Goal: Information Seeking & Learning: Learn about a topic

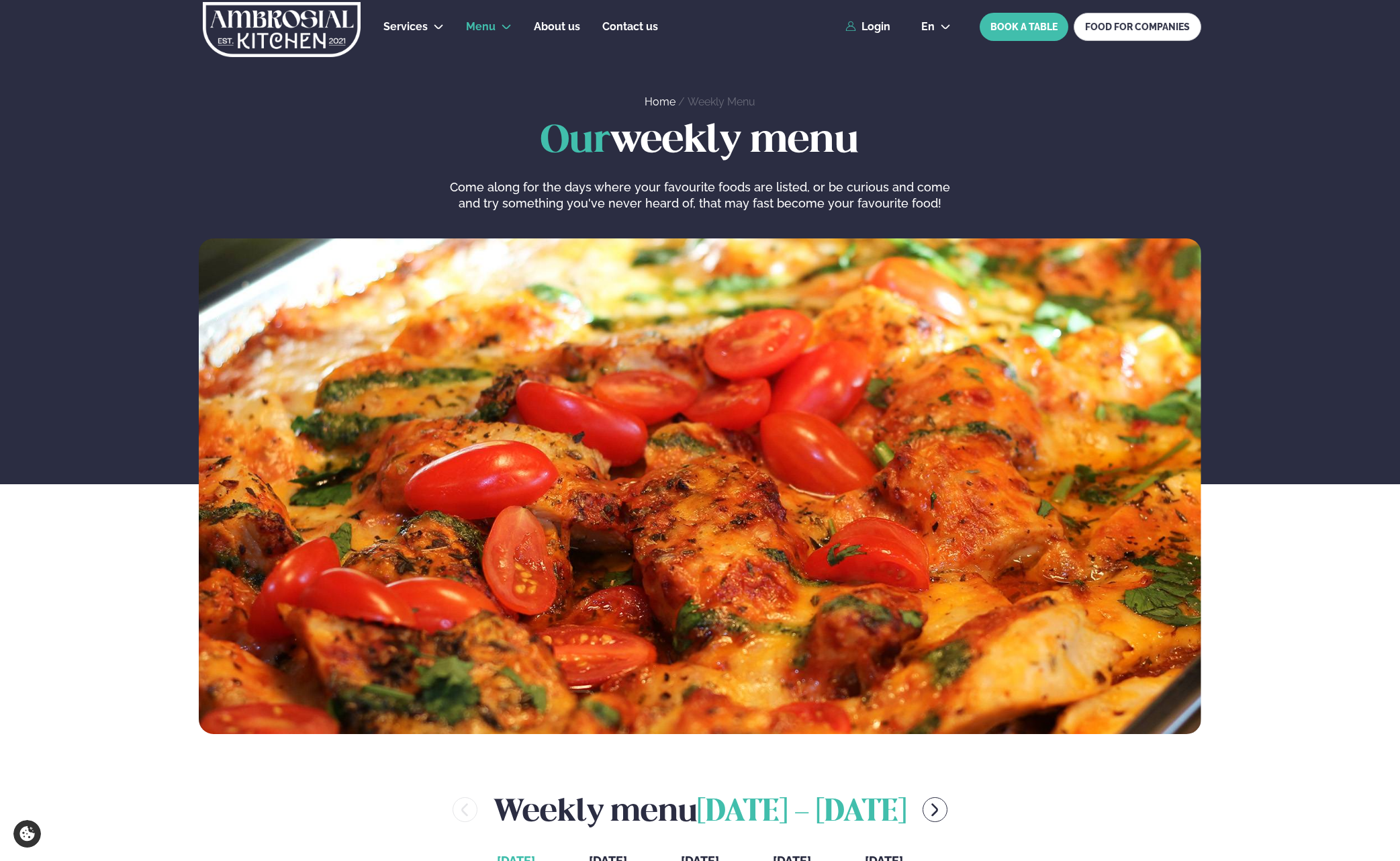
scroll to position [454, 0]
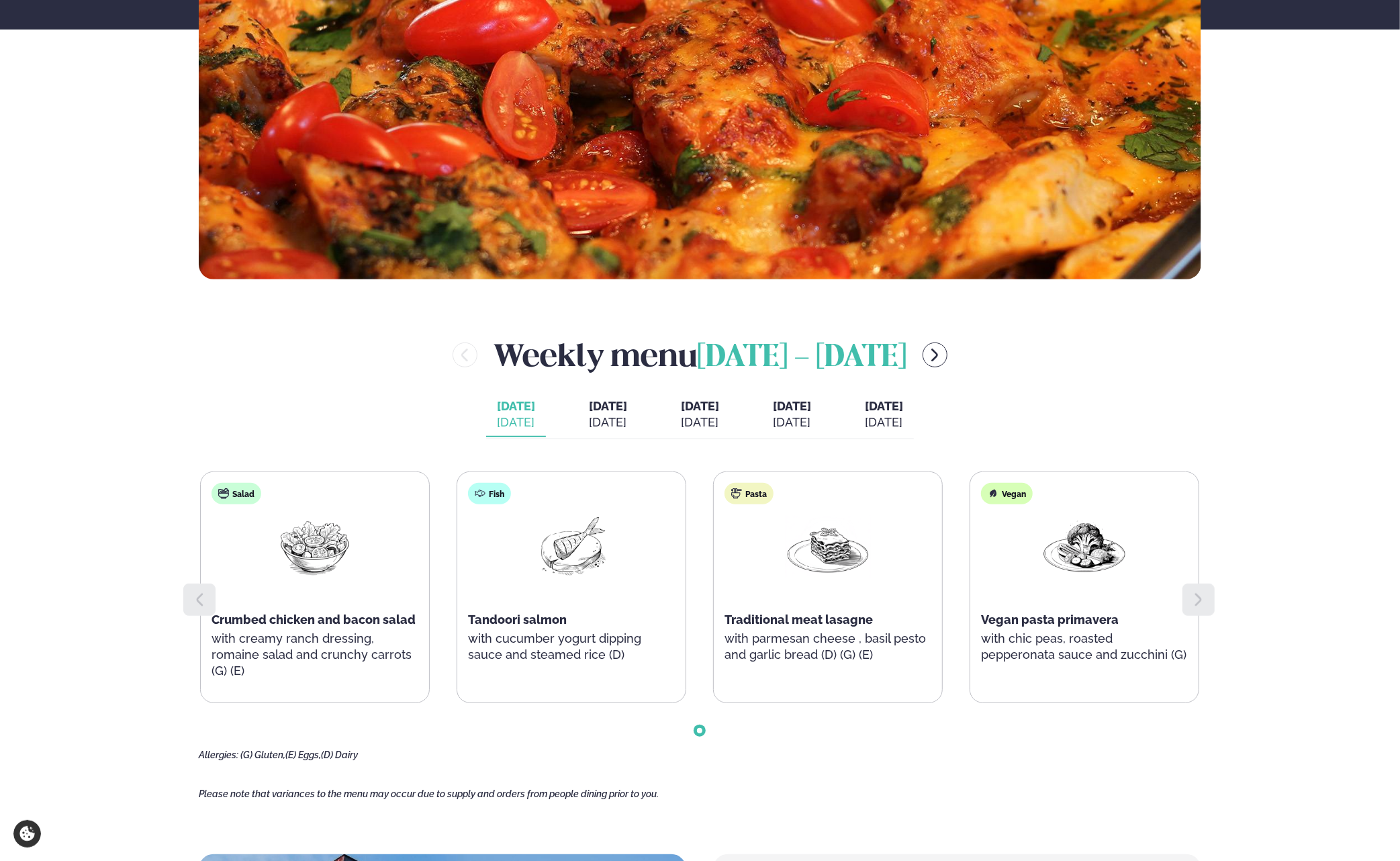
click at [197, 597] on icon at bounding box center [200, 599] width 7 height 12
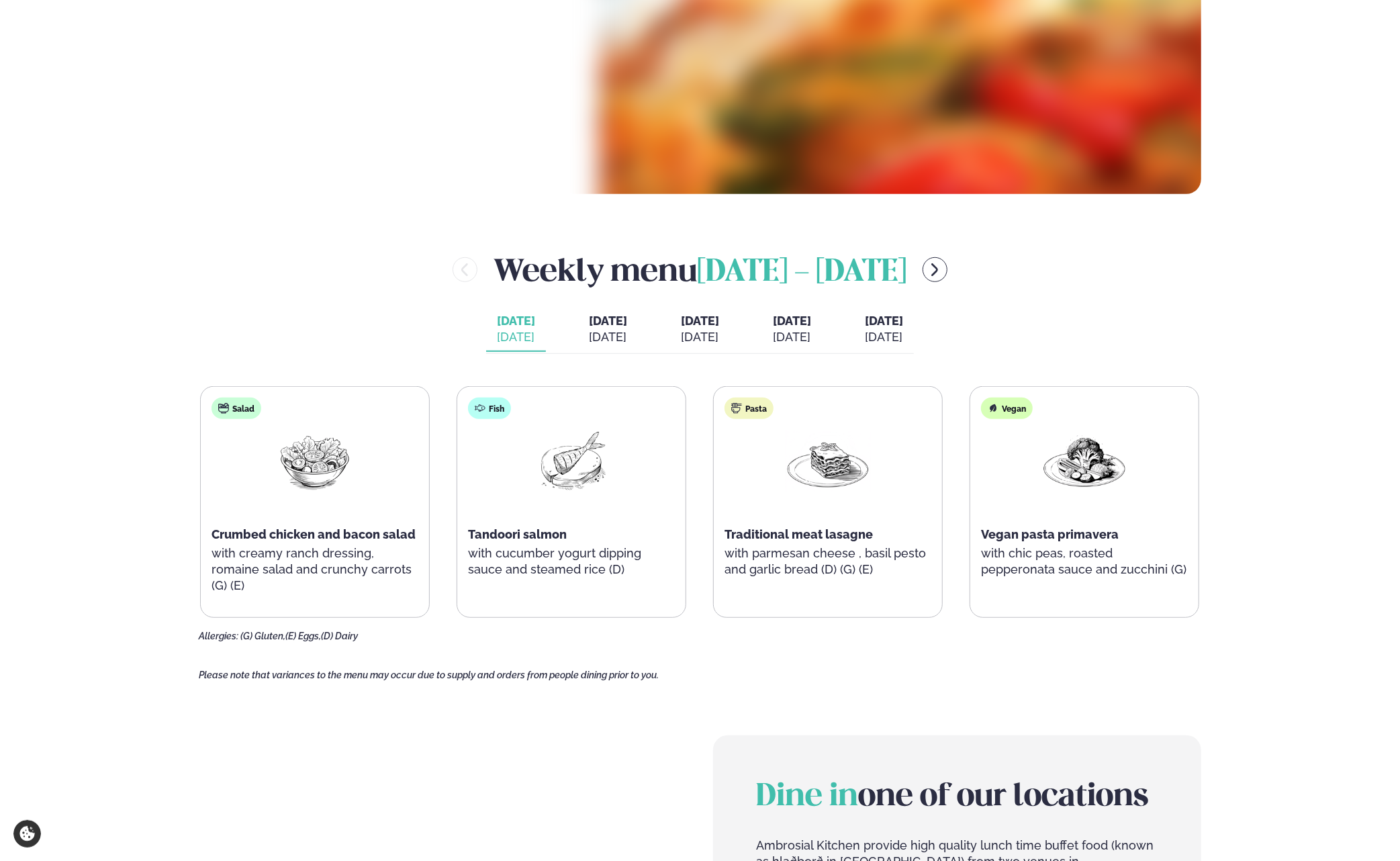
scroll to position [522, 0]
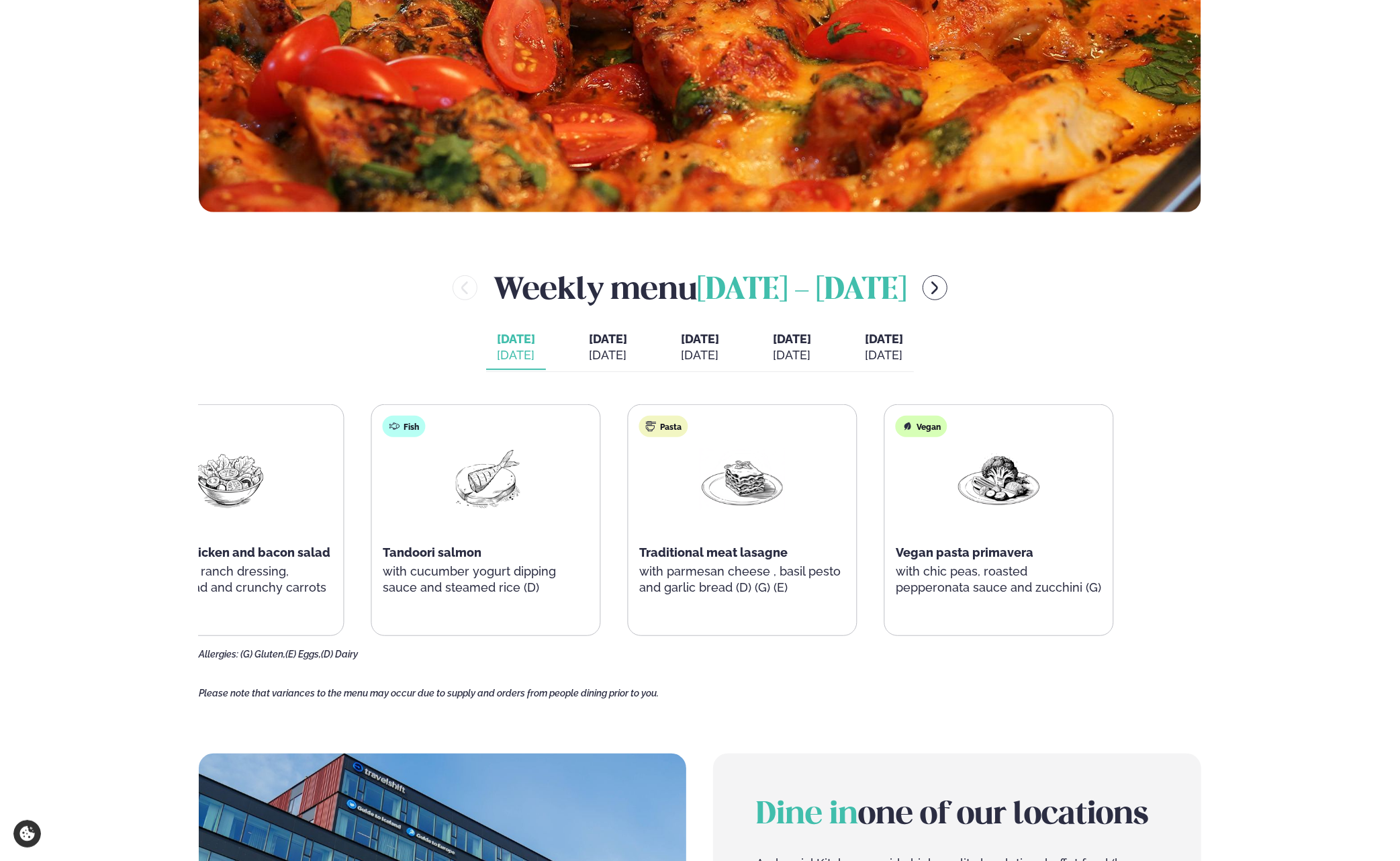
click at [923, 566] on p "with chic peas, roasted pepperonata sauce and zucchini (G)" at bounding box center [999, 579] width 207 height 32
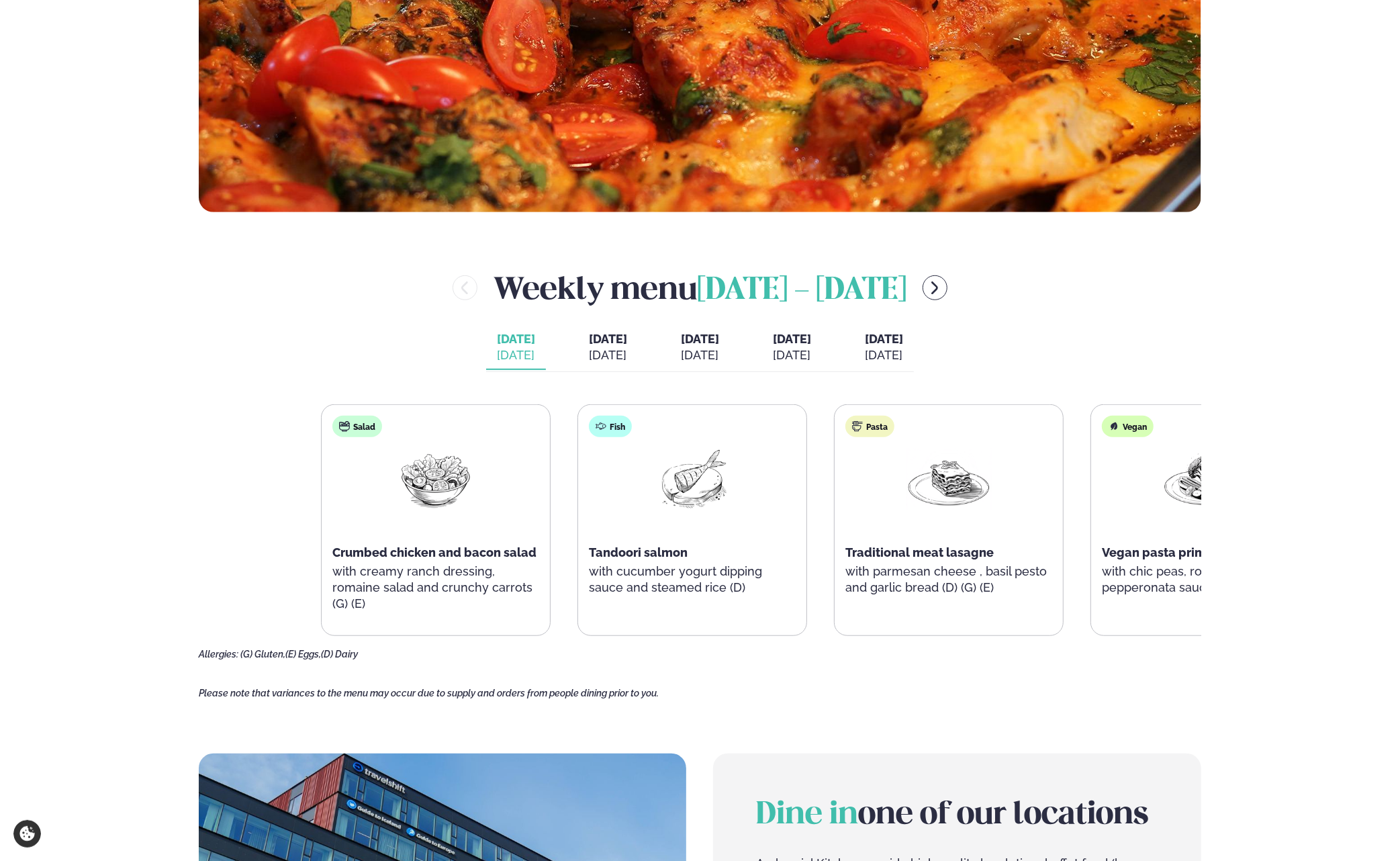
click at [1261, 578] on div "Services Lunch for companies Corporate catering Private Party Menu Dalvegur 30 …" at bounding box center [700, 625] width 1400 height 2295
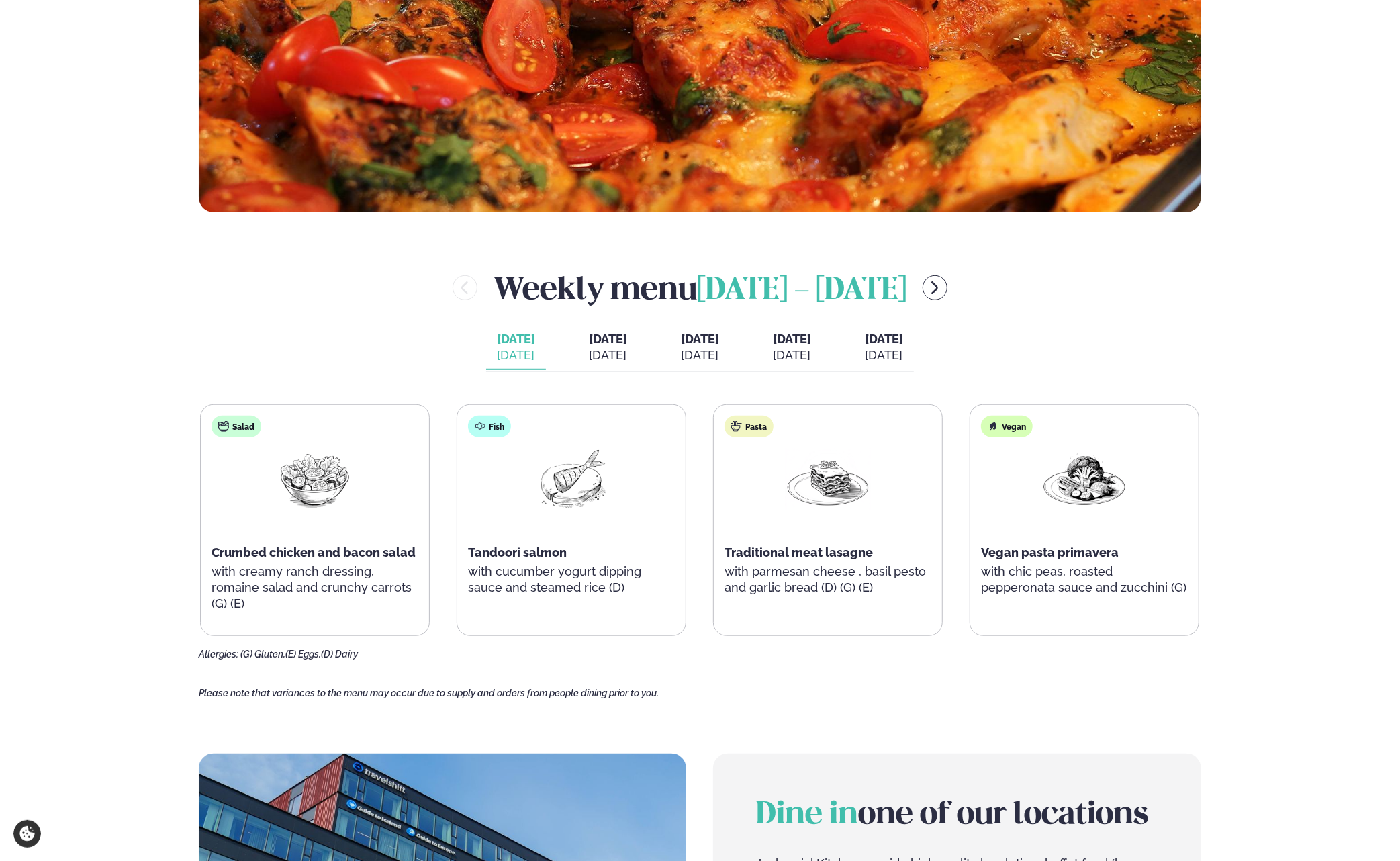
click at [589, 356] on div "[DATE]" at bounding box center [608, 355] width 38 height 16
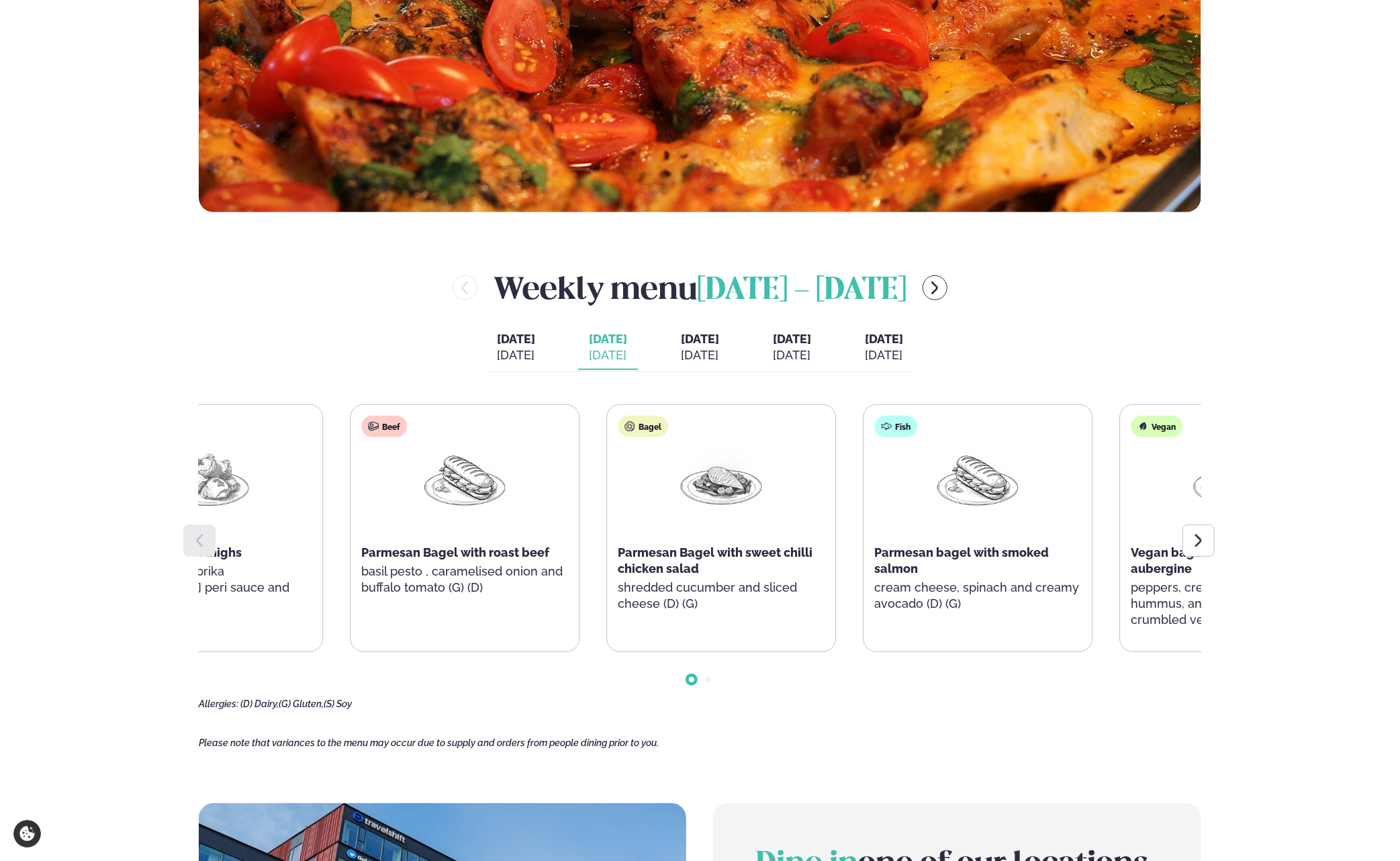
click at [617, 564] on span "Parmesan Bagel with sweet chilli chicken salad" at bounding box center [714, 560] width 195 height 30
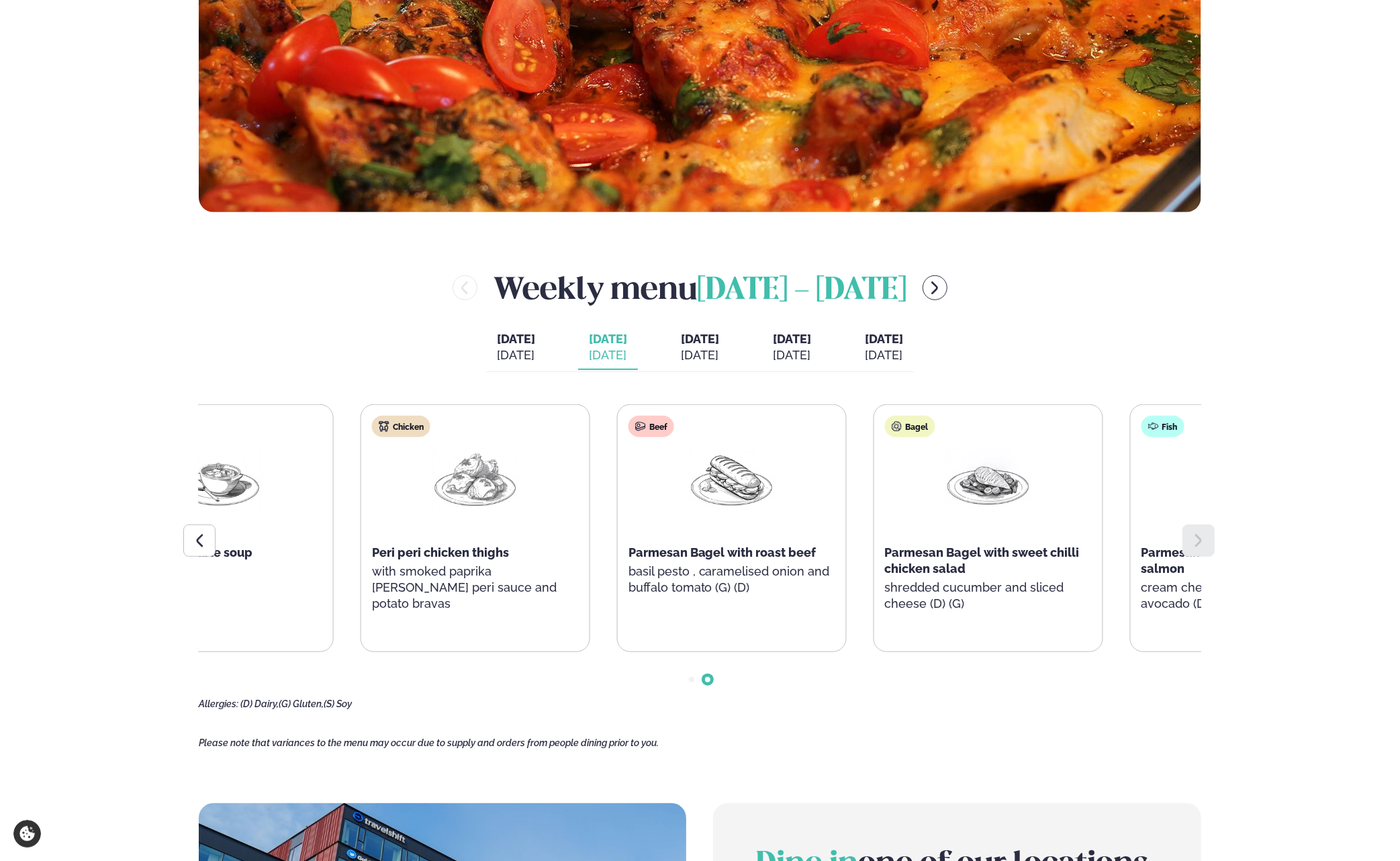
click at [970, 553] on div "Bagel Parmesan Bagel with sweet chilli chicken salad shredded cucumber and slic…" at bounding box center [988, 520] width 228 height 231
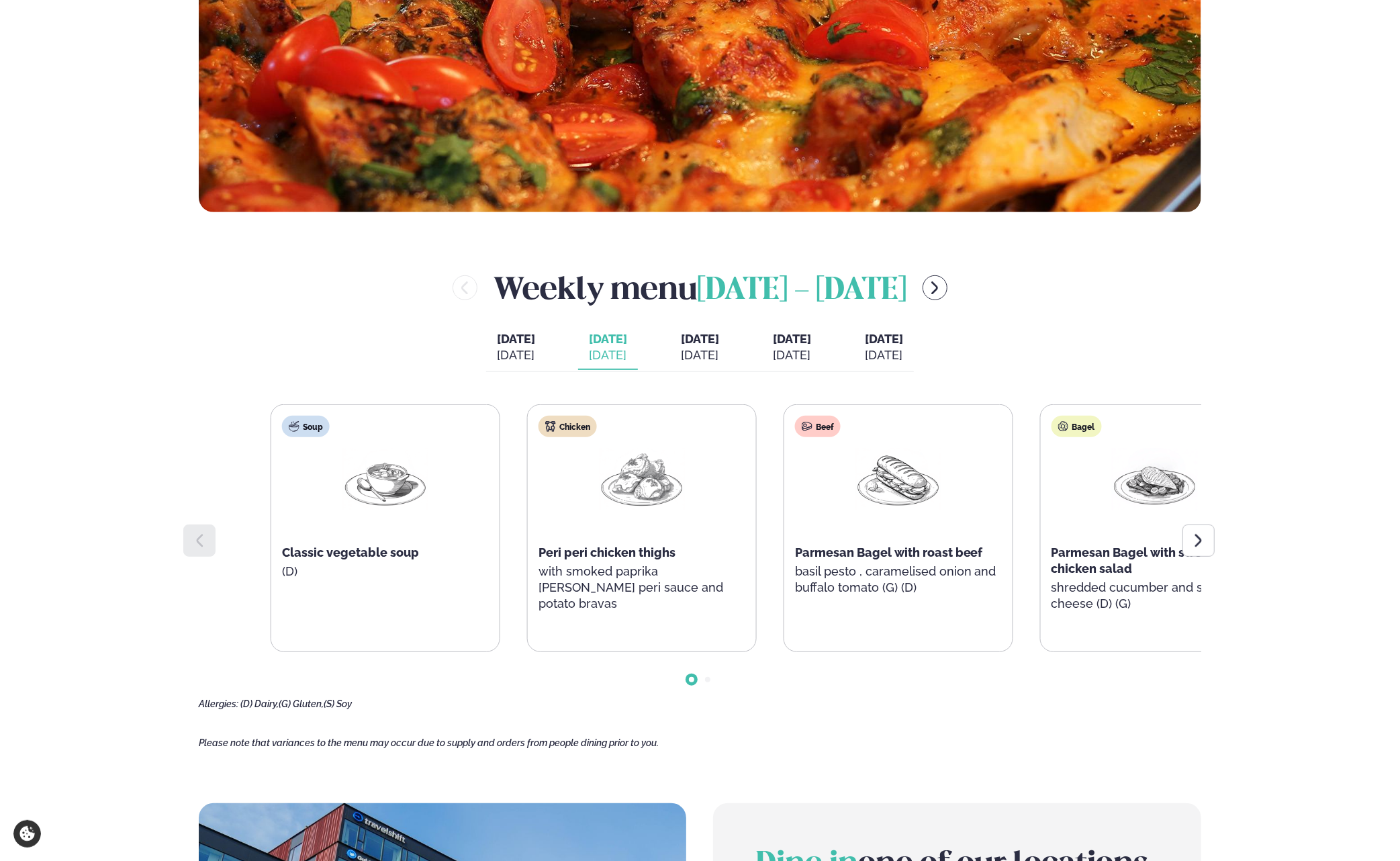
click at [855, 547] on div "Soup Classic vegetable soup (D) Chicken Peri peri chicken thighs with smoked pa…" at bounding box center [771, 528] width 1000 height 247
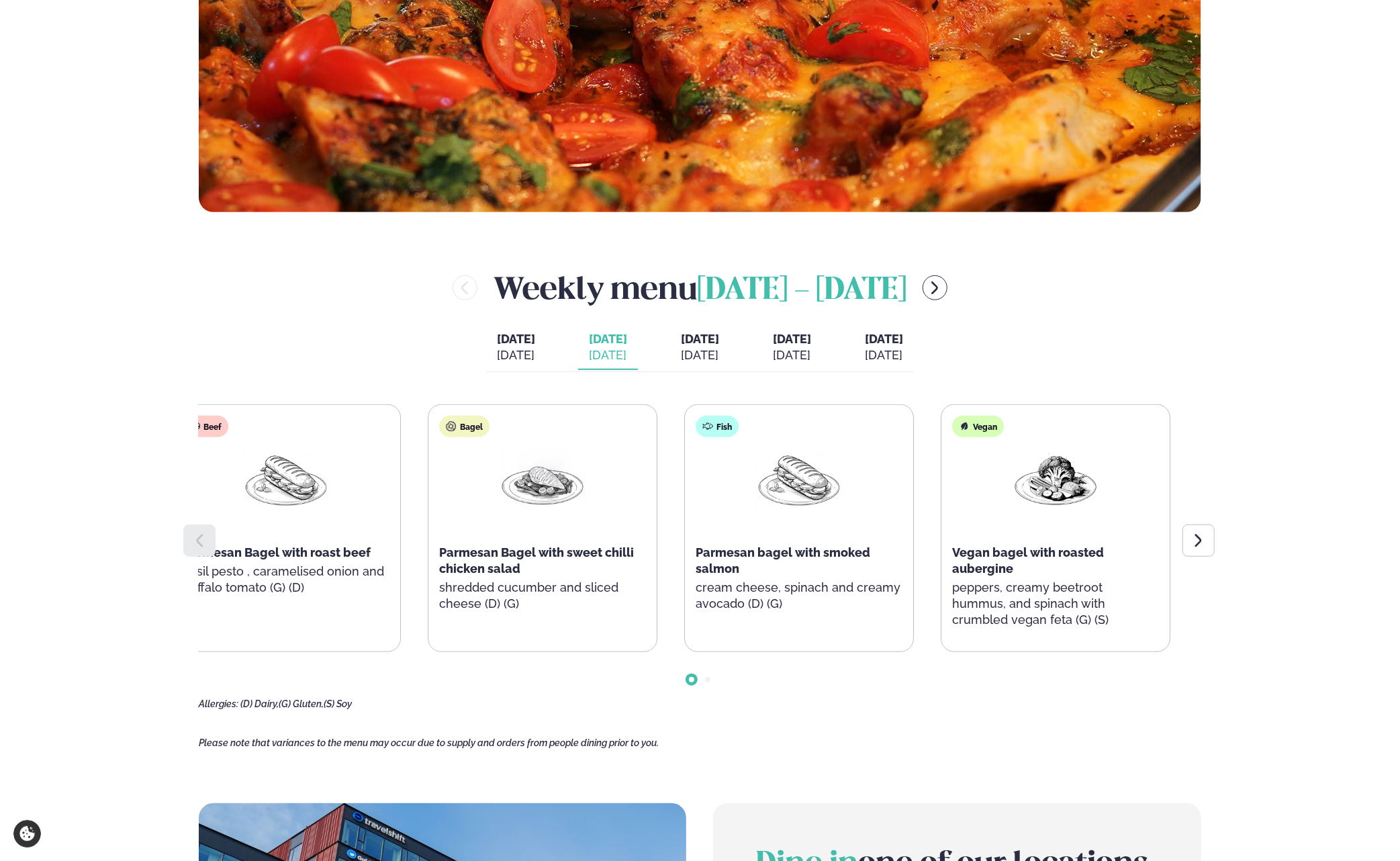
click at [319, 554] on div "Soup Classic vegetable soup (D) Chicken Peri peri chicken thighs with smoked pa…" at bounding box center [158, 528] width 1000 height 247
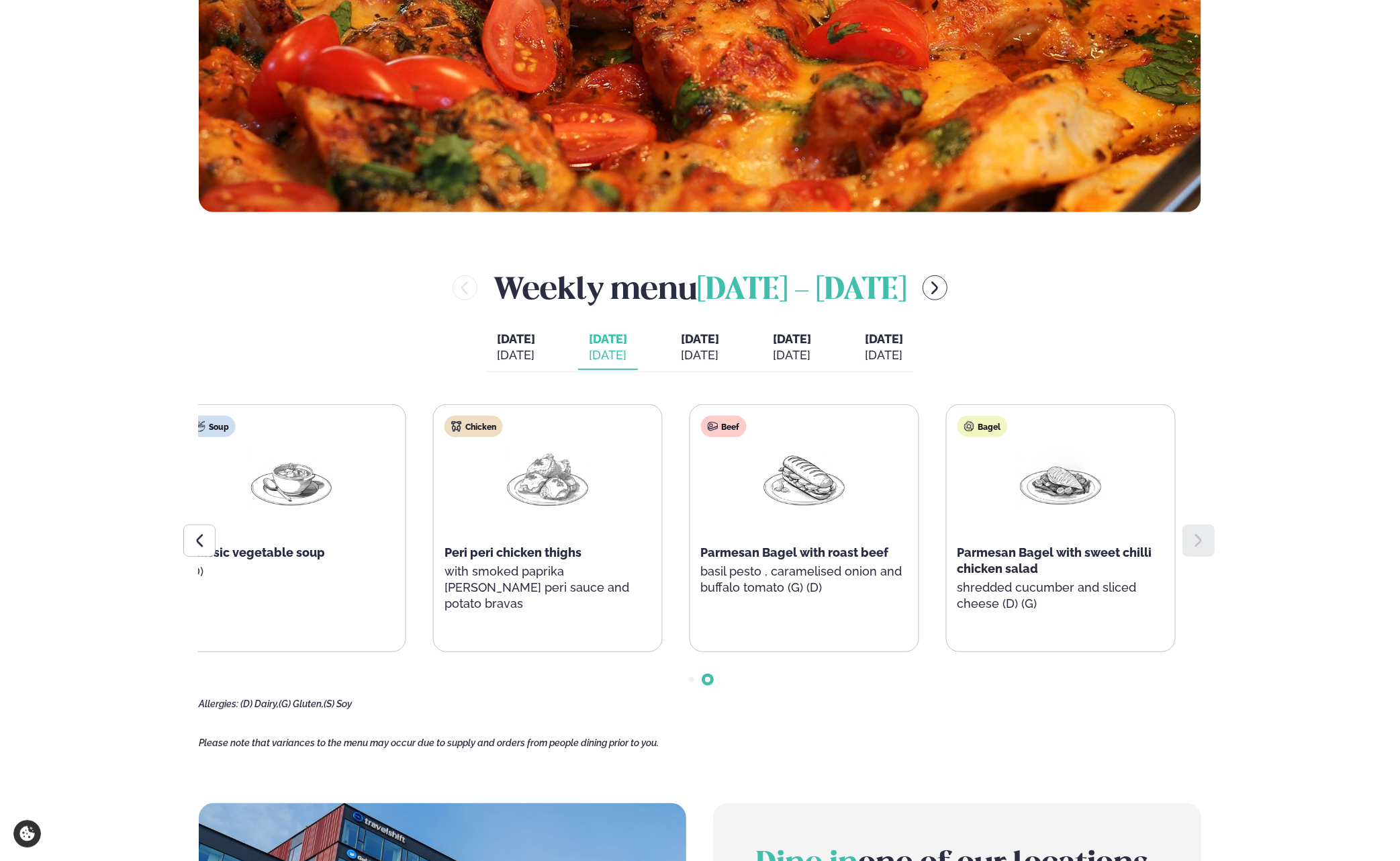
click at [806, 551] on span "Parmesan Bagel with roast beef" at bounding box center [795, 552] width 188 height 14
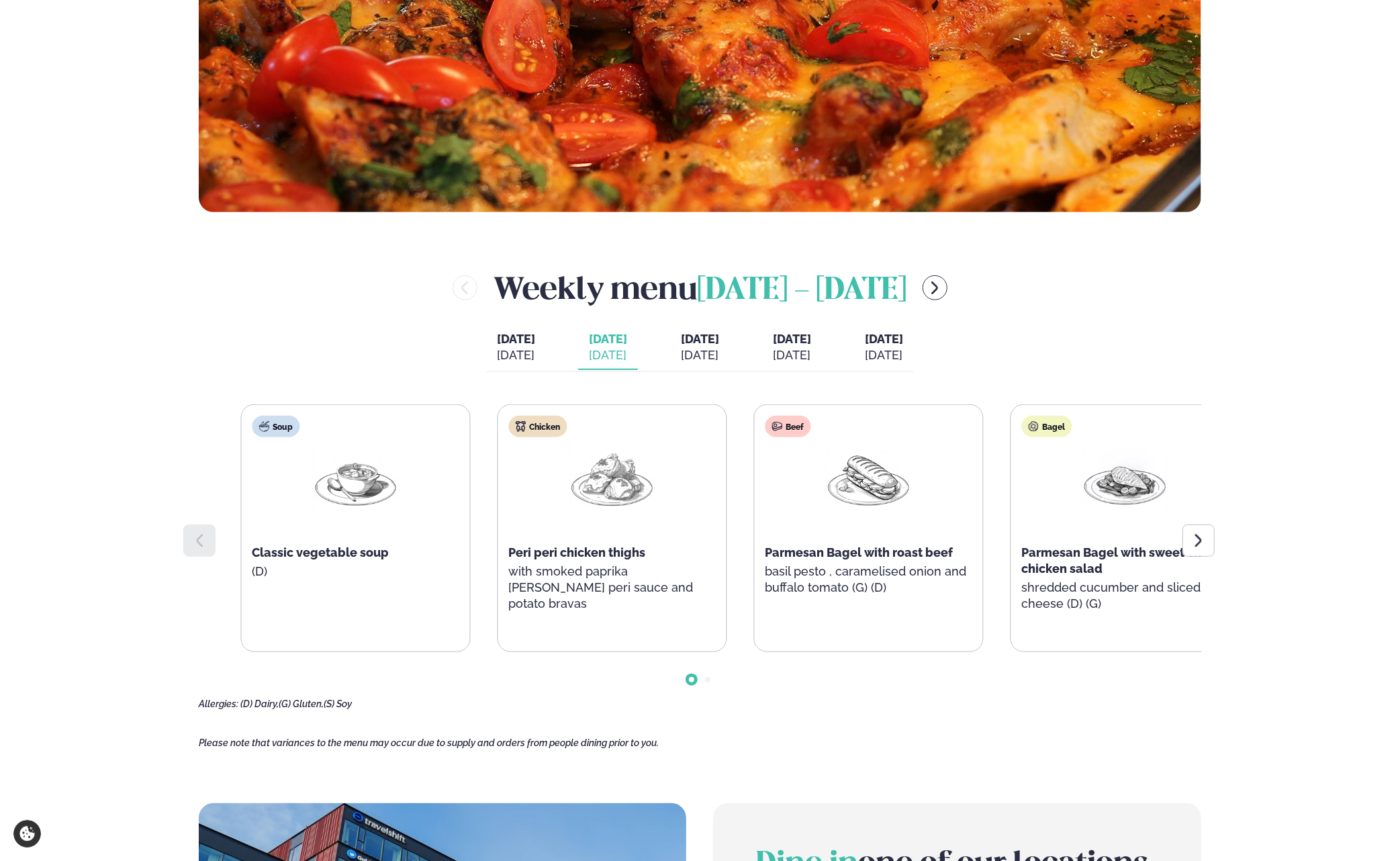
click at [902, 562] on div "Beef Parmesan Bagel with roast beef basil pesto , caramelised onion and buffalo…" at bounding box center [868, 512] width 228 height 215
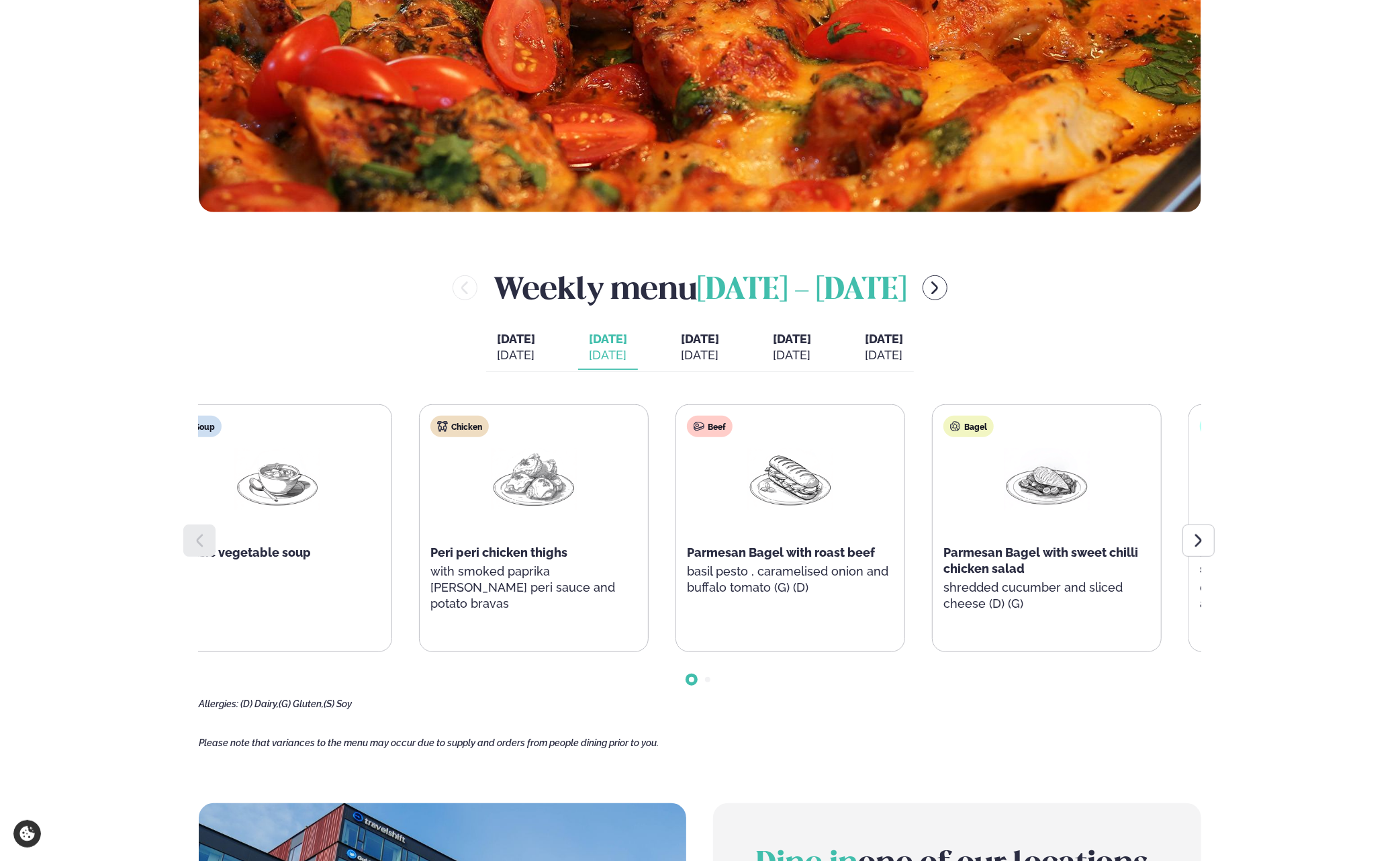
click at [609, 563] on p "with smoked paprika mayo, peri peri sauce and potato bravas" at bounding box center [534, 587] width 207 height 48
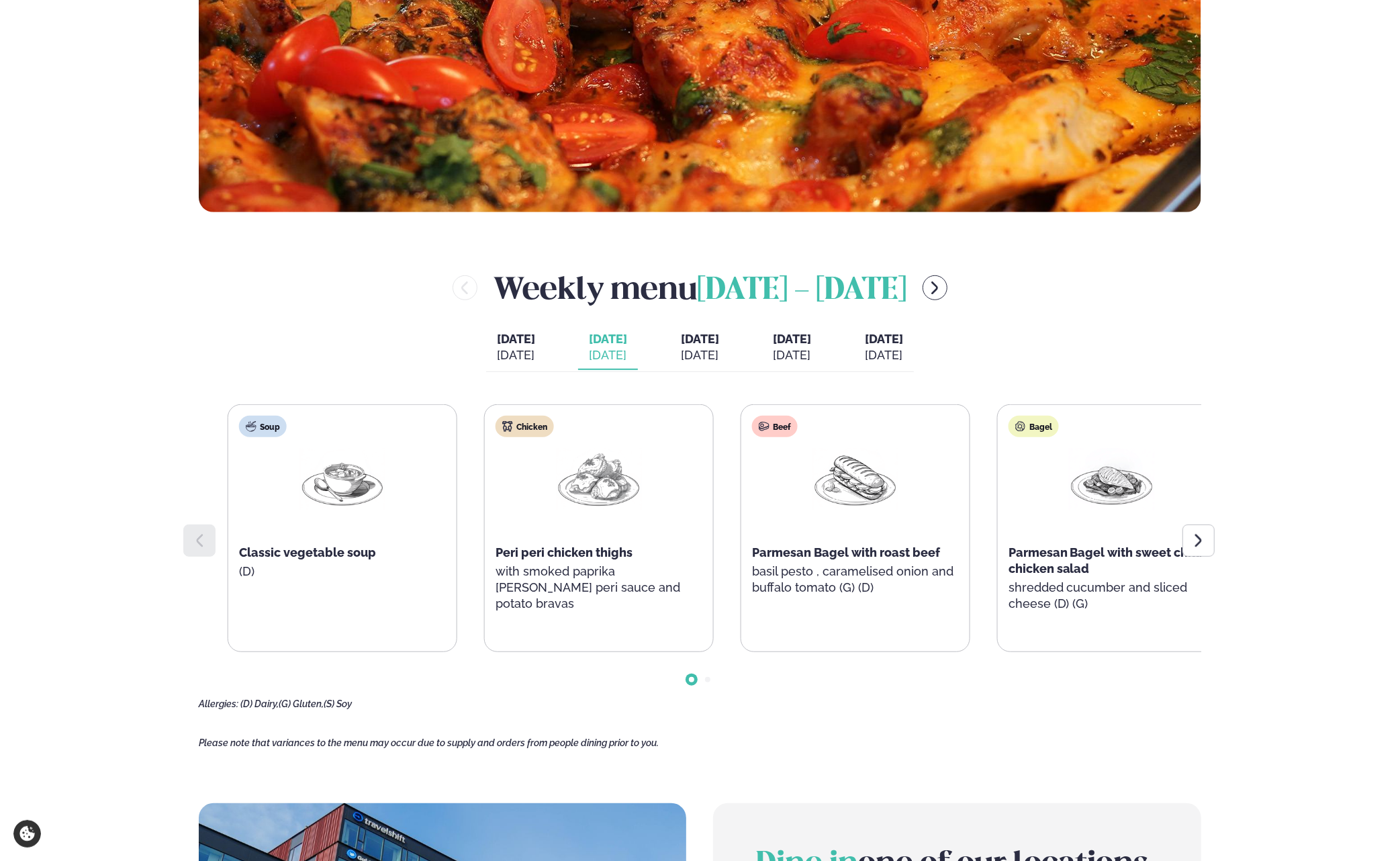
click at [742, 562] on div "Soup Classic vegetable soup (D) Chicken Peri peri chicken thighs with smoked pa…" at bounding box center [728, 528] width 1000 height 247
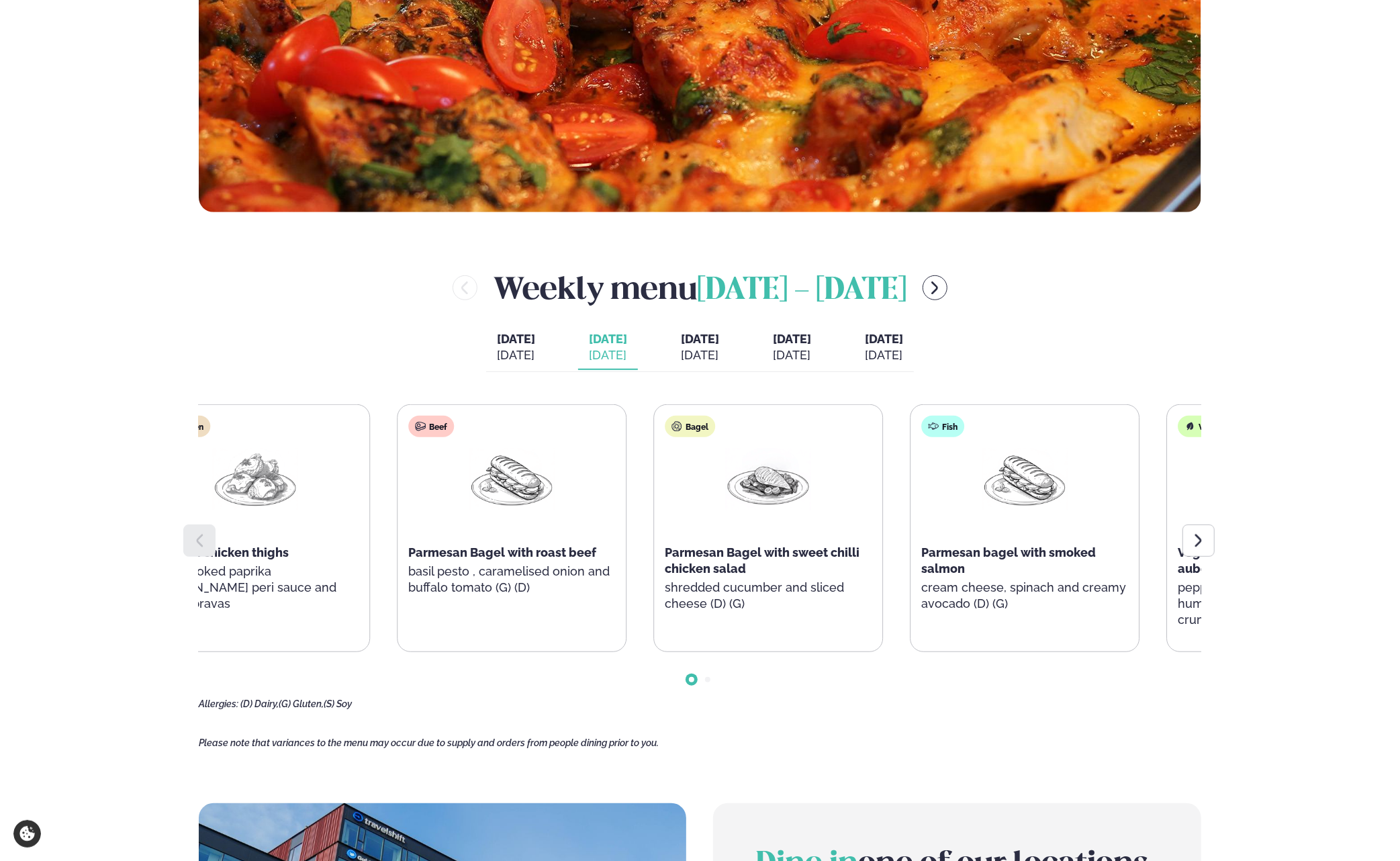
click at [664, 594] on p "shredded cucumber and sliced cheese (D) (G)" at bounding box center [768, 595] width 207 height 32
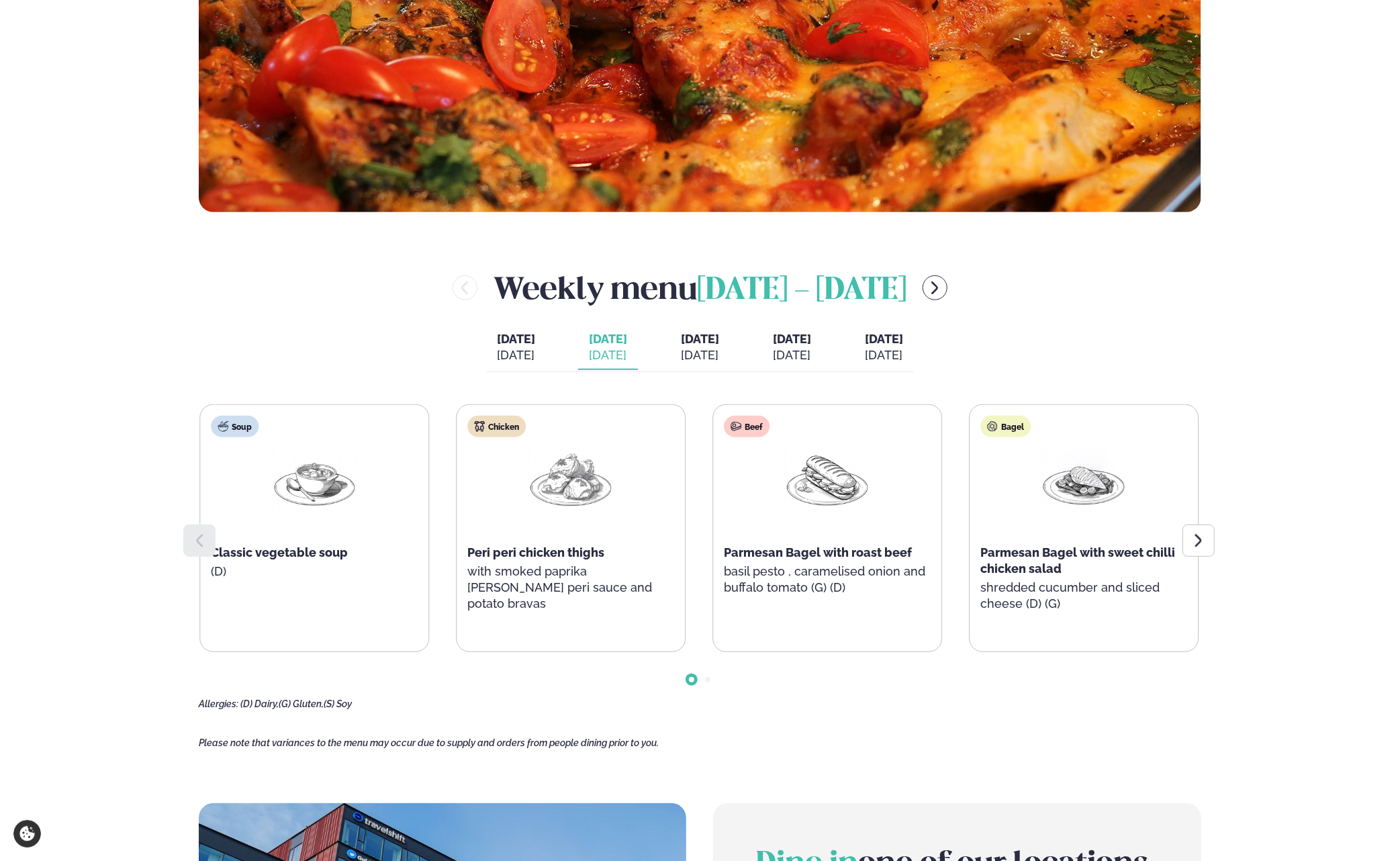
click at [980, 560] on div "Parmesan Bagel with sweet chilli chicken salad" at bounding box center [1084, 561] width 207 height 32
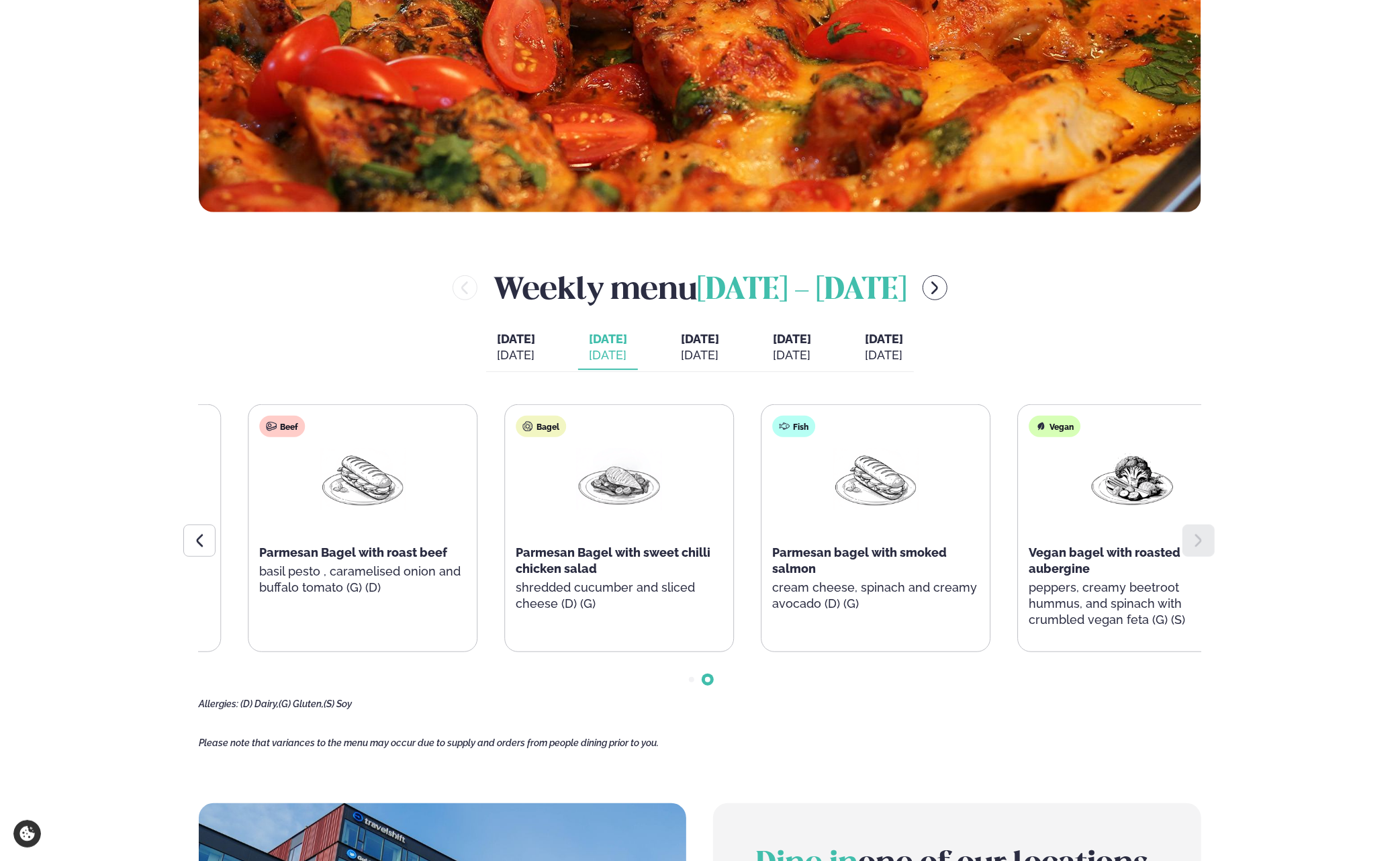
click at [1234, 571] on main "Home / Weekly Menu Our weekly menu Come along for the days where your favourite…" at bounding box center [700, 512] width 1083 height 2068
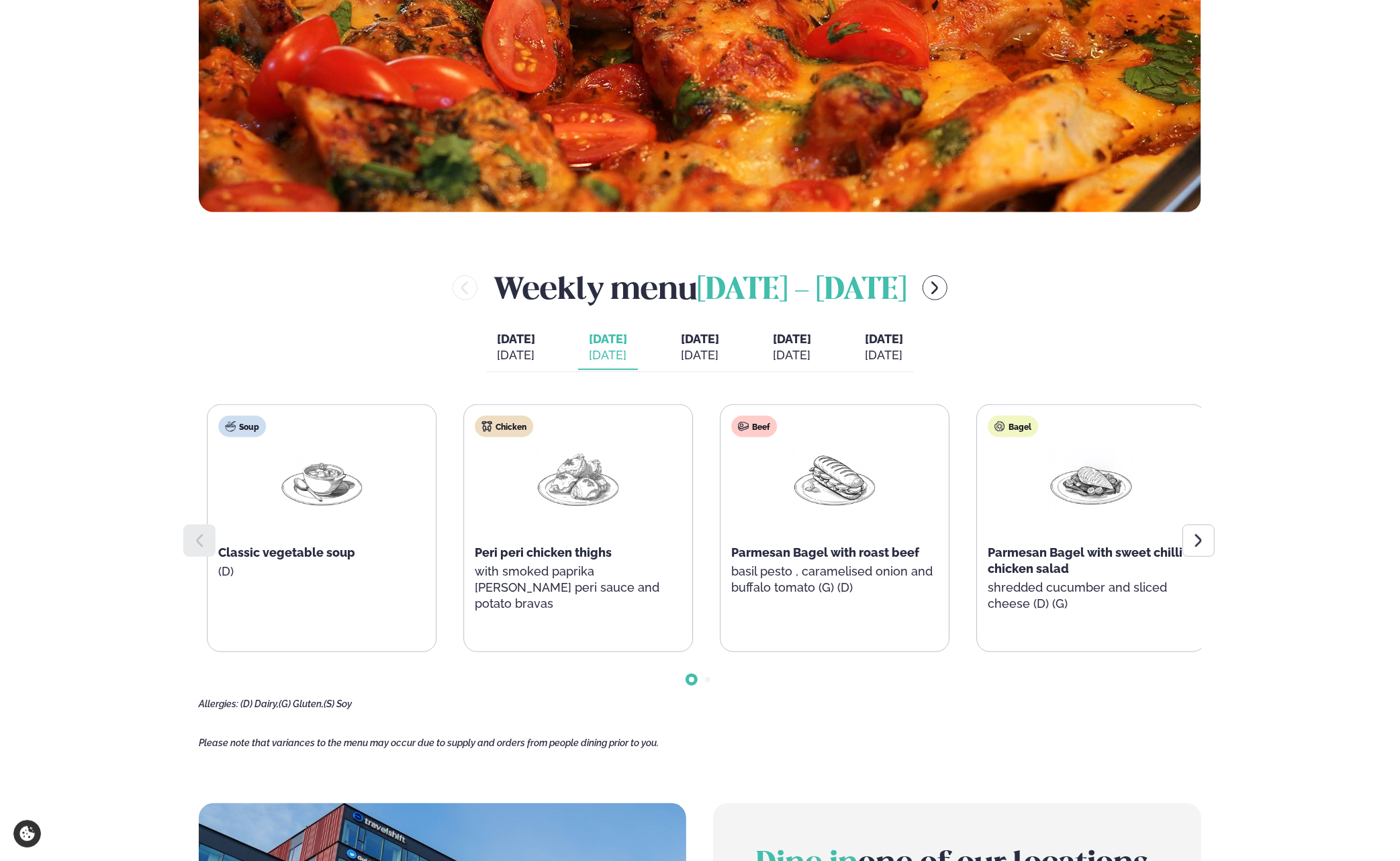
click at [1201, 553] on div "Soup Classic vegetable soup (D) Chicken Peri peri chicken thighs with smoked pa…" at bounding box center [700, 557] width 1002 height 305
click at [683, 355] on div "[DATE]" at bounding box center [700, 355] width 38 height 16
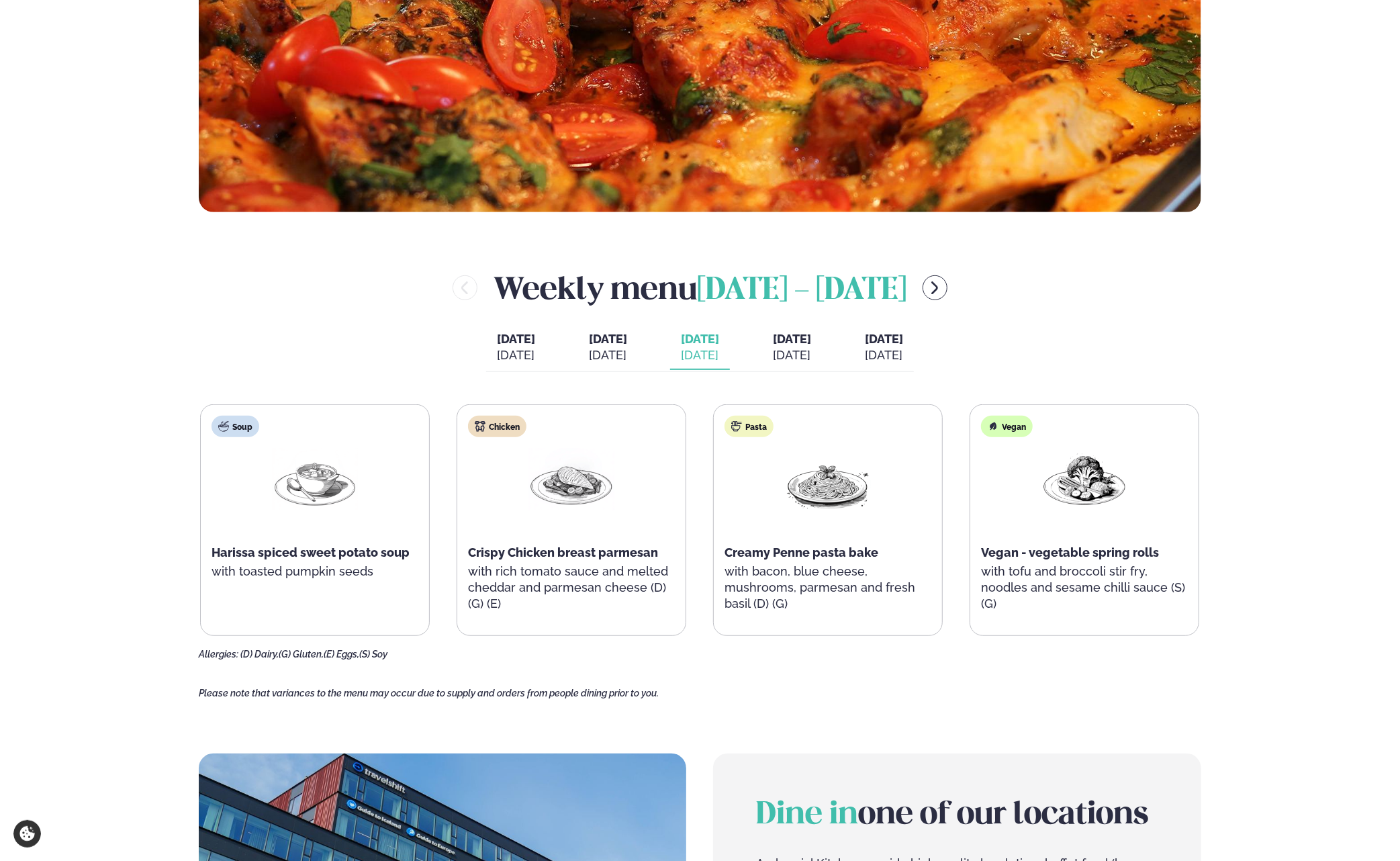
click at [589, 342] on span "[DATE]" at bounding box center [608, 338] width 38 height 14
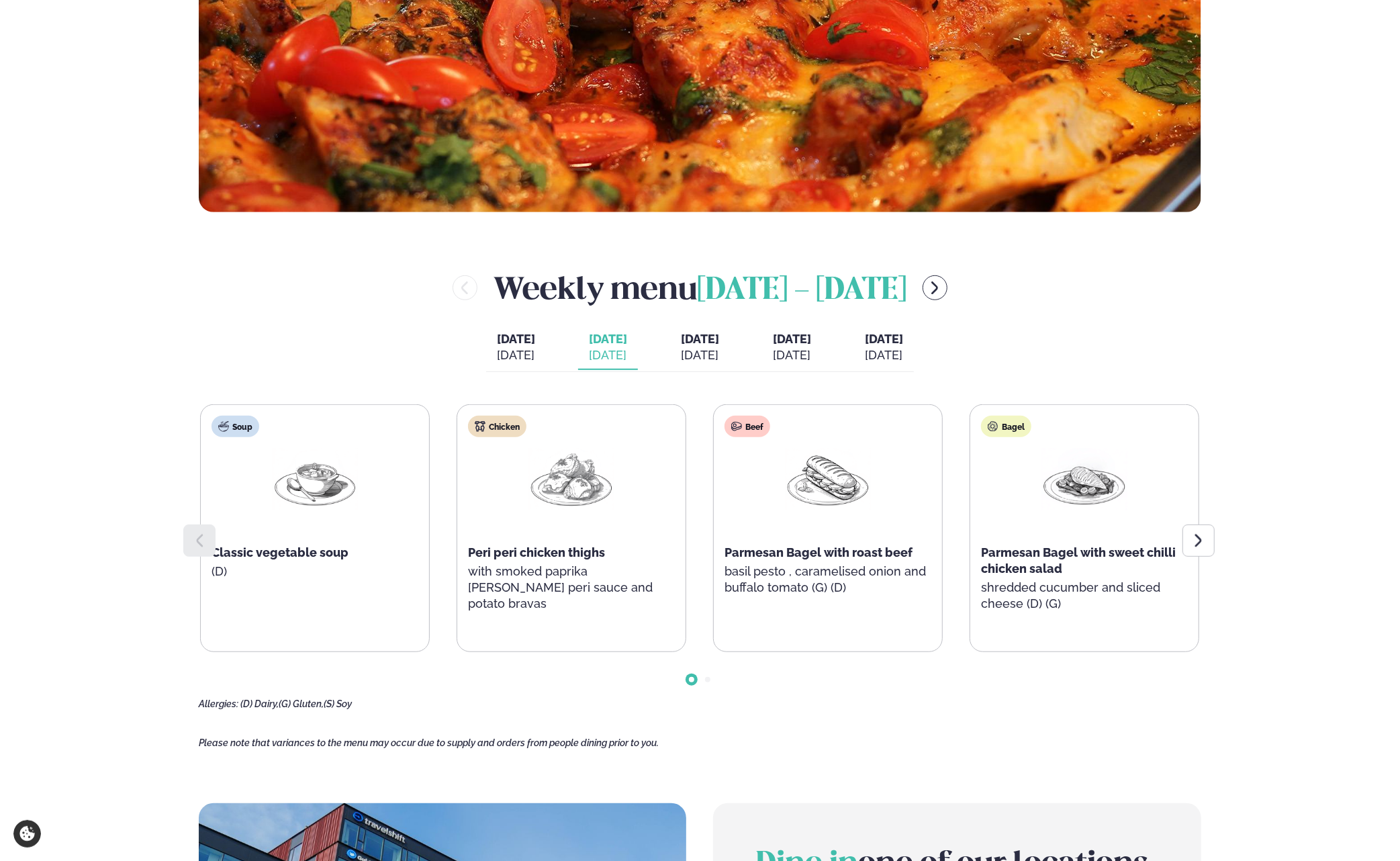
click at [811, 335] on span "[DATE]" at bounding box center [792, 338] width 38 height 14
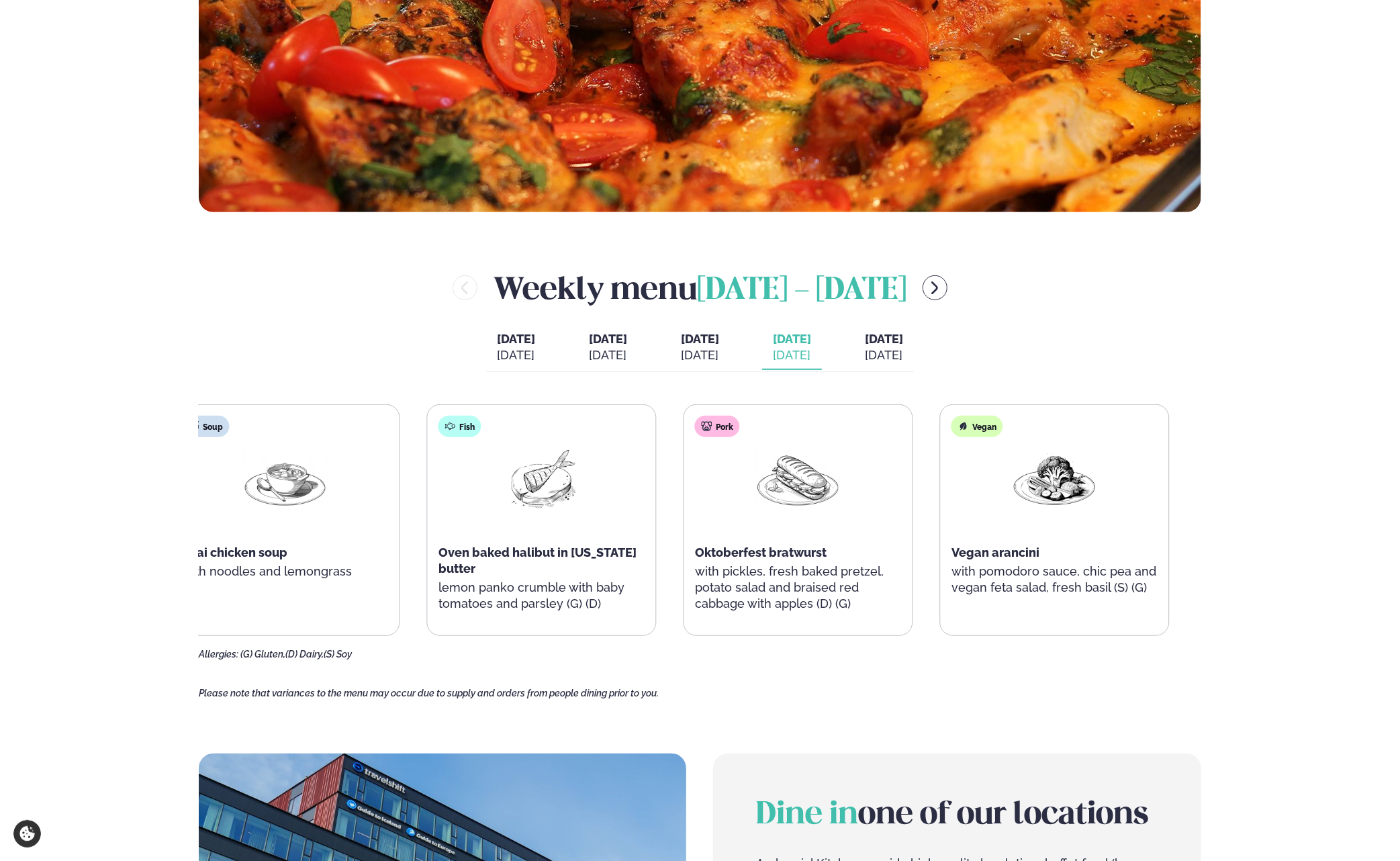
click at [803, 566] on p "with pickles, fresh baked pretzel, potato salad and braised red cabbage with ap…" at bounding box center [799, 587] width 207 height 48
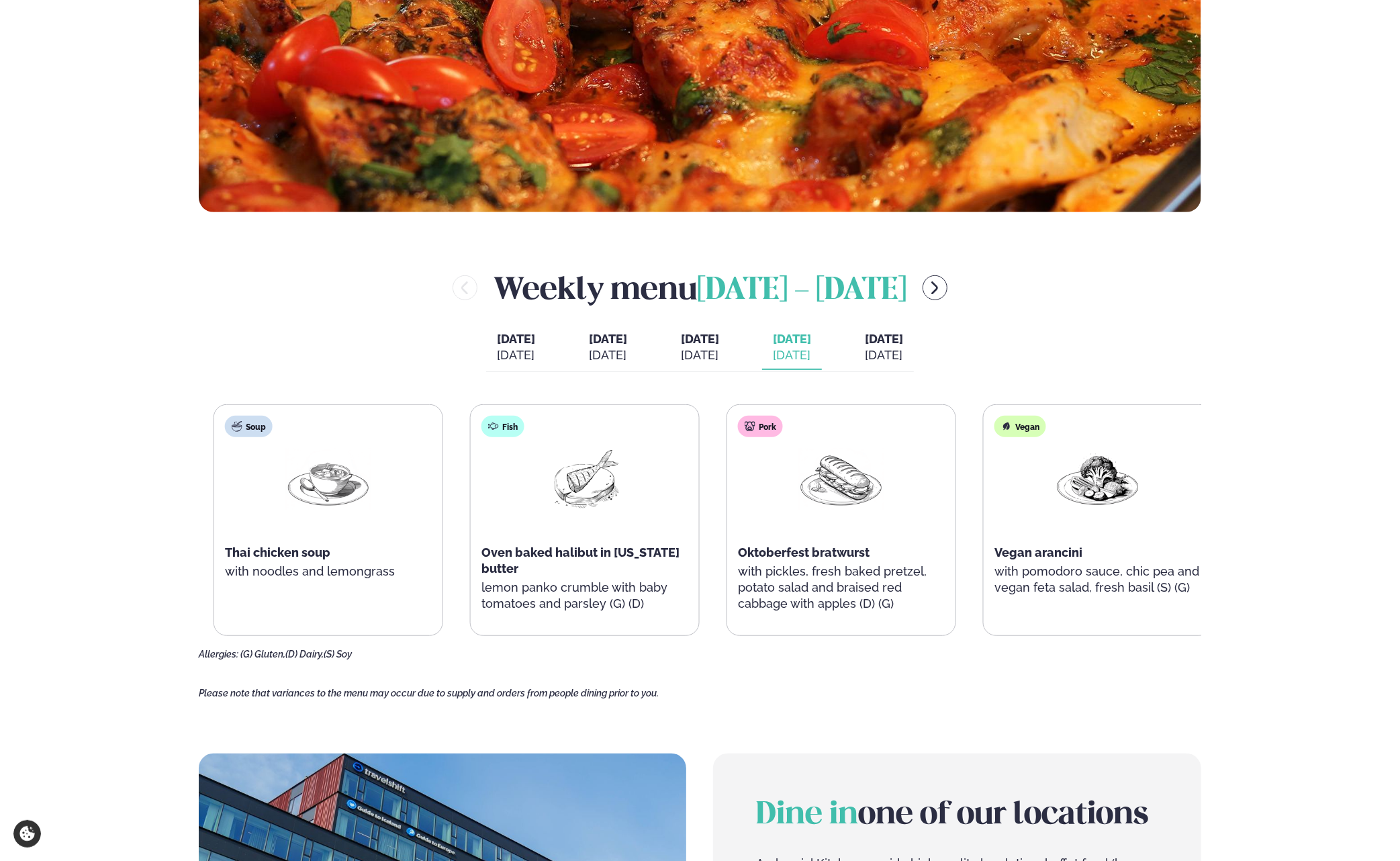
click at [902, 570] on p "with pickles, fresh baked pretzel, potato salad and braised red cabbage with ap…" at bounding box center [841, 587] width 207 height 48
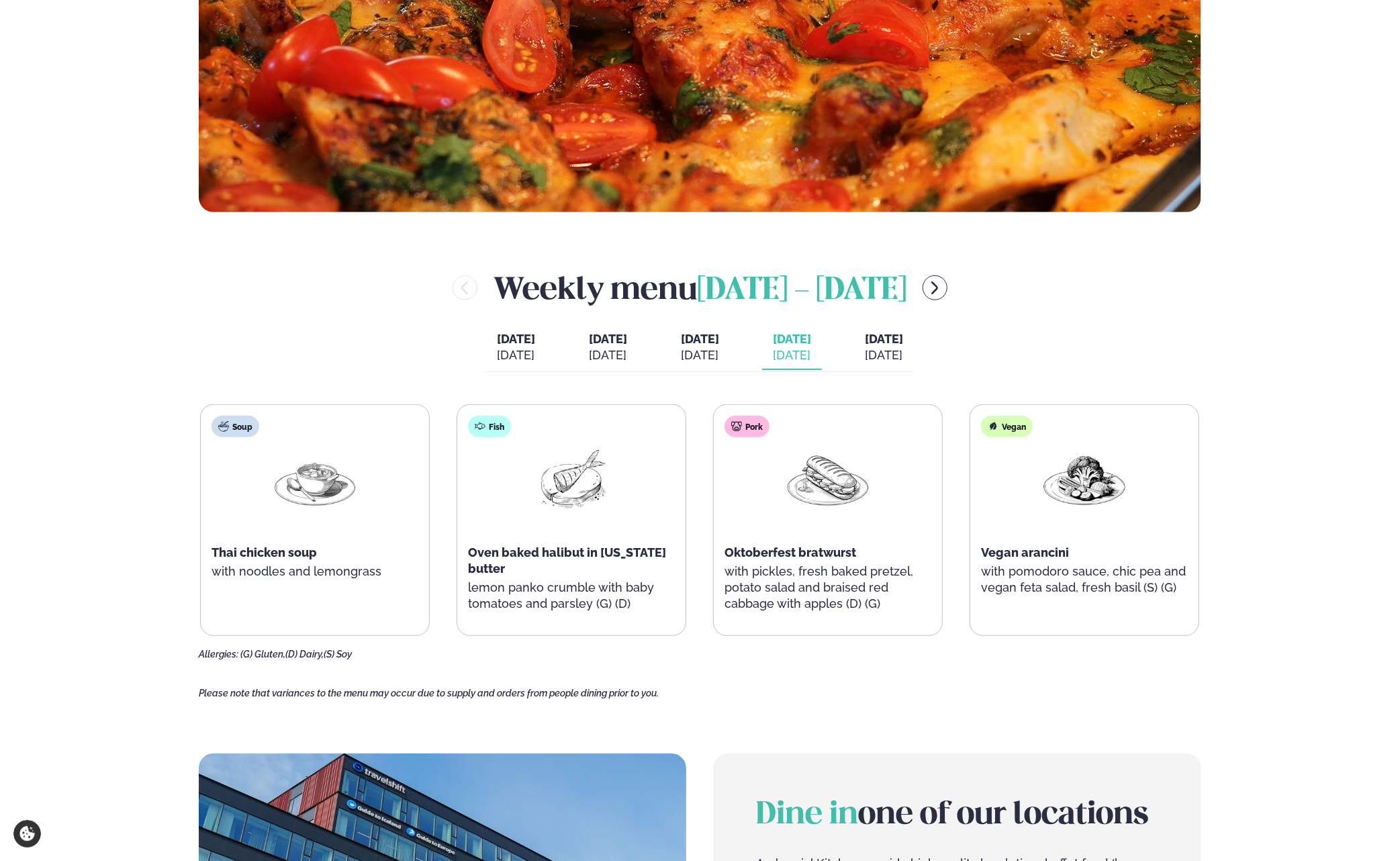
click at [903, 350] on div "[DATE]" at bounding box center [884, 355] width 38 height 16
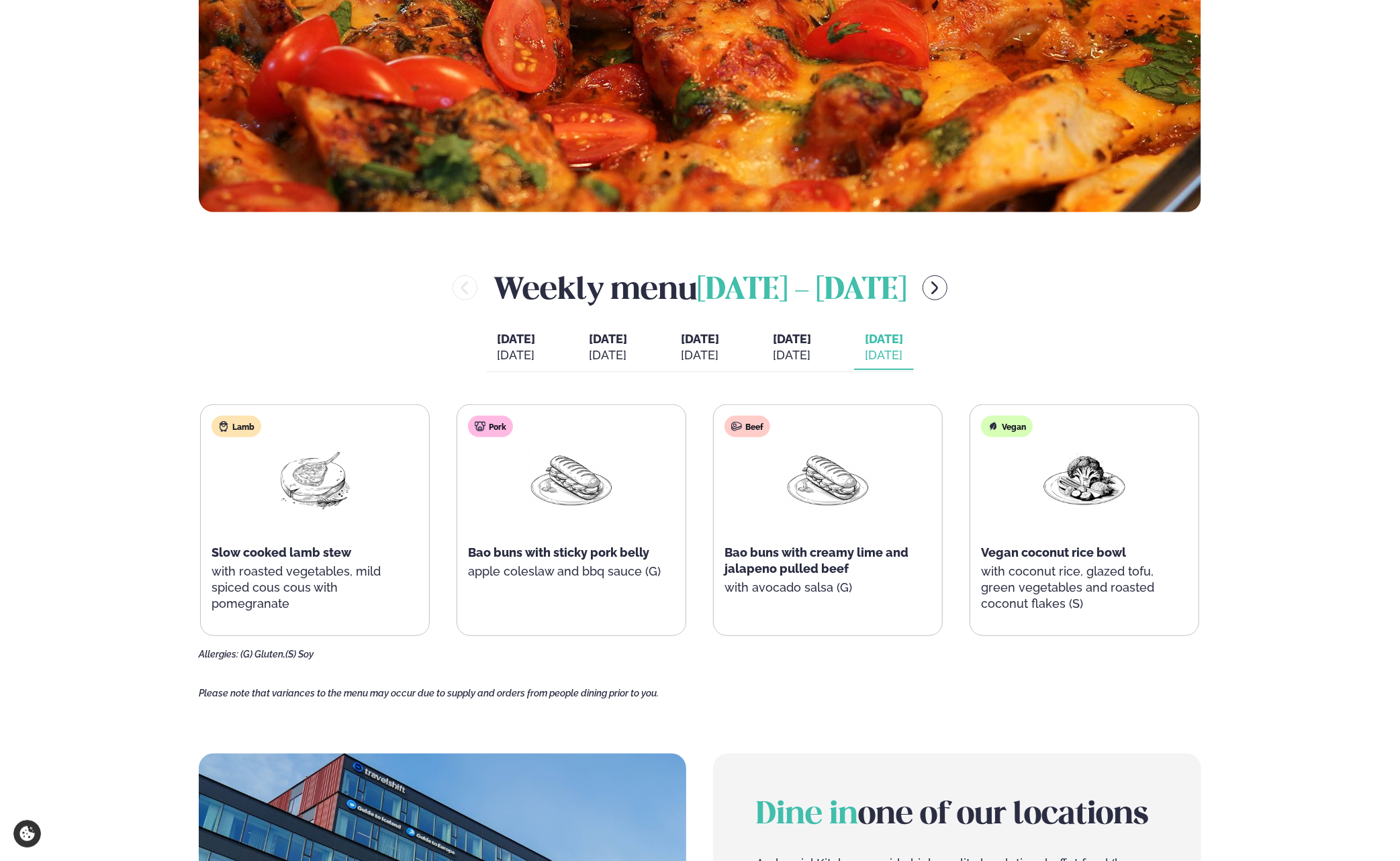
click at [811, 349] on div "[DATE]" at bounding box center [792, 355] width 38 height 16
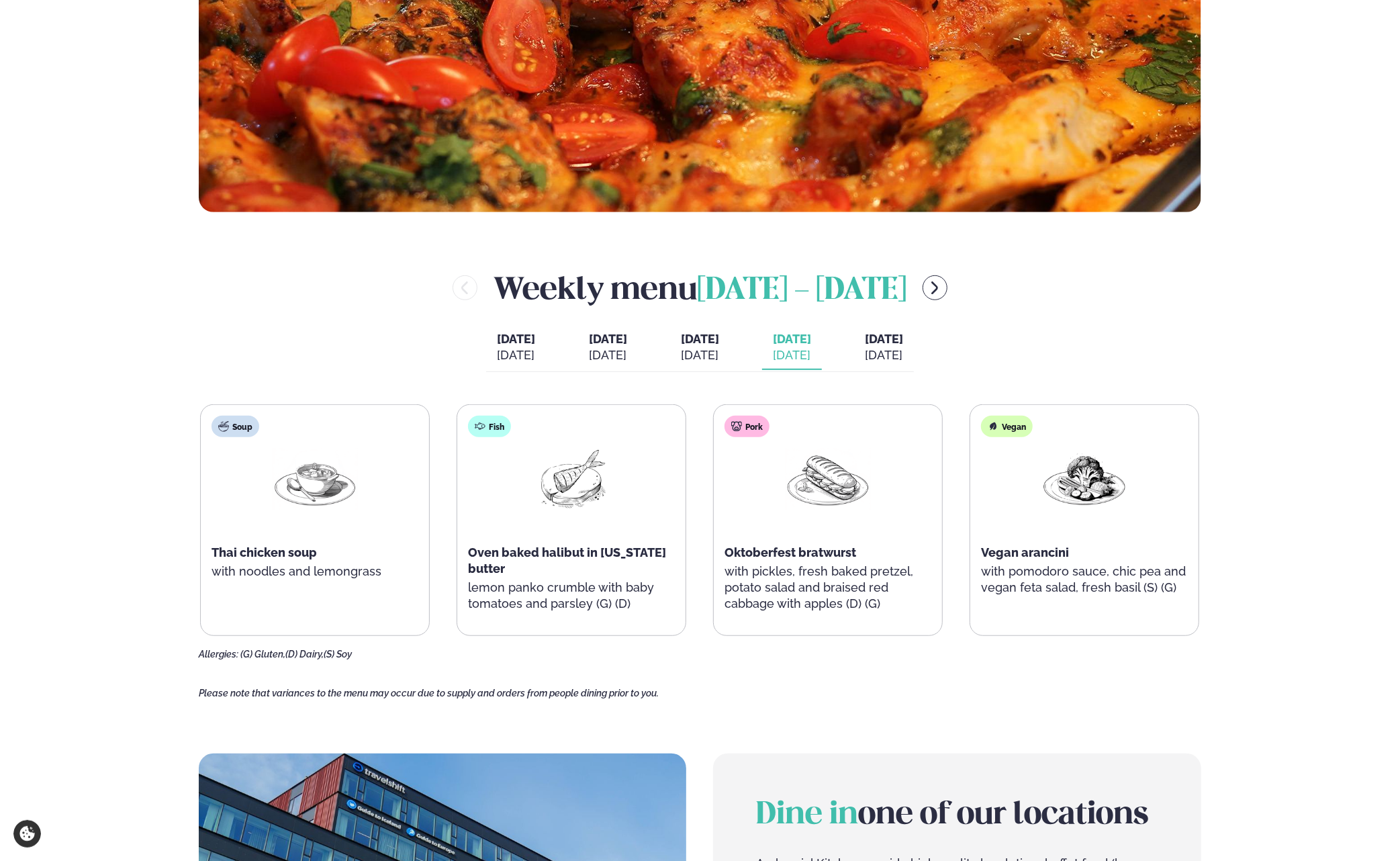
click at [711, 351] on div "[DATE]" at bounding box center [700, 355] width 38 height 16
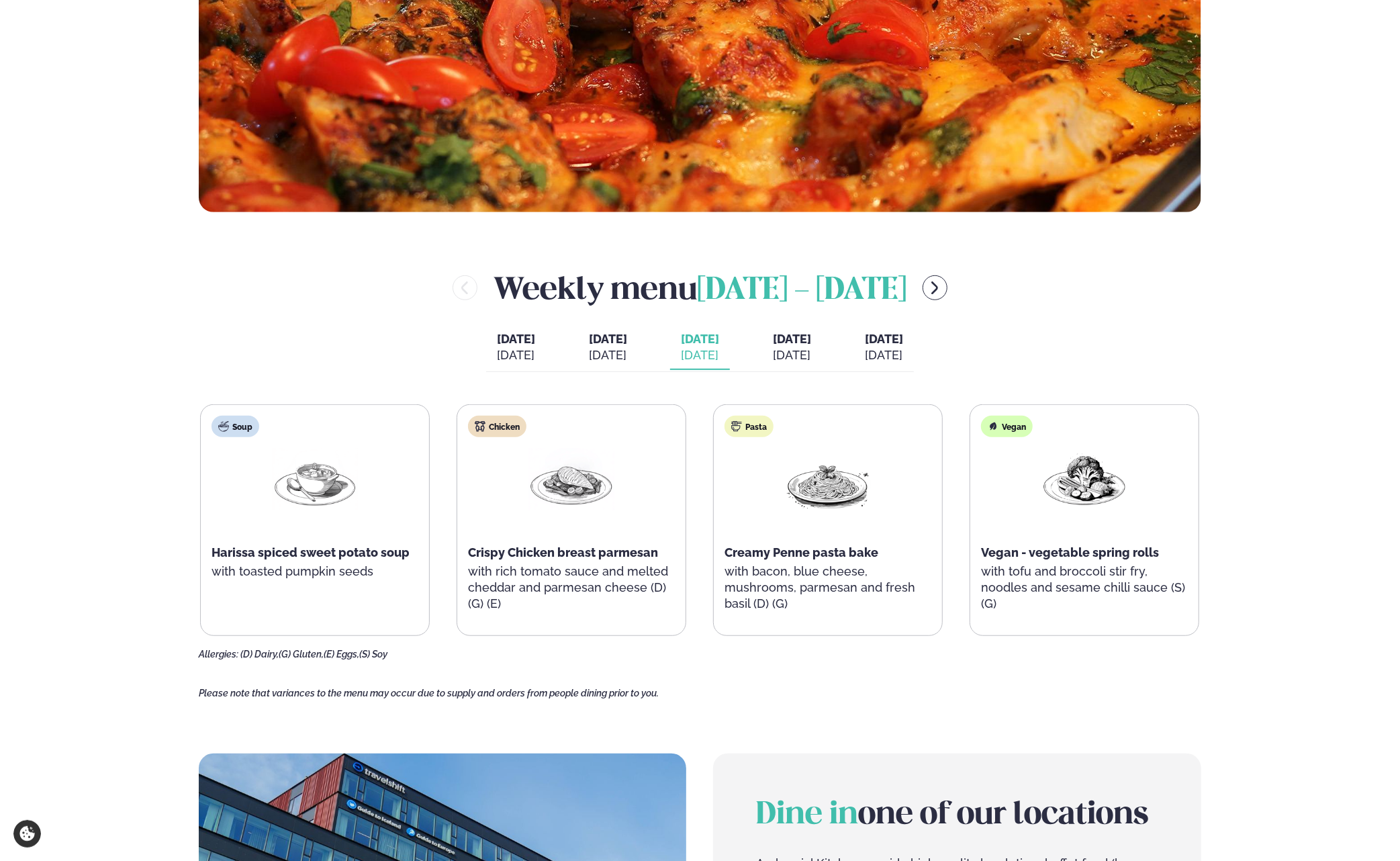
click at [603, 341] on span "[DATE]" at bounding box center [608, 338] width 38 height 14
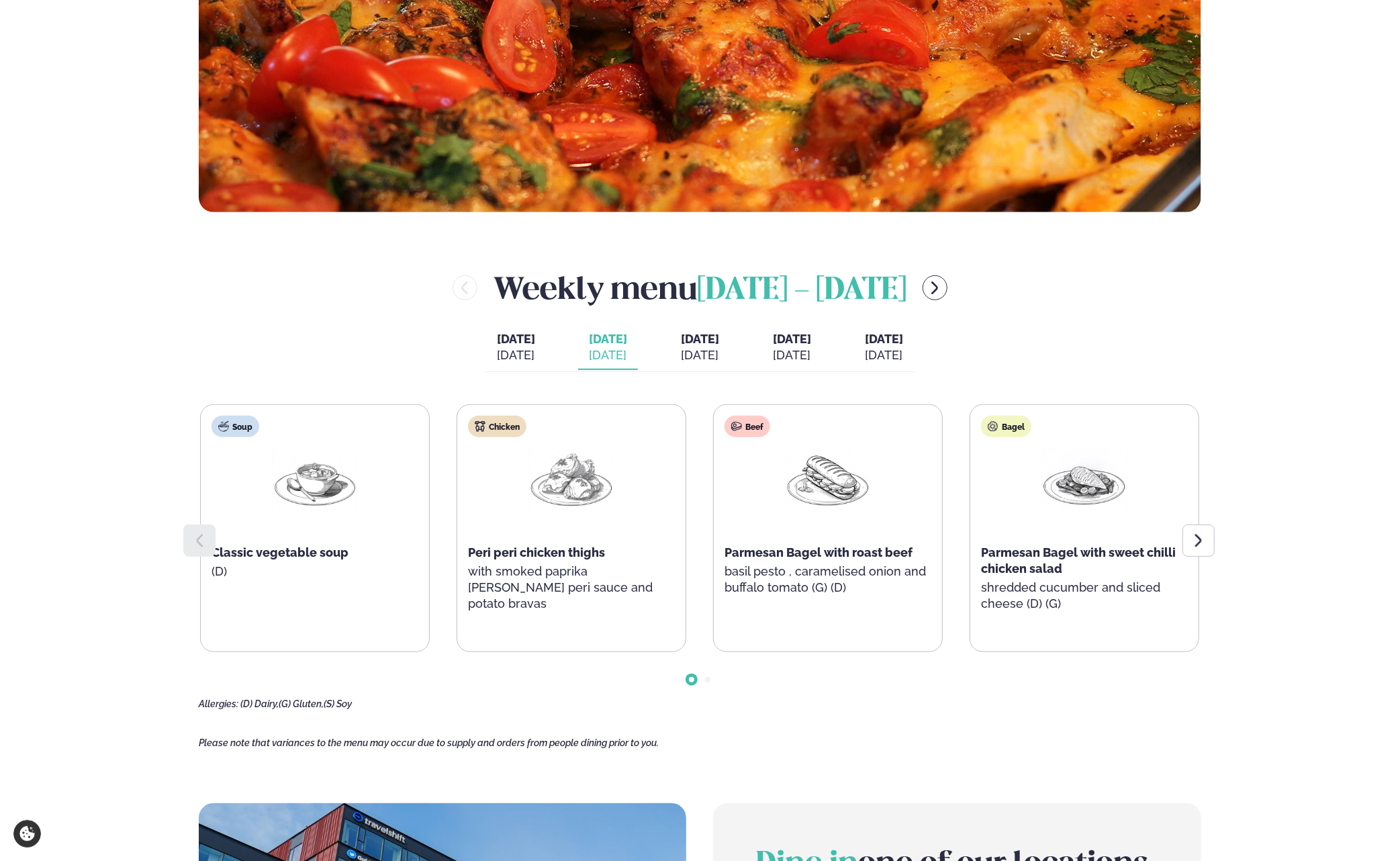
click at [718, 342] on span "[DATE]" at bounding box center [700, 338] width 38 height 14
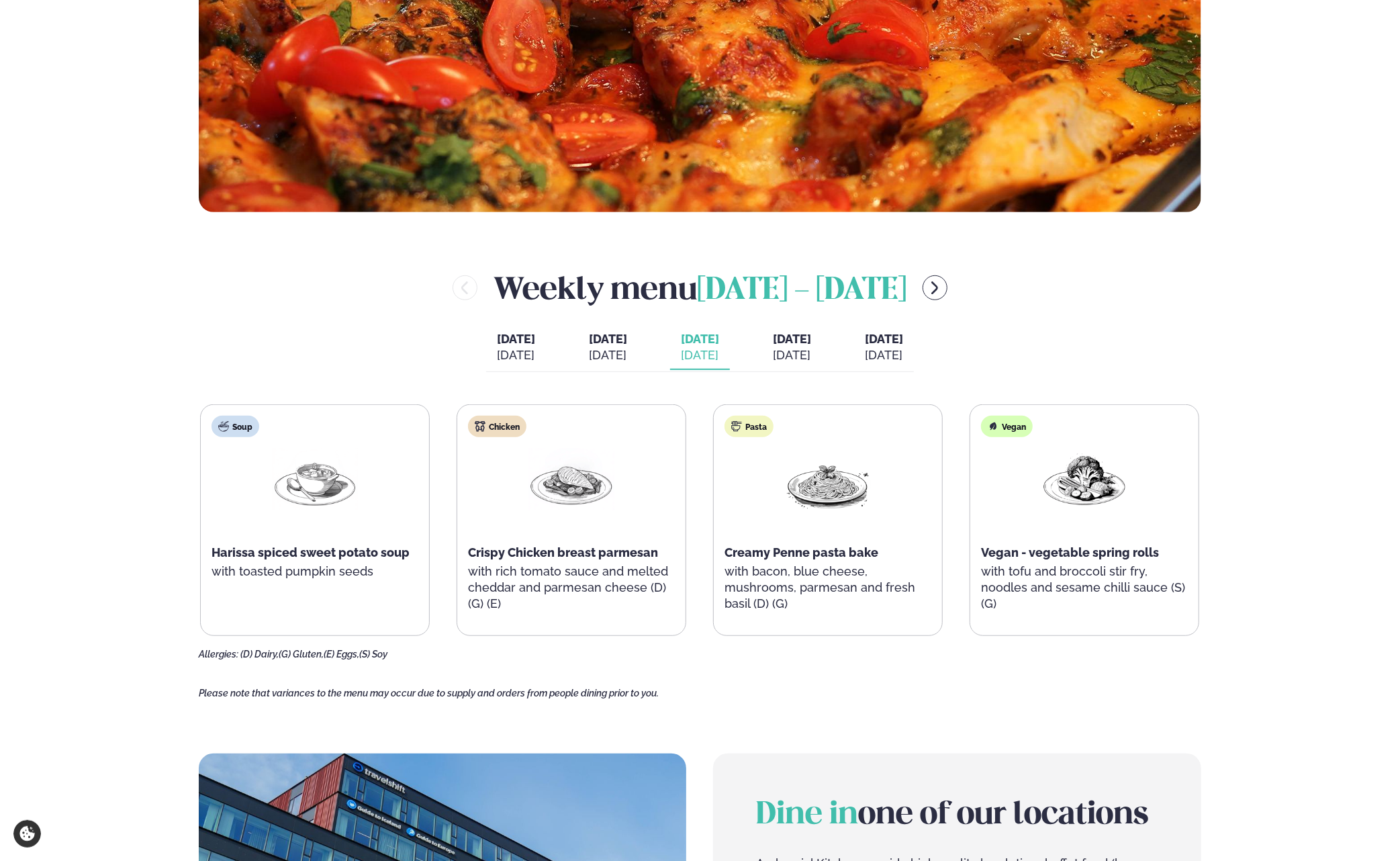
click at [914, 346] on button "Friday Fri. Sep 26" at bounding box center [883, 348] width 59 height 44
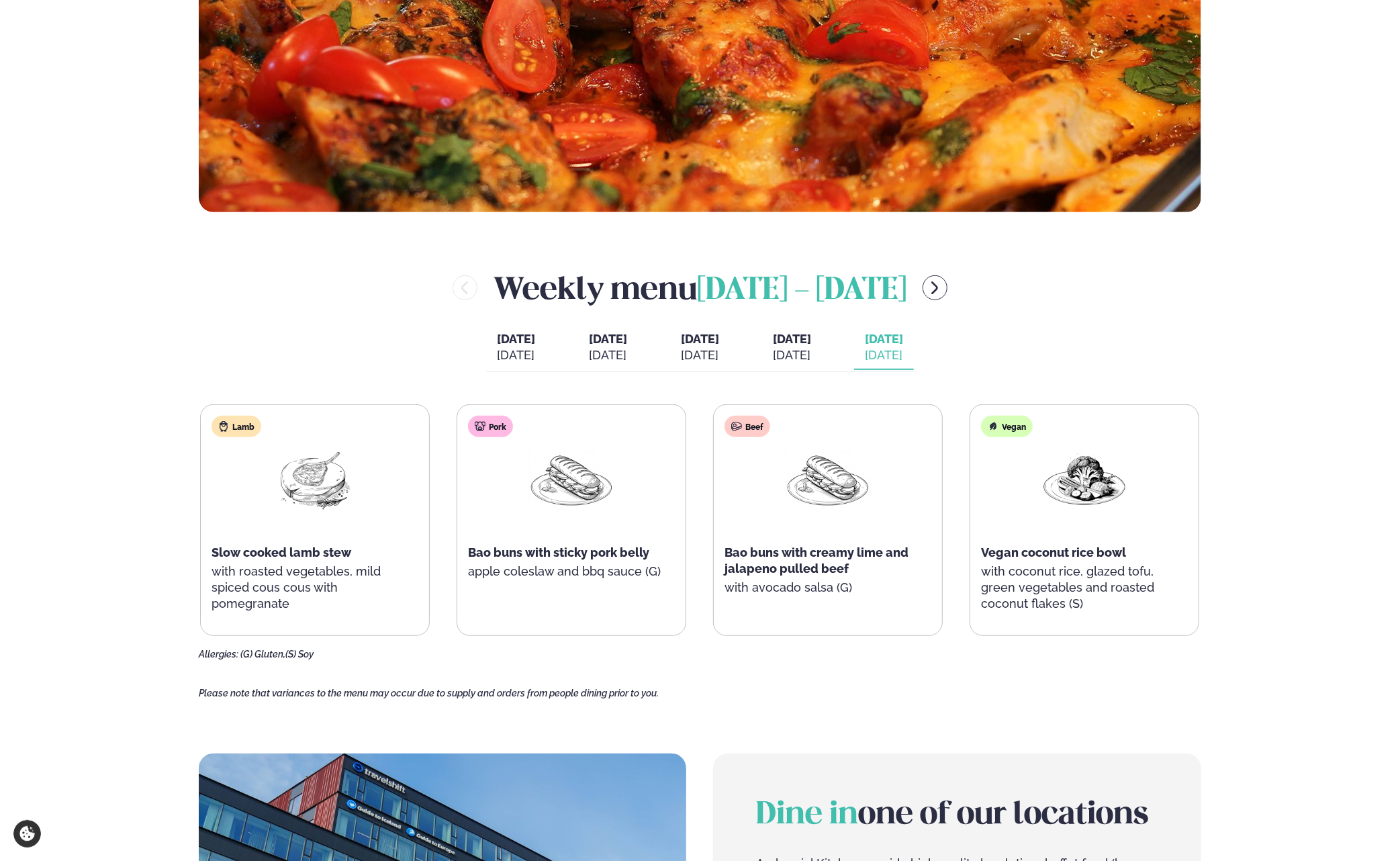
click at [802, 347] on div "[DATE]" at bounding box center [792, 355] width 38 height 16
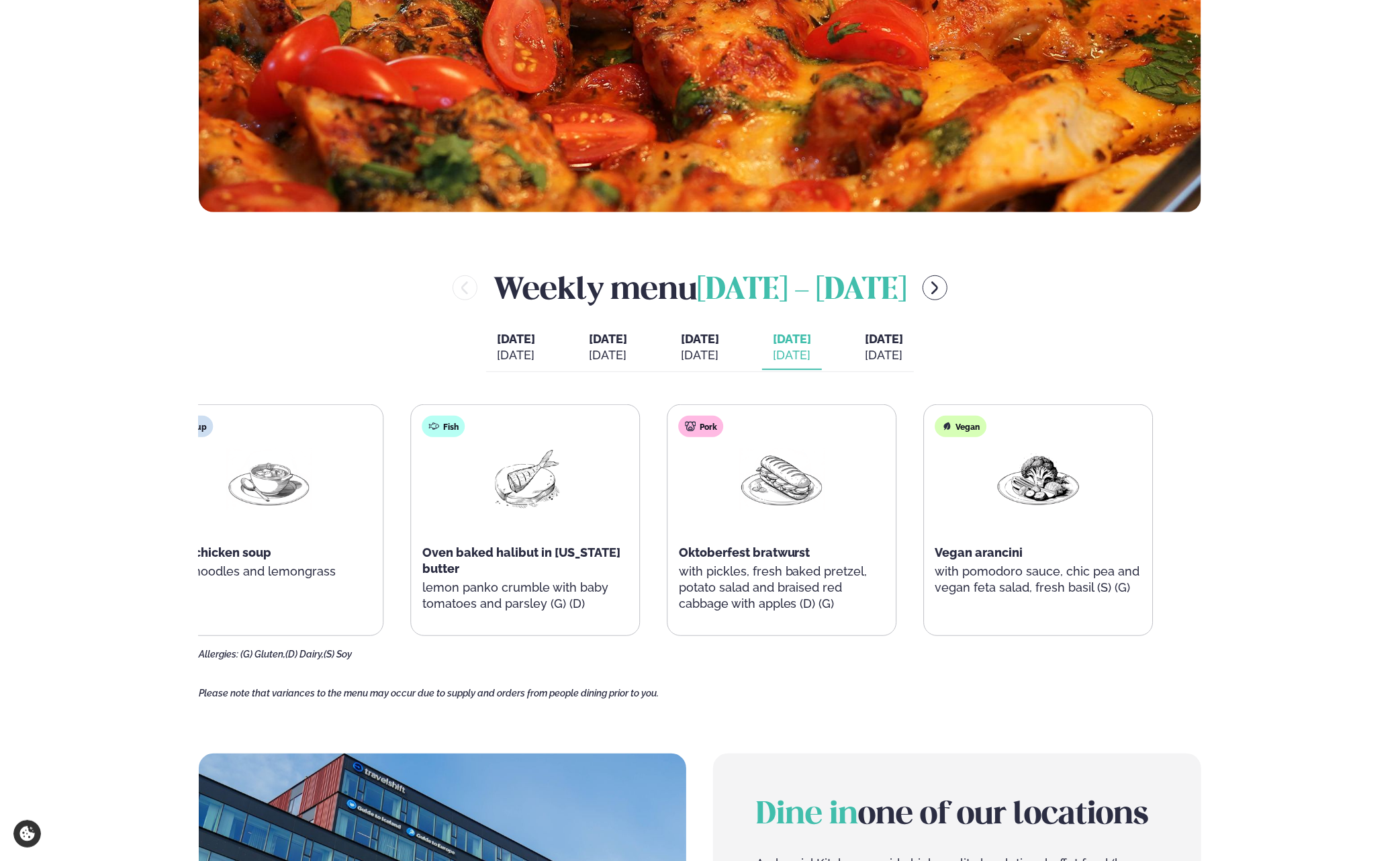
click at [550, 540] on div "Fish Oven baked halibut in arizona butter lemon panko crumble with baby tomatoe…" at bounding box center [526, 520] width 228 height 231
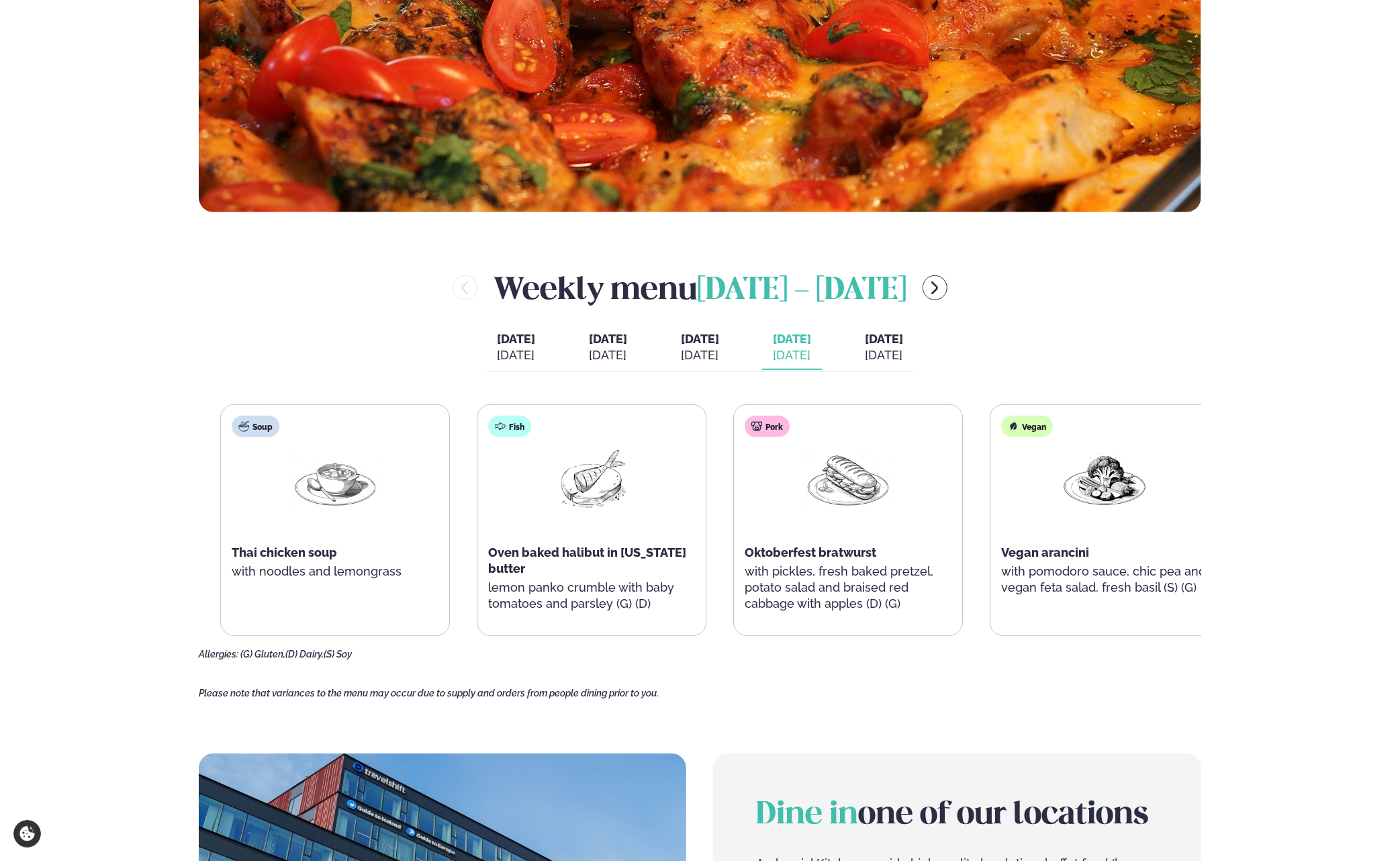
click at [780, 537] on div "Soup Thai chicken soup with noodles and lemongrass Fish Oven baked halibut in a…" at bounding box center [720, 520] width 999 height 232
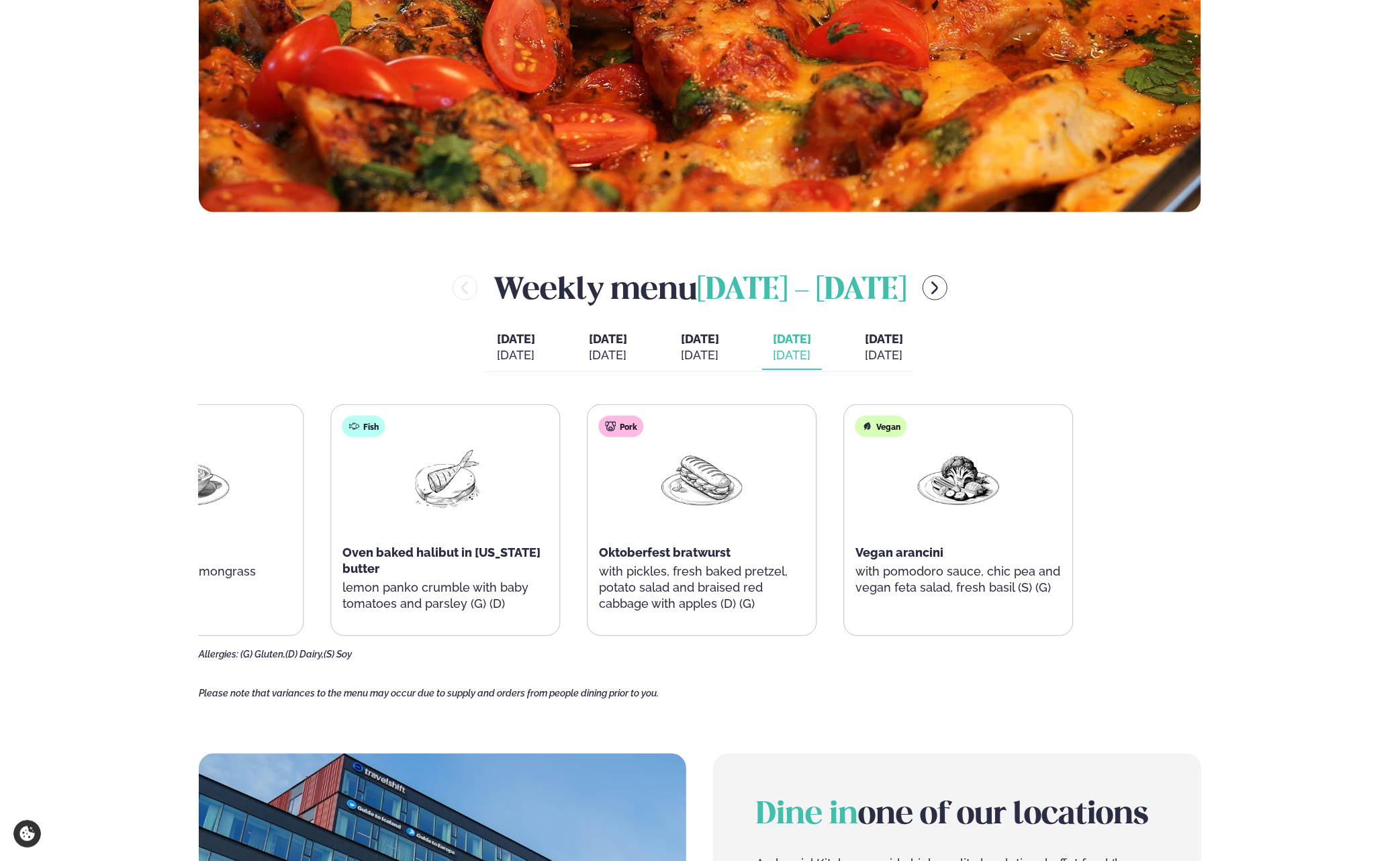
click at [613, 565] on div "Pork Oktoberfest bratwurst with pickles, fresh baked pretzel, potato salad and …" at bounding box center [702, 520] width 228 height 231
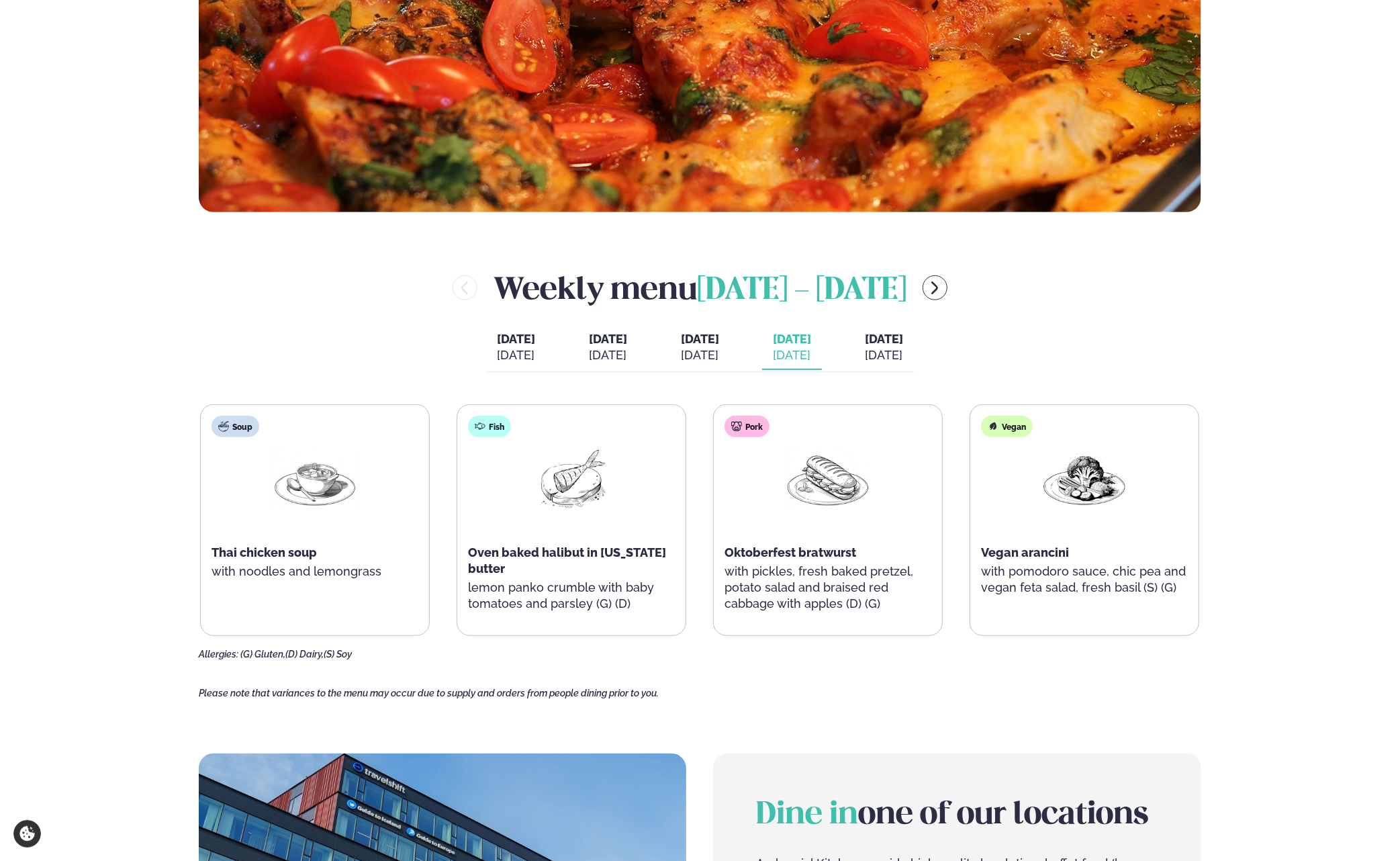
click at [965, 530] on div "Soup Thai chicken soup with noodles and lemongrass Fish Oven baked halibut in a…" at bounding box center [700, 520] width 999 height 232
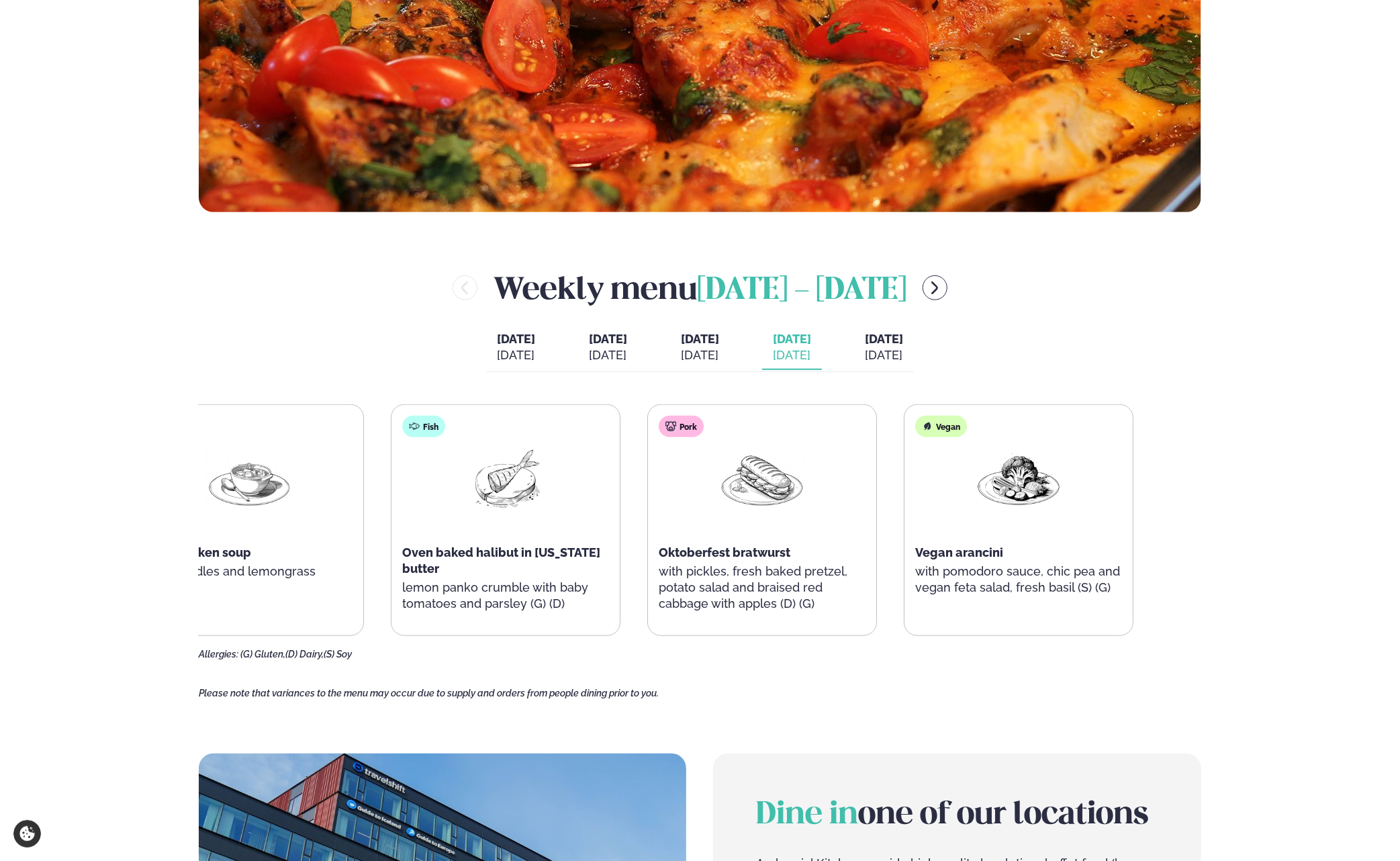
click at [531, 562] on div "Soup Thai chicken soup with noodles and lemongrass Fish Oven baked halibut in a…" at bounding box center [634, 520] width 999 height 232
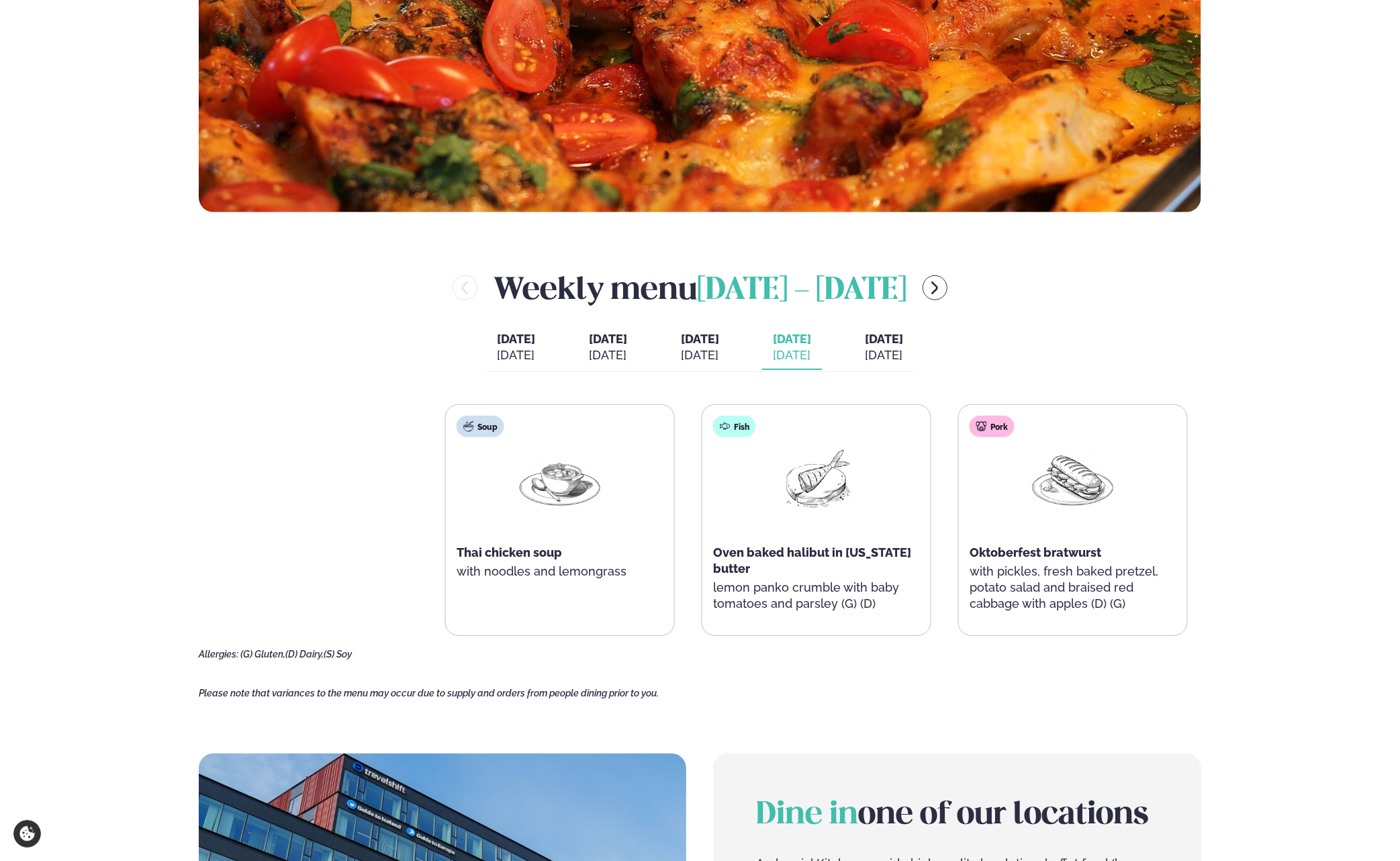
click at [1296, 556] on div "Services Lunch for companies Corporate catering Private Party Menu Dalvegur 30 …" at bounding box center [700, 625] width 1400 height 2295
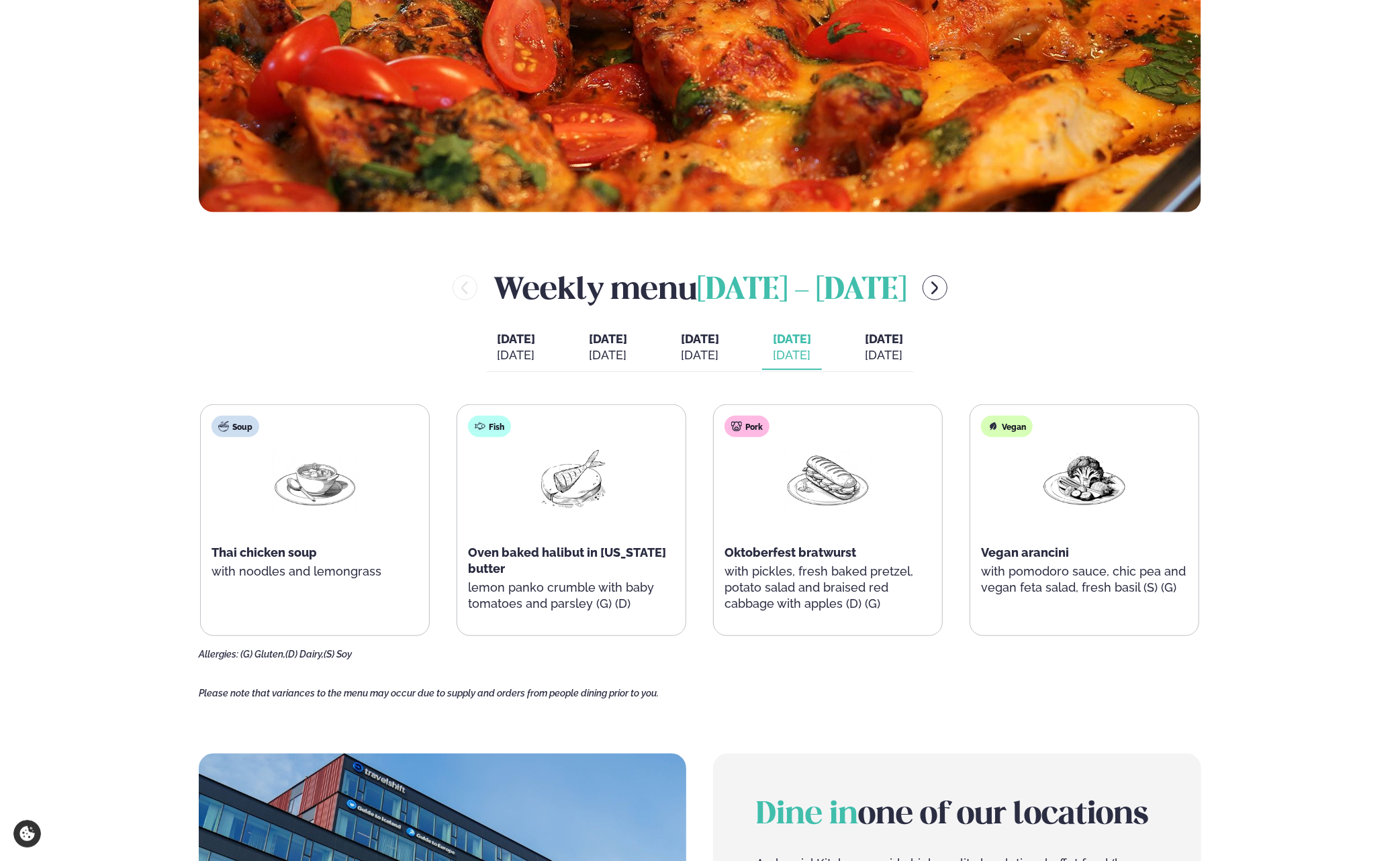
click at [903, 360] on div "[DATE]" at bounding box center [884, 355] width 38 height 16
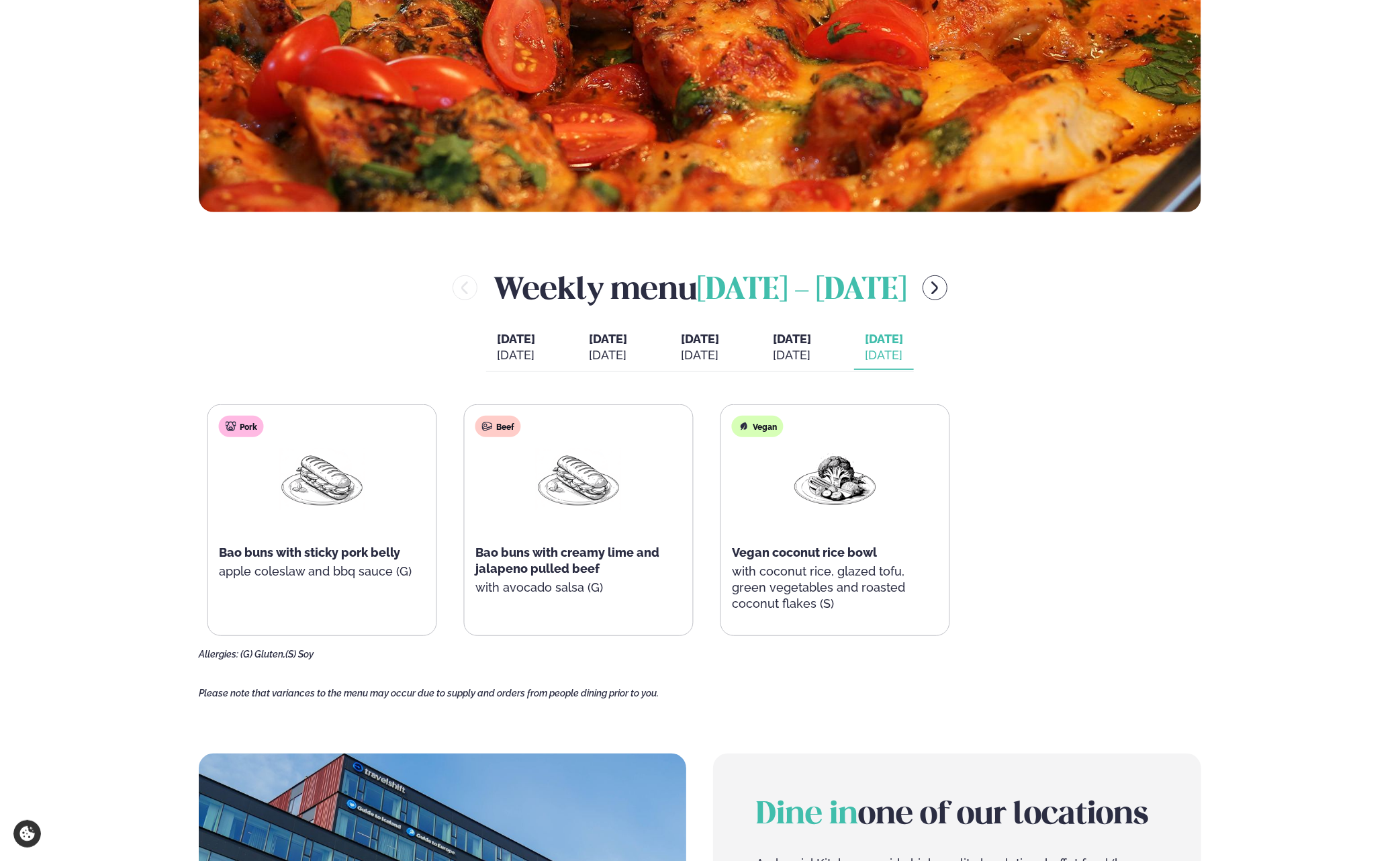
click at [243, 556] on div "Lamb Slow cooked lamb stew with roasted vegetables, mild spiced cous cous with …" at bounding box center [450, 520] width 999 height 232
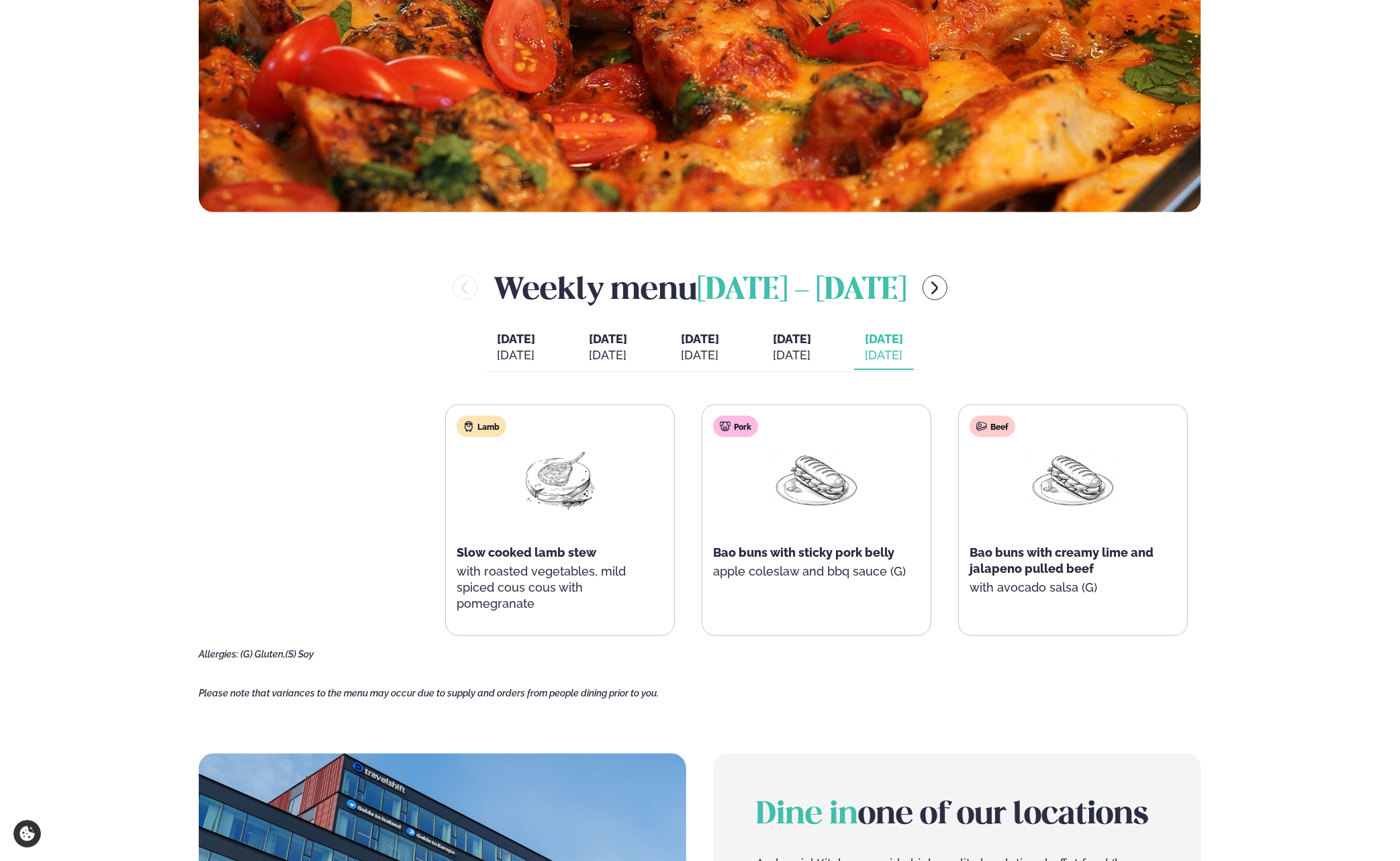
click at [1216, 497] on main "Home / Weekly Menu Our weekly menu Come along for the days where your favourite…" at bounding box center [700, 487] width 1083 height 2018
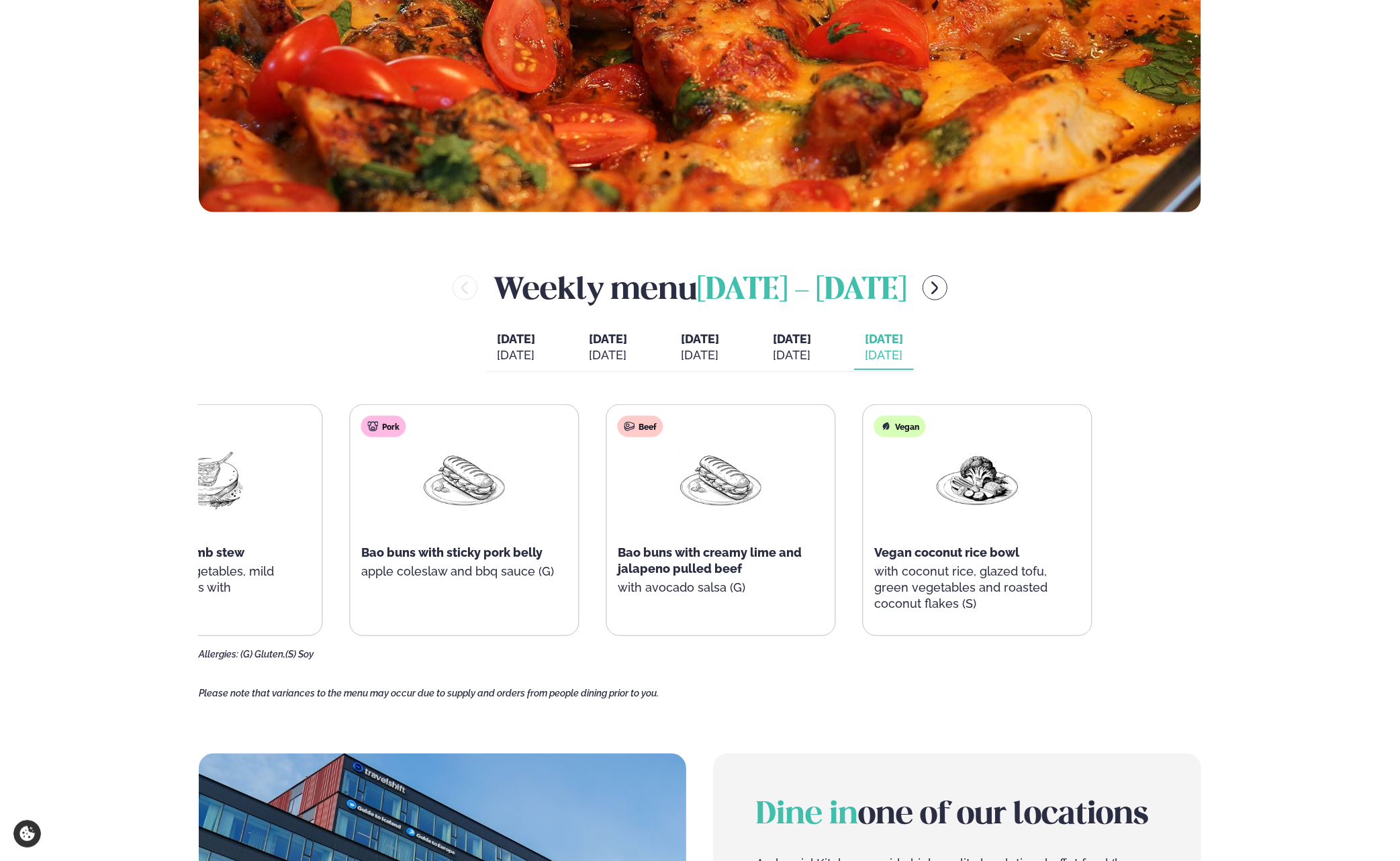
click at [764, 528] on div "Lamb Slow cooked lamb stew with roasted vegetables, mild spiced cous cous with …" at bounding box center [592, 520] width 999 height 232
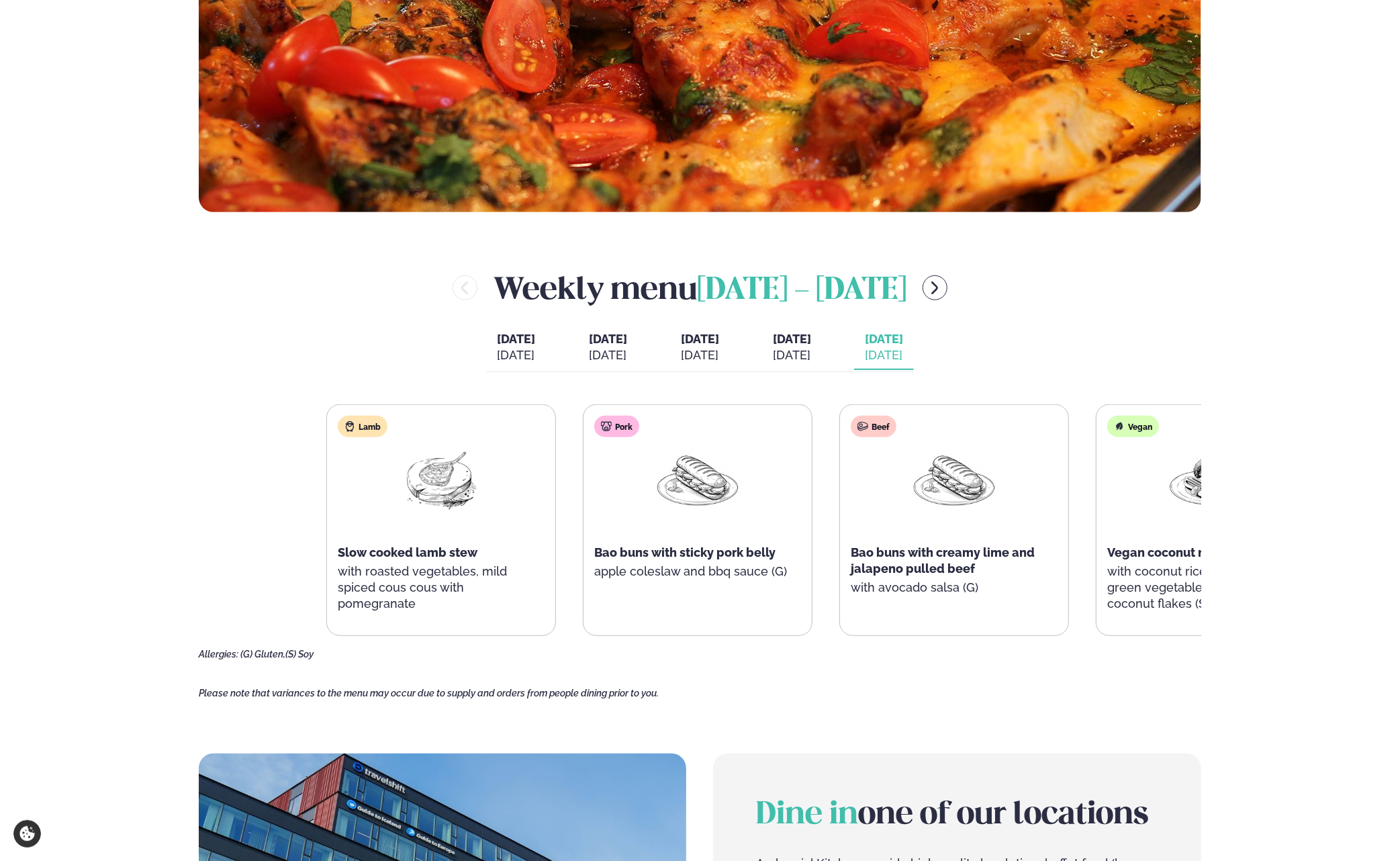
click at [1119, 464] on div "Lamb Slow cooked lamb stew with roasted vegetables, mild spiced cous cous with …" at bounding box center [825, 520] width 999 height 232
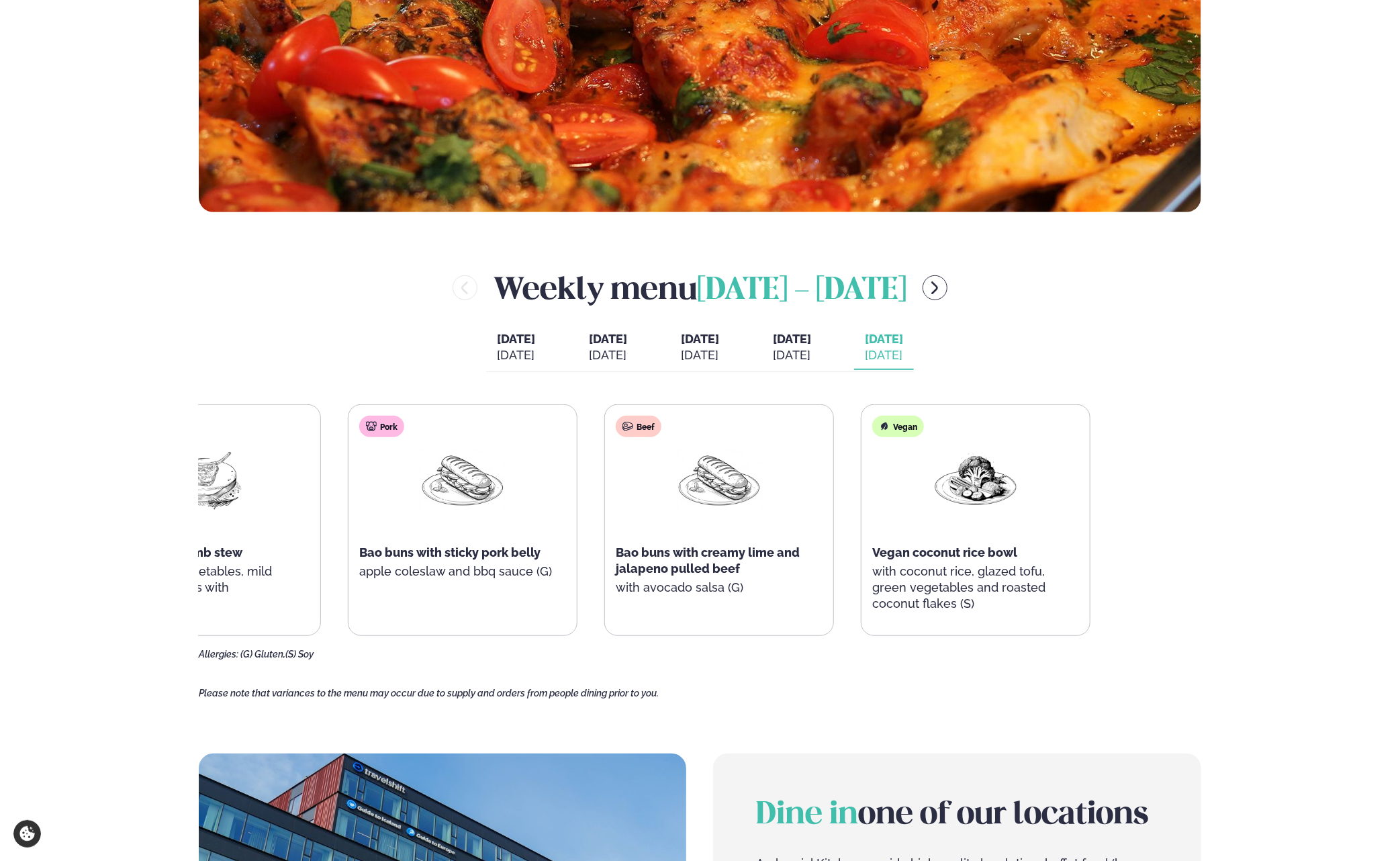
click at [819, 488] on div "Lamb Slow cooked lamb stew with roasted vegetables, mild spiced cous cous with …" at bounding box center [590, 520] width 999 height 232
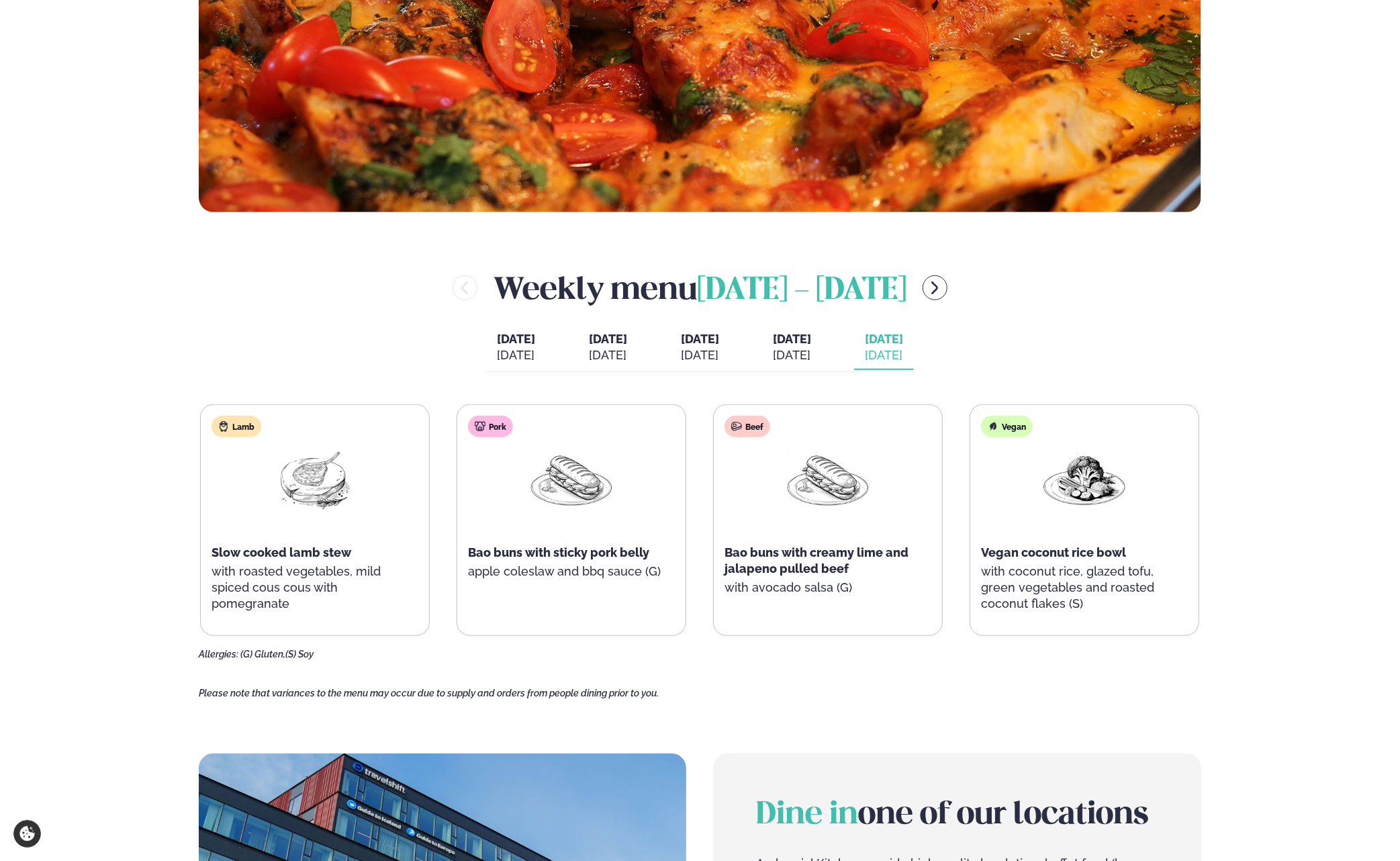
click at [498, 357] on div "[DATE]" at bounding box center [516, 355] width 38 height 16
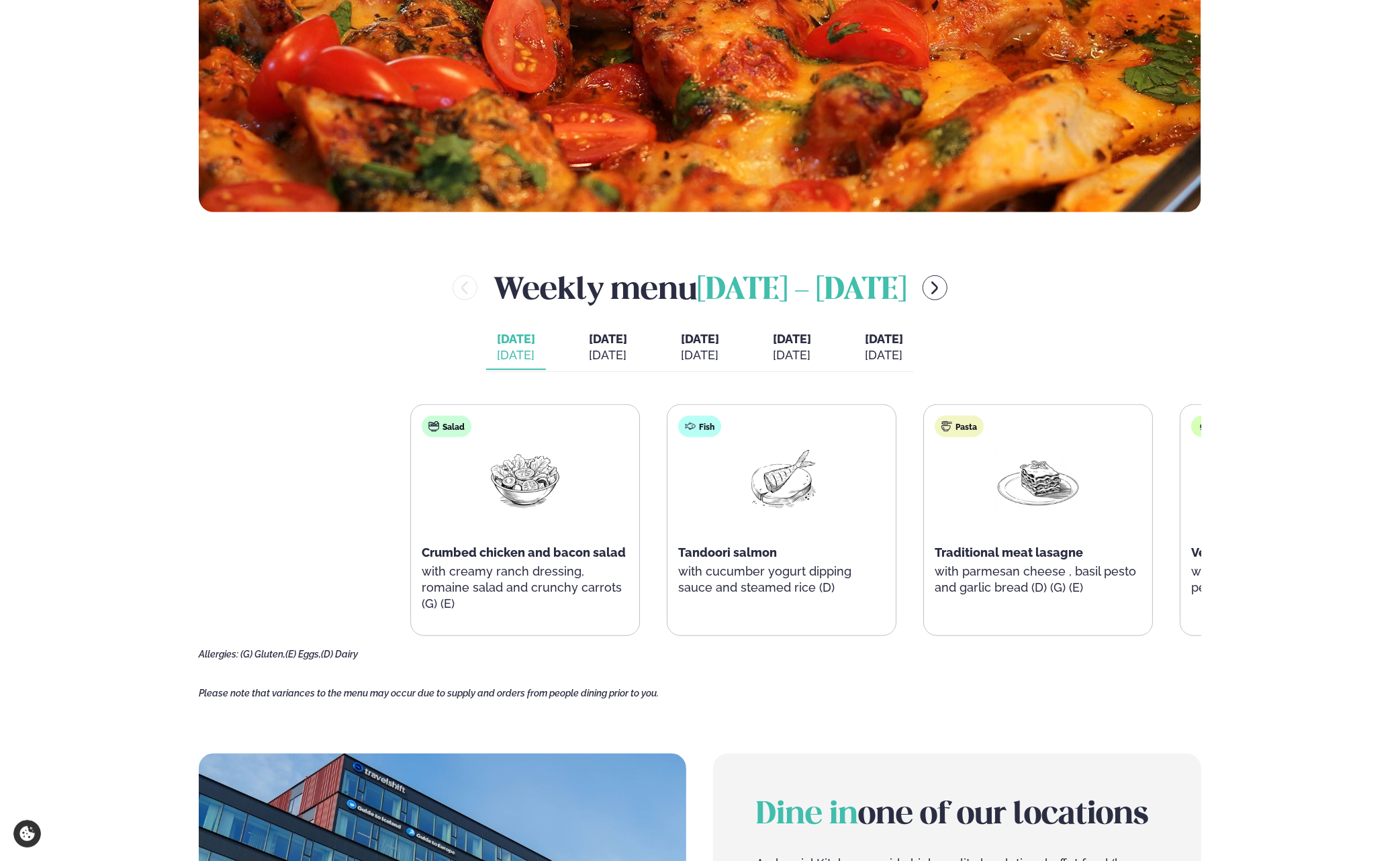
click at [1182, 520] on div "Salad Crumbed chicken and bacon salad with creamy ranch dressing, romaine salad…" at bounding box center [910, 520] width 999 height 232
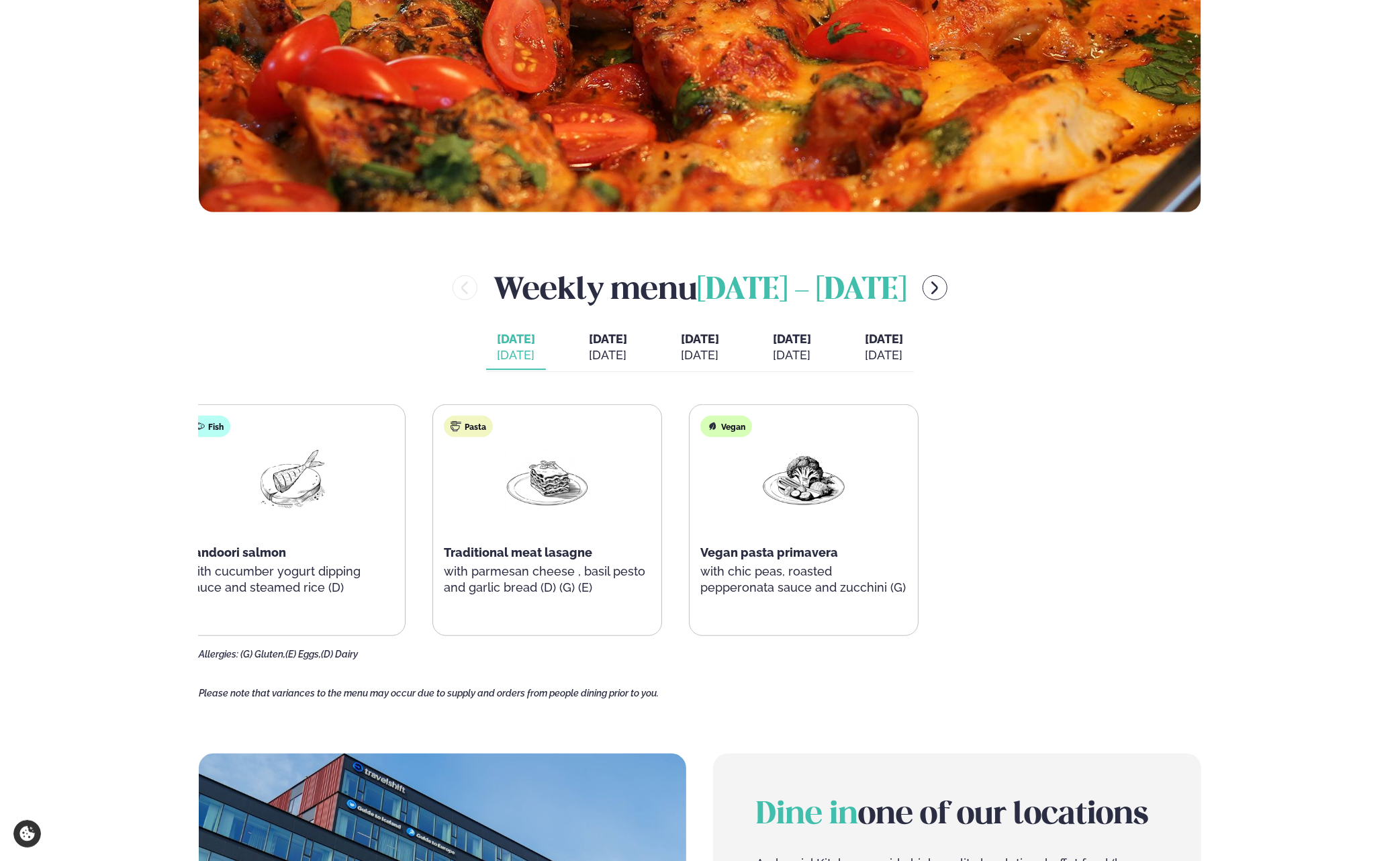
click at [354, 514] on div "Salad Crumbed chicken and bacon salad with creamy ranch dressing, romaine salad…" at bounding box center [418, 520] width 999 height 232
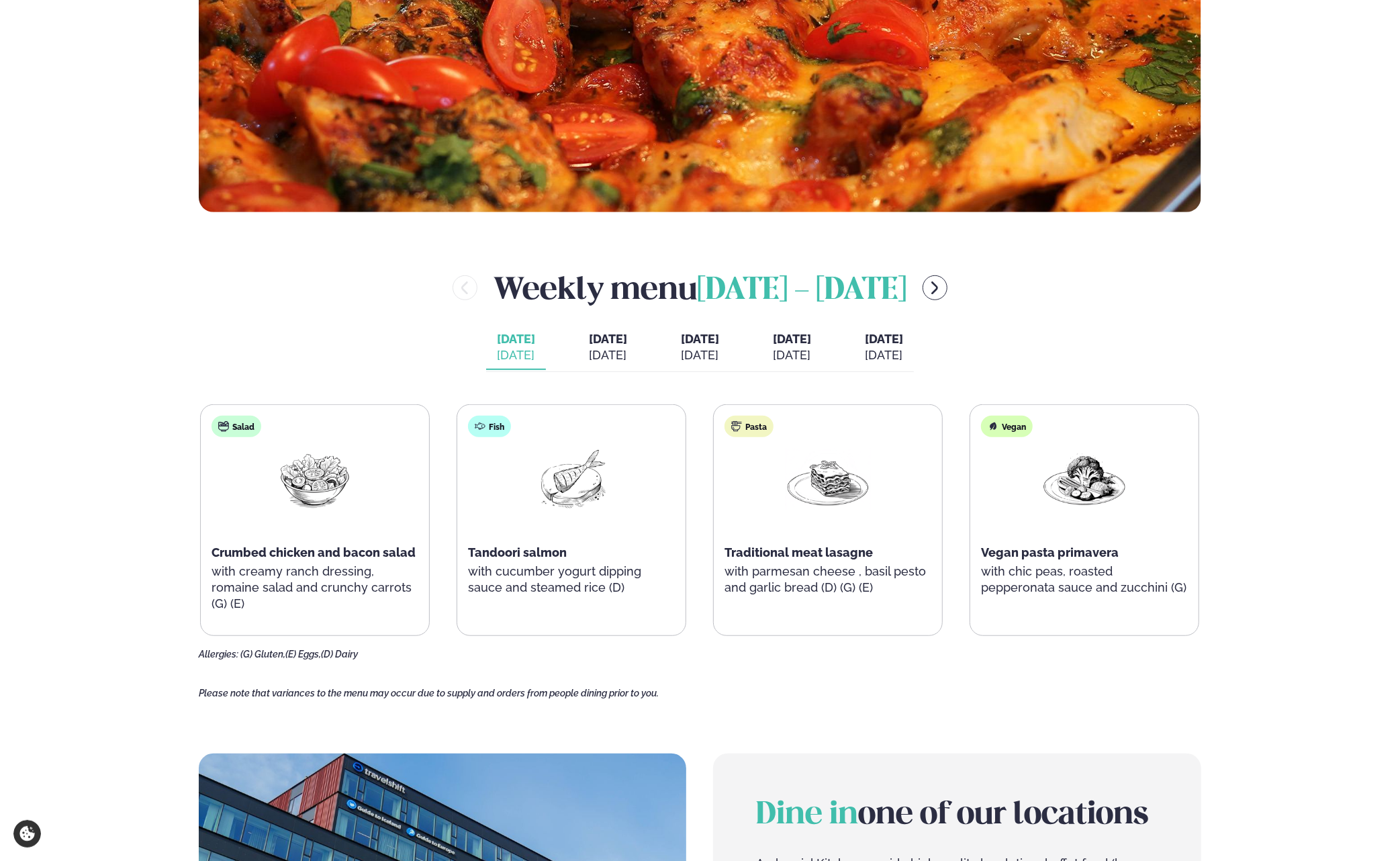
click at [612, 350] on button "Tuesday Tue. Sep 23" at bounding box center [607, 348] width 59 height 44
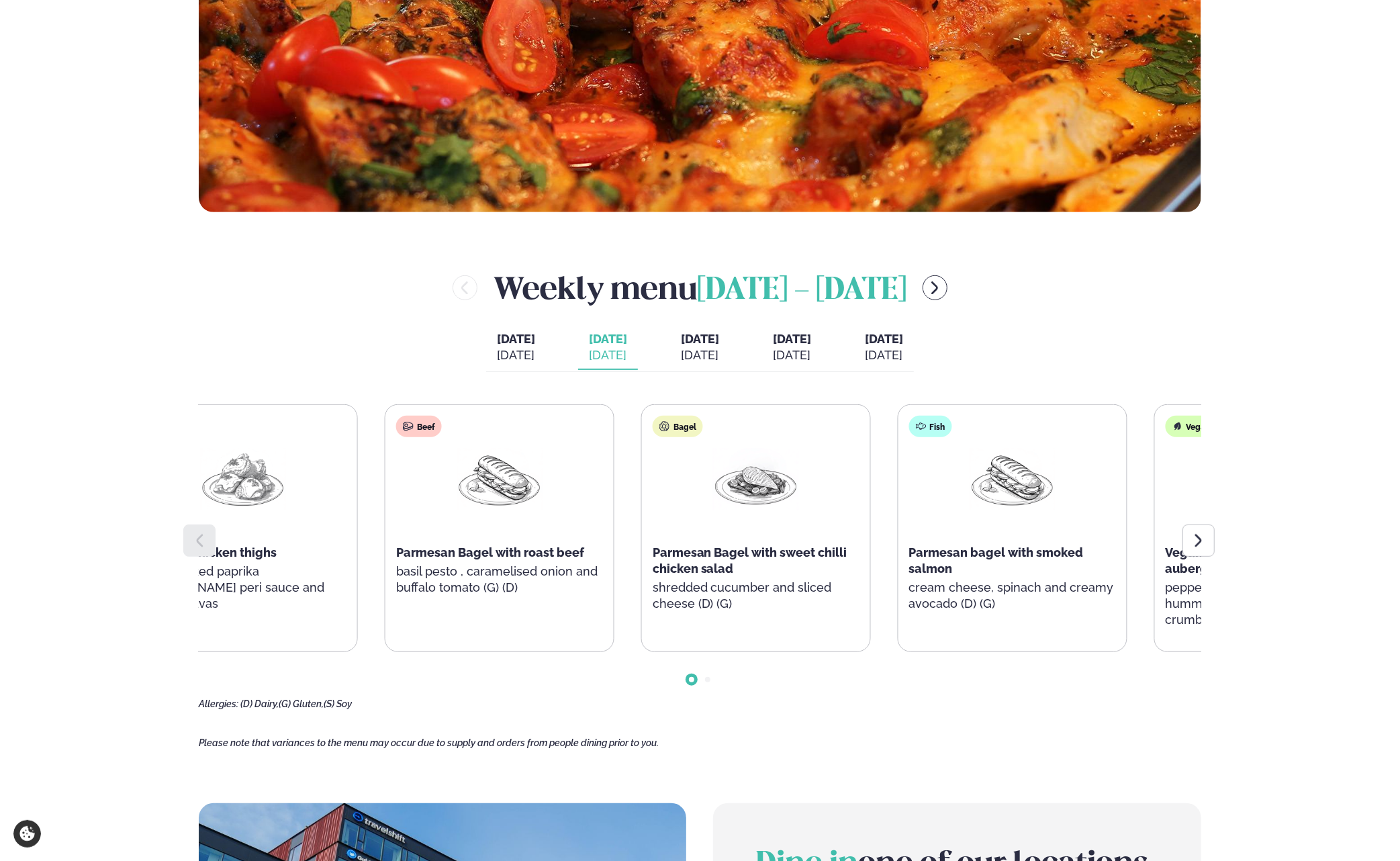
click at [451, 522] on div "Beef Parmesan Bagel with roast beef basil pesto , caramelised onion and buffalo…" at bounding box center [499, 512] width 228 height 215
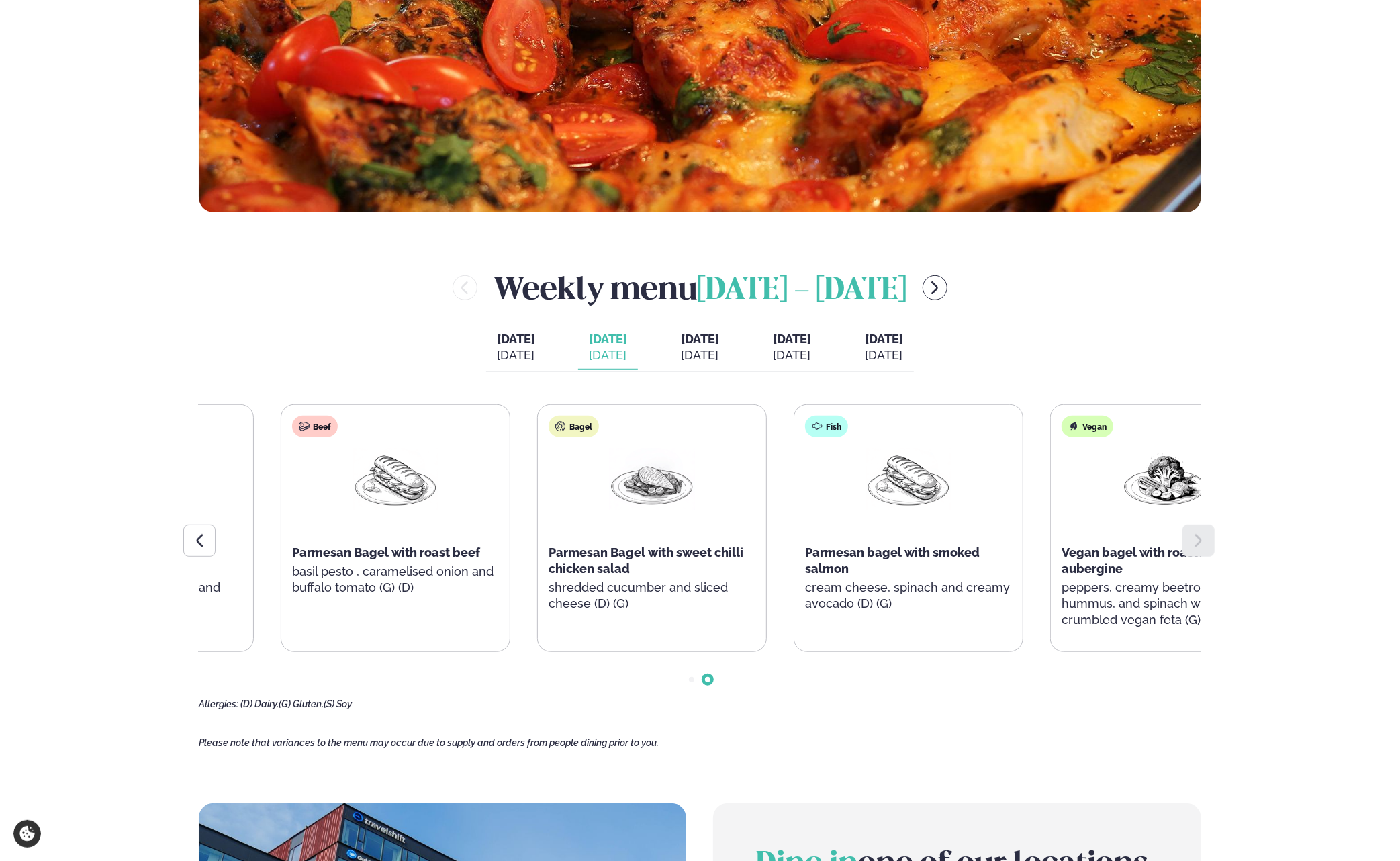
click at [1388, 567] on div "Services Lunch for companies Corporate catering Private Party Menu Dalvegur 30 …" at bounding box center [700, 650] width 1400 height 2345
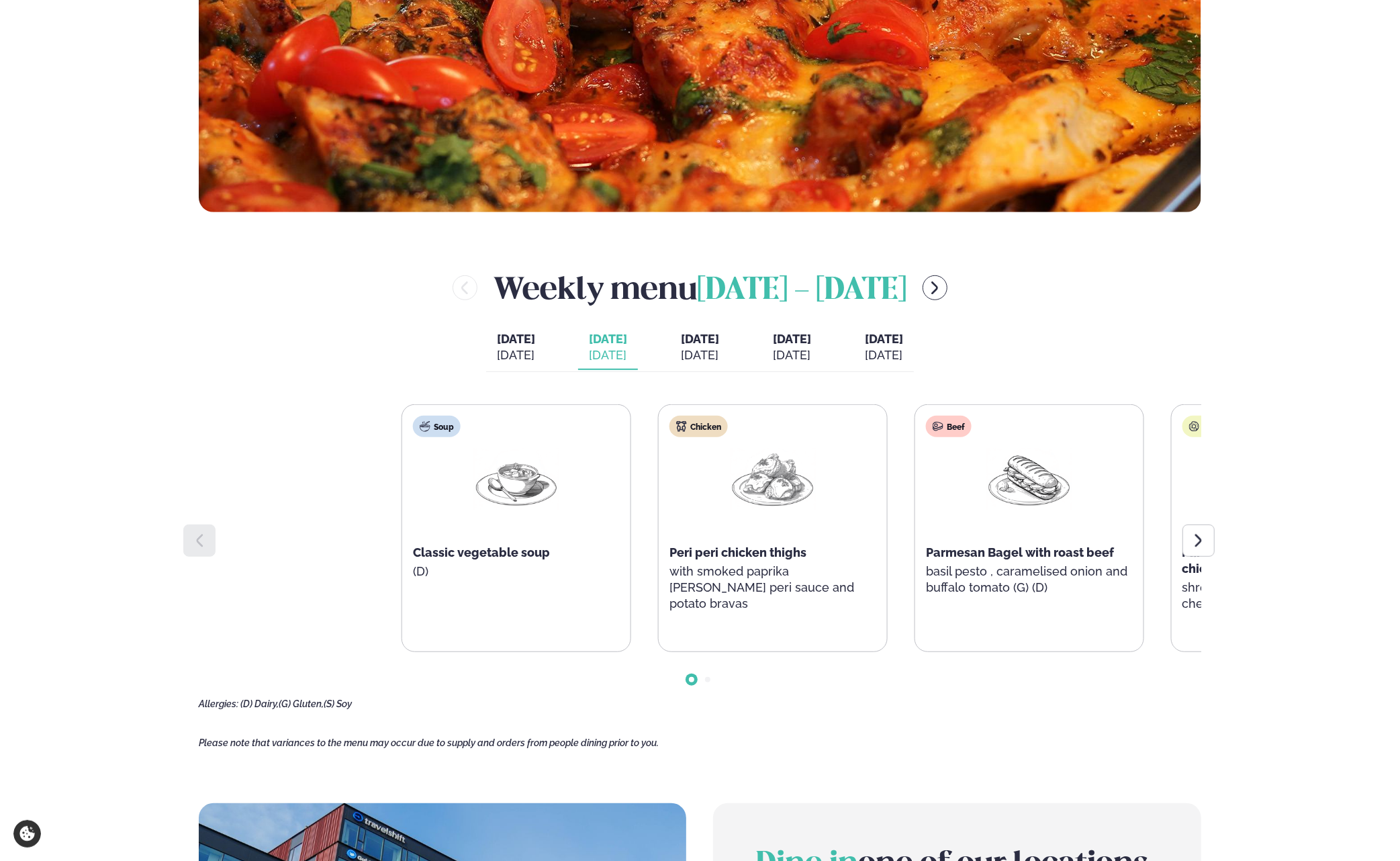
click at [1399, 488] on html "About cookies on this site We use cookies to collect and analyse information on…" at bounding box center [700, 650] width 1400 height 2345
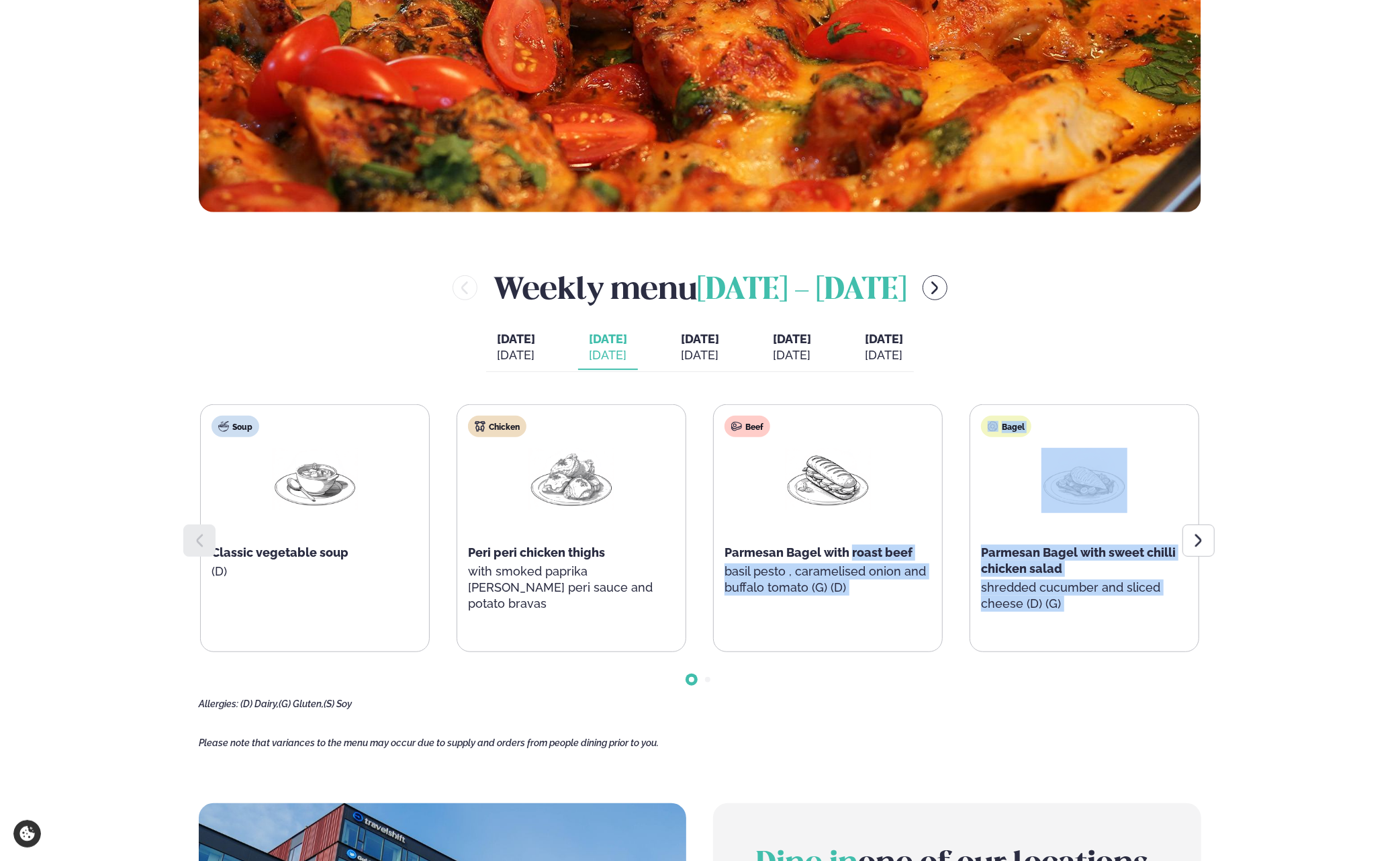
drag, startPoint x: 1344, startPoint y: 512, endPoint x: 852, endPoint y: 544, distance: 493.0
click at [852, 544] on div "Services Lunch for companies Corporate catering Private Party Menu Dalvegur 30 …" at bounding box center [700, 650] width 1400 height 2345
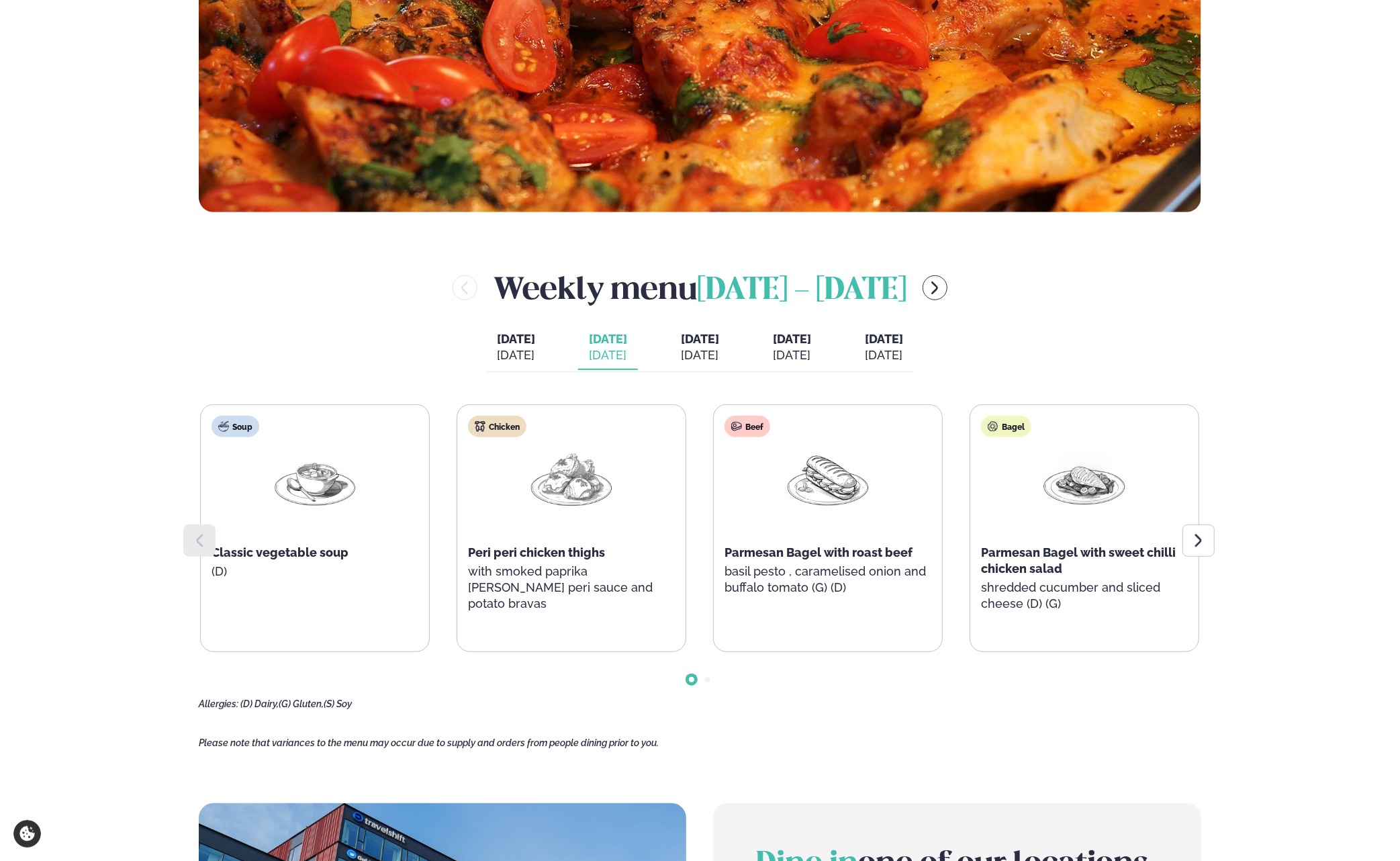
click at [1274, 555] on div "Services Lunch for companies Corporate catering Private Party Menu Dalvegur 30 …" at bounding box center [700, 650] width 1400 height 2345
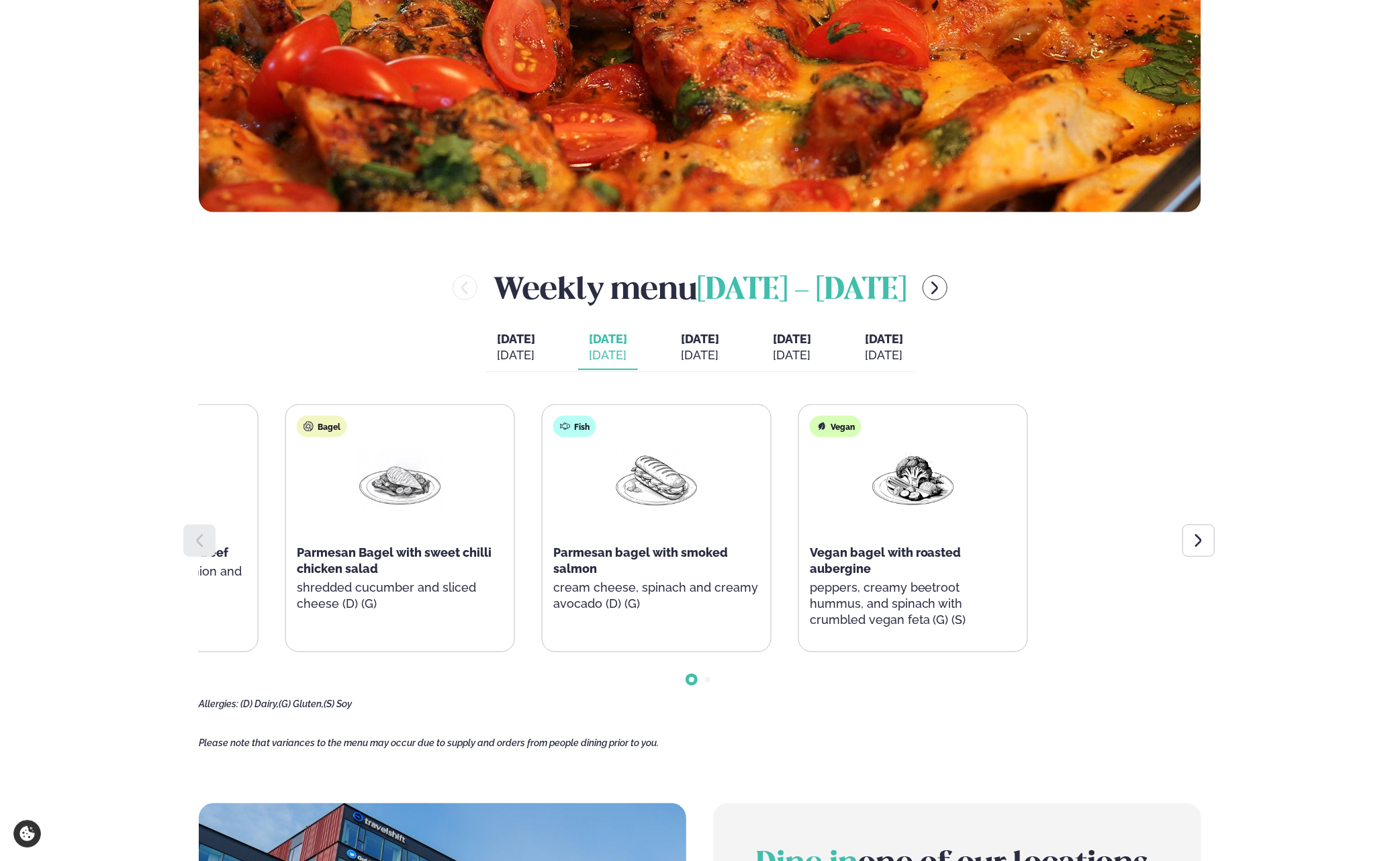
click at [92, 481] on div "Services Lunch for companies Corporate catering Private Party Menu Dalvegur 30 …" at bounding box center [700, 650] width 1400 height 2345
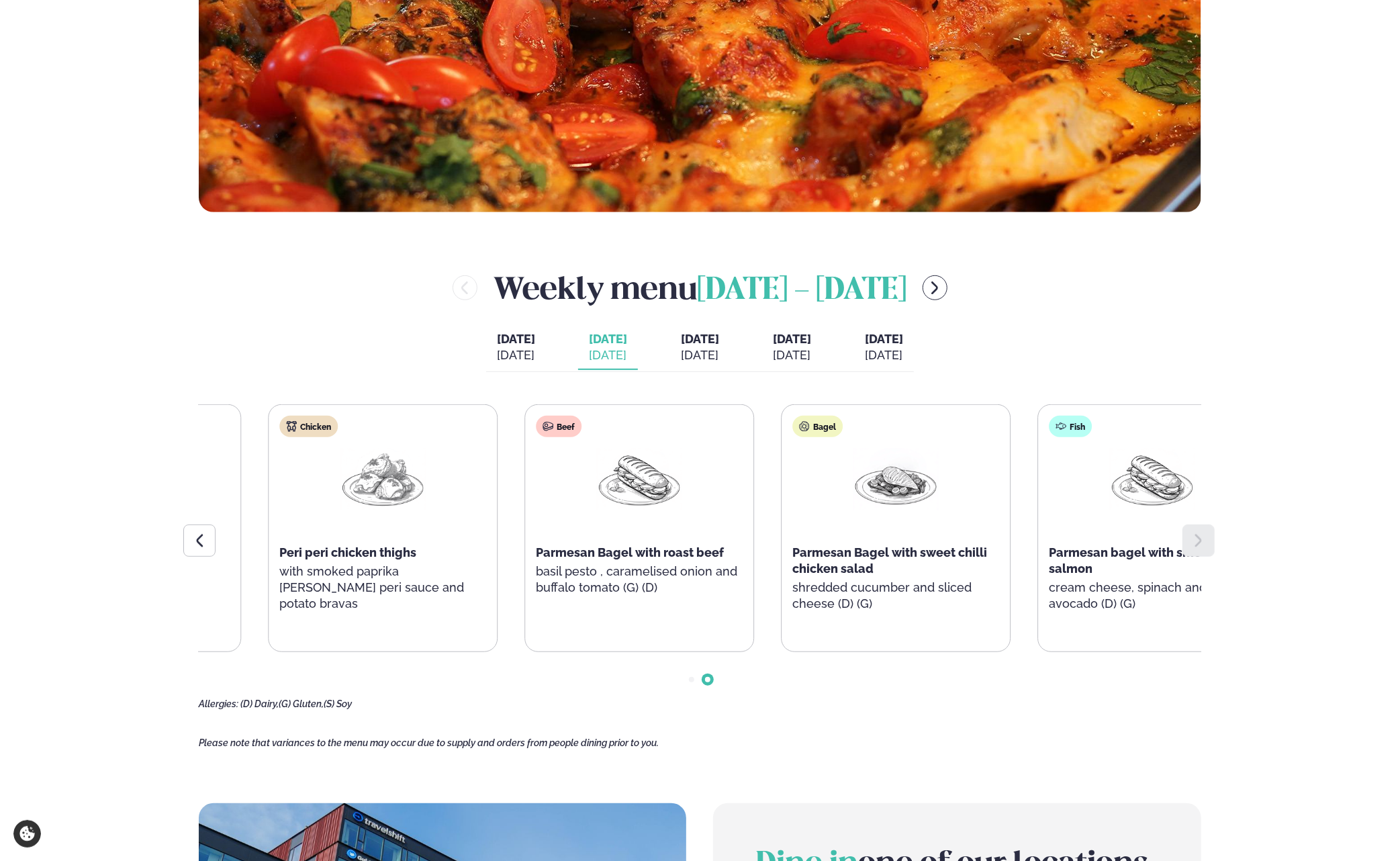
click at [1222, 516] on main "Home / Weekly Menu Our weekly menu Come along for the days where your favourite…" at bounding box center [700, 512] width 1083 height 2068
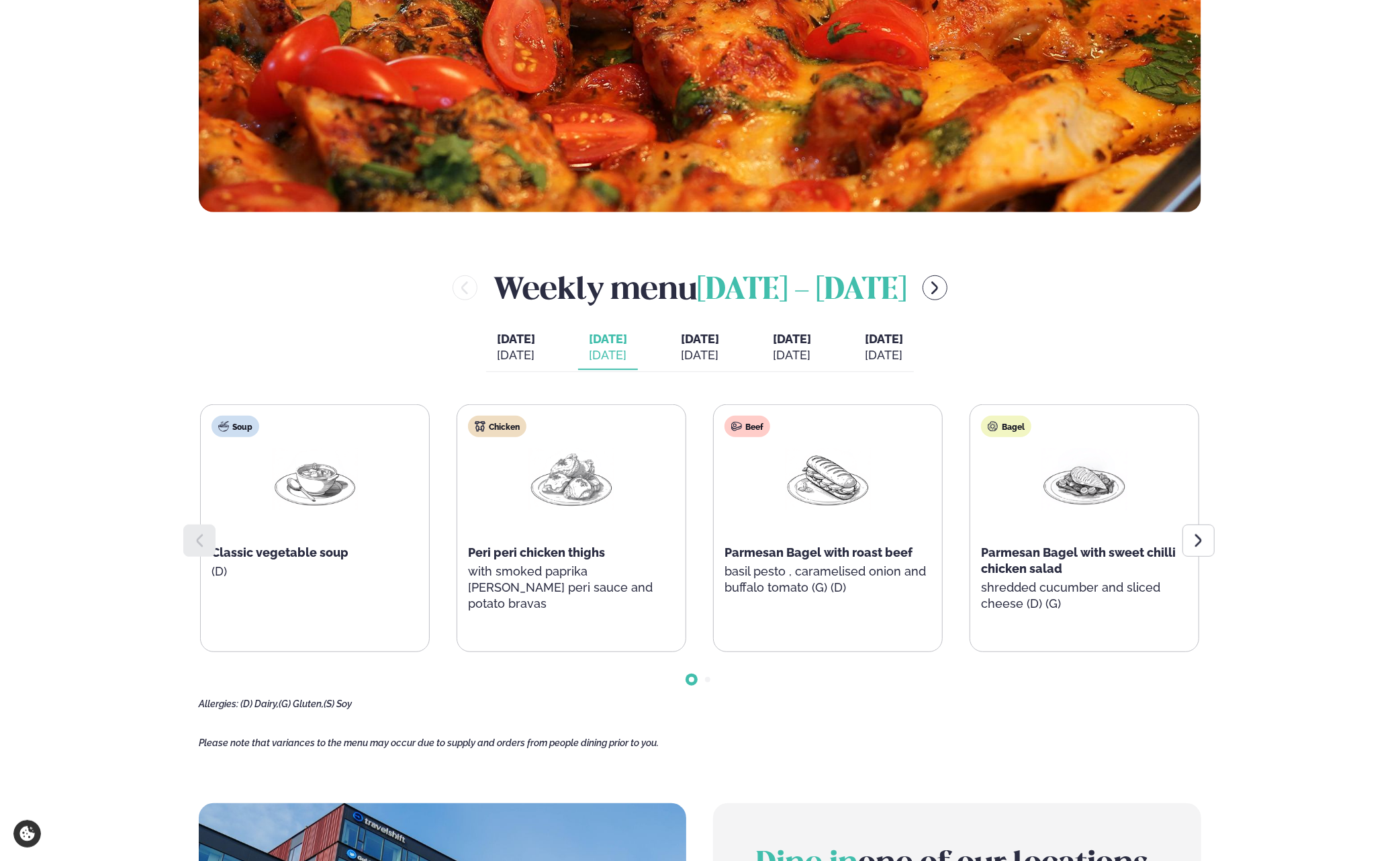
click at [645, 344] on div "Today Tod. Sep 22 Tuesday Tue. Sep 23 Wednesday Wed. Sep 24 Thursday Thu. Sep 2…" at bounding box center [700, 349] width 428 height 46
click at [708, 345] on span "[DATE]" at bounding box center [700, 338] width 38 height 14
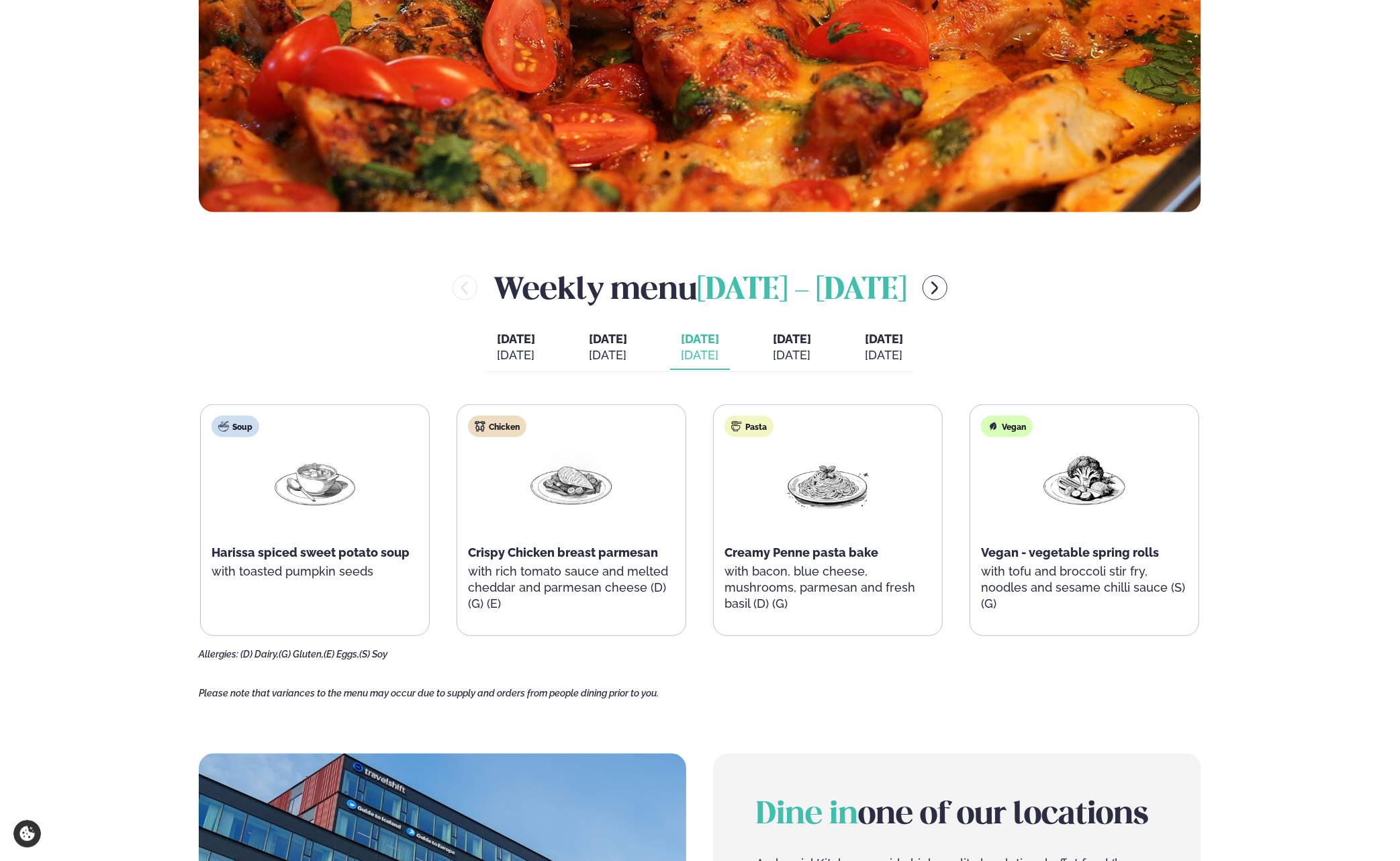
click at [589, 355] on div "[DATE]" at bounding box center [608, 355] width 38 height 16
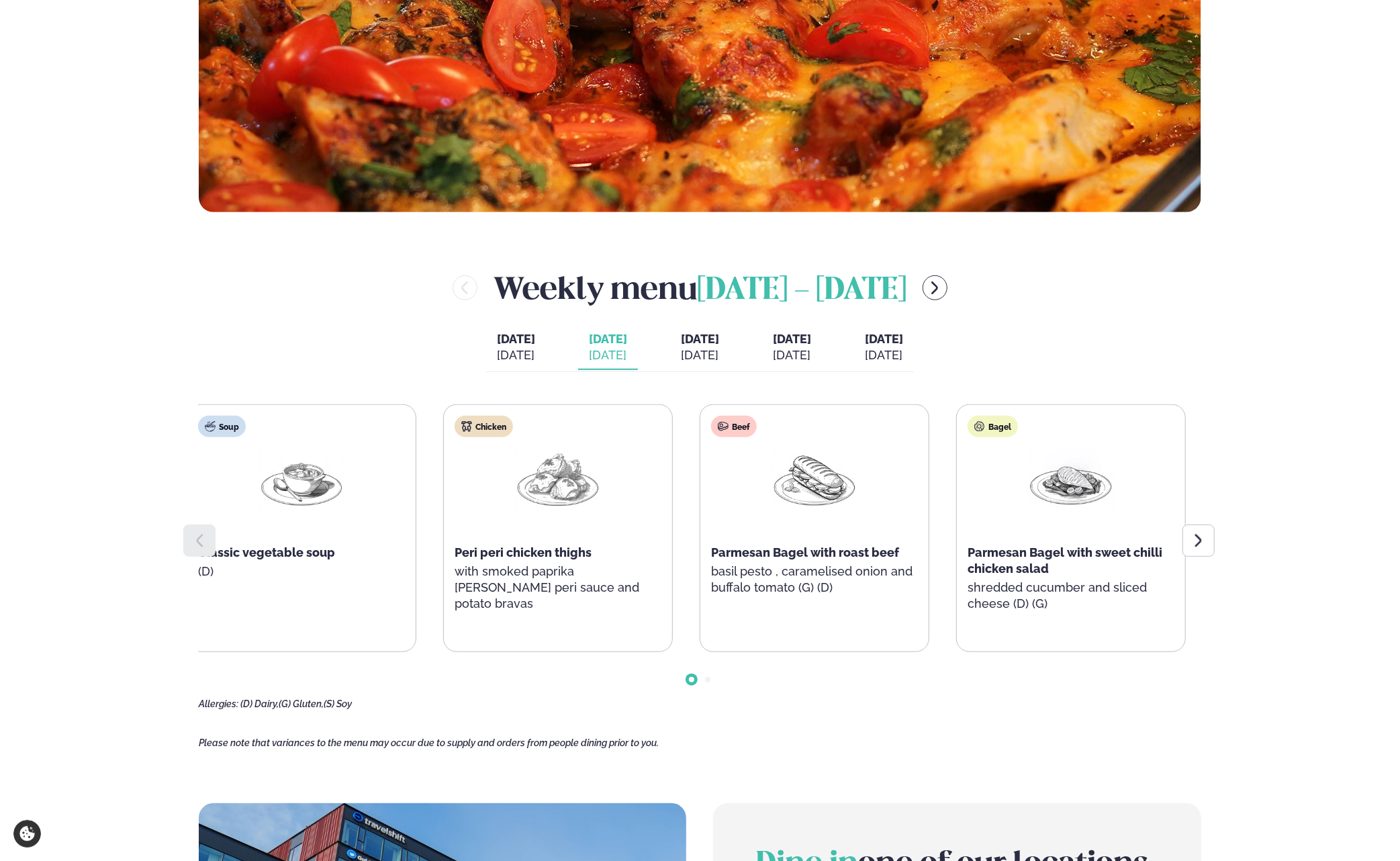
click at [700, 504] on div "Beef Parmesan Bagel with roast beef basil pesto , caramelised onion and buffalo…" at bounding box center [814, 512] width 228 height 215
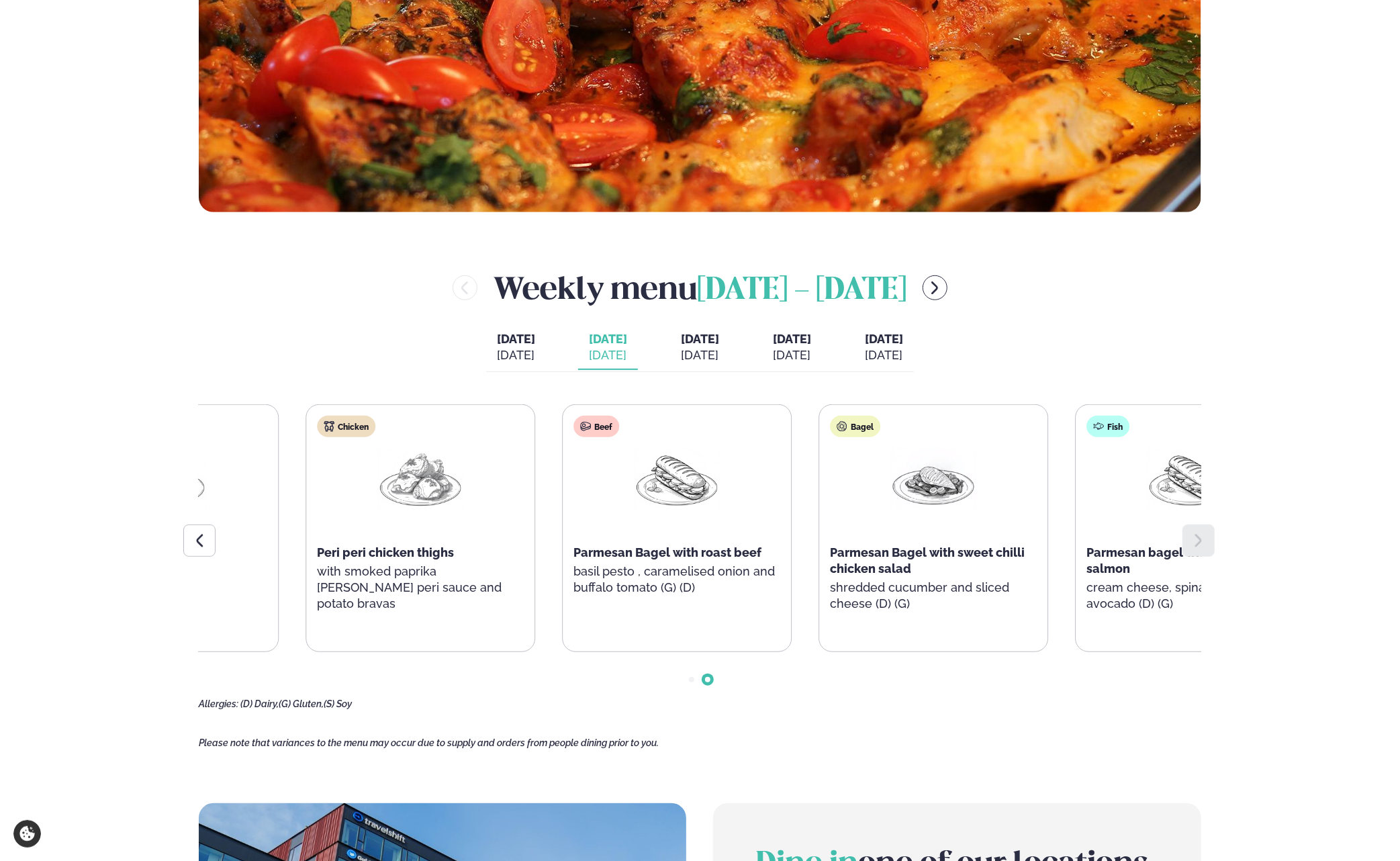
click at [791, 476] on div "Beef Parmesan Bagel with roast beef basil pesto , caramelised onion and buffalo…" at bounding box center [676, 512] width 228 height 215
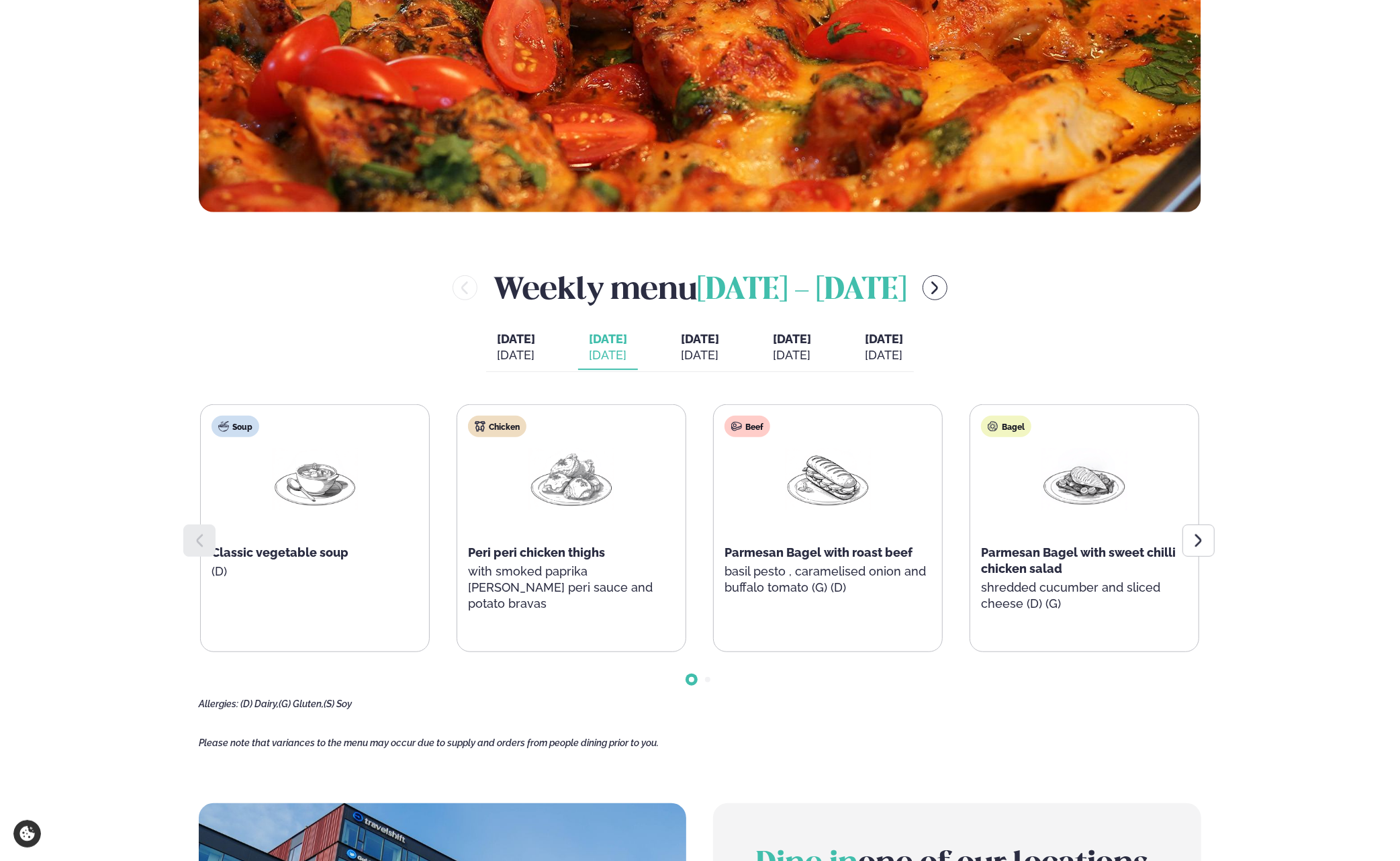
click at [705, 349] on div "[DATE]" at bounding box center [700, 355] width 38 height 16
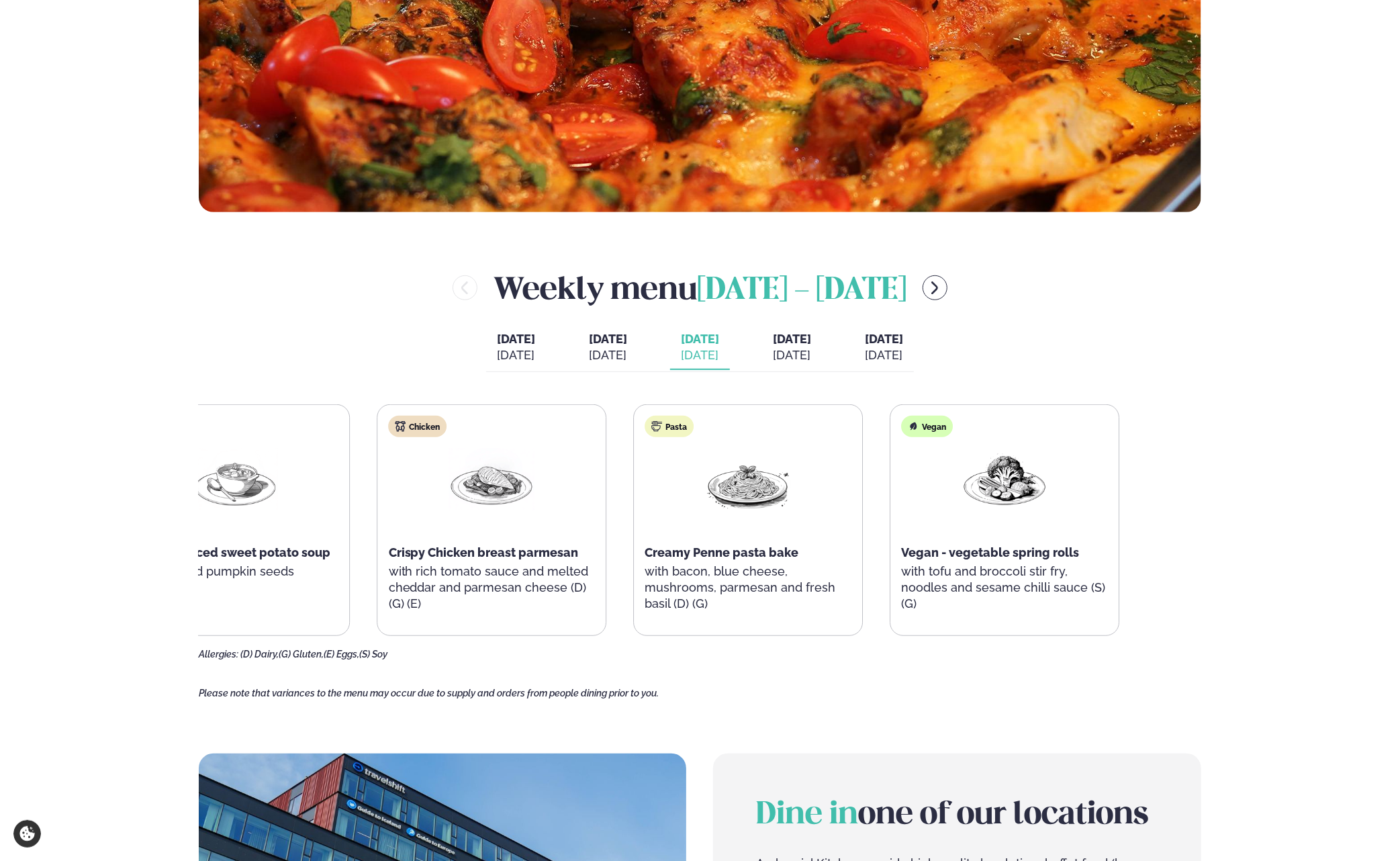
click at [634, 501] on div "Pasta Creamy Penne pasta bake with bacon, blue cheese, mushrooms, parmesan and …" at bounding box center [748, 520] width 228 height 231
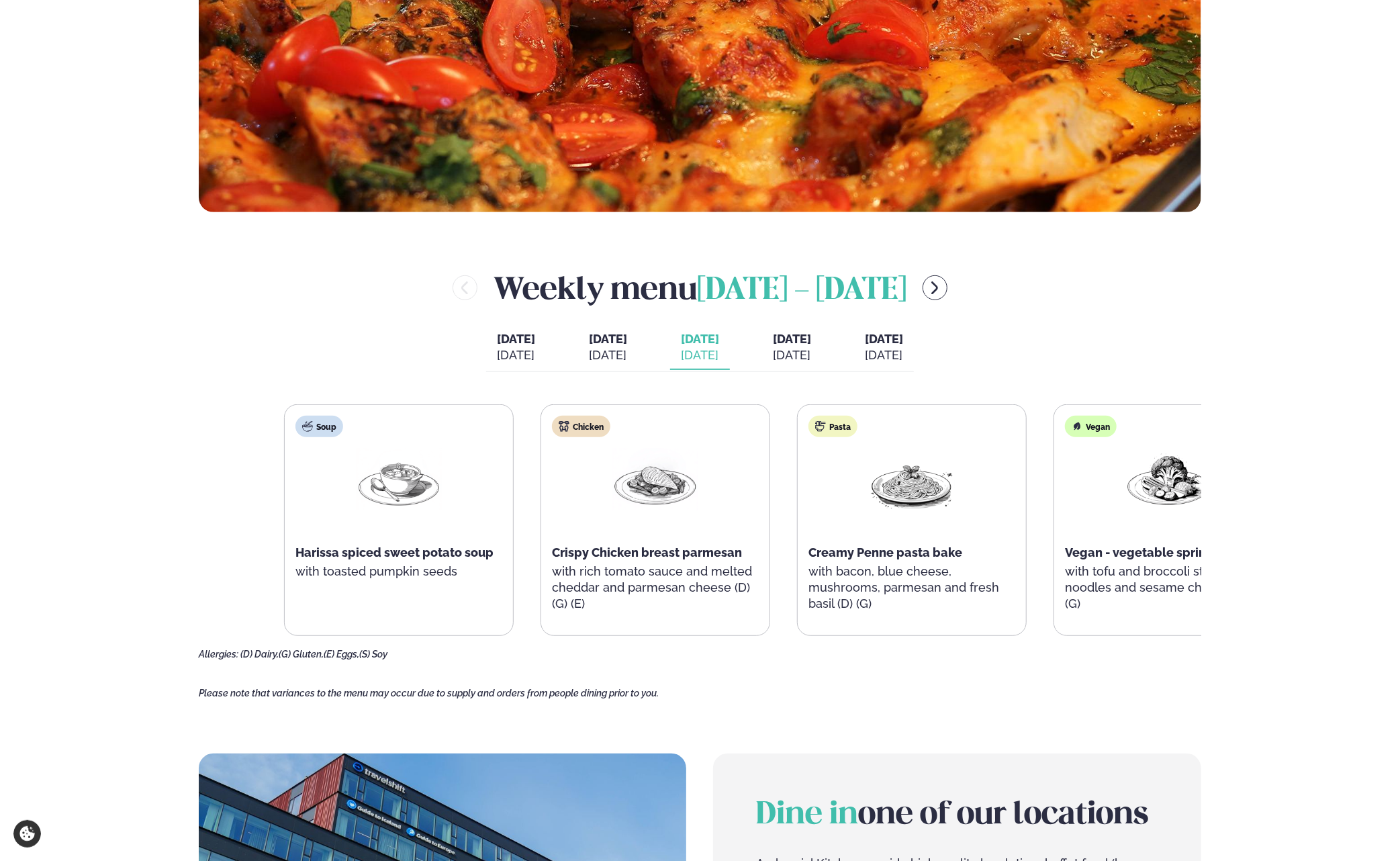
click at [1080, 504] on div "Soup Harissa spiced sweet potato soup with toasted pumpkin seeds Chicken Crispy…" at bounding box center [783, 520] width 999 height 232
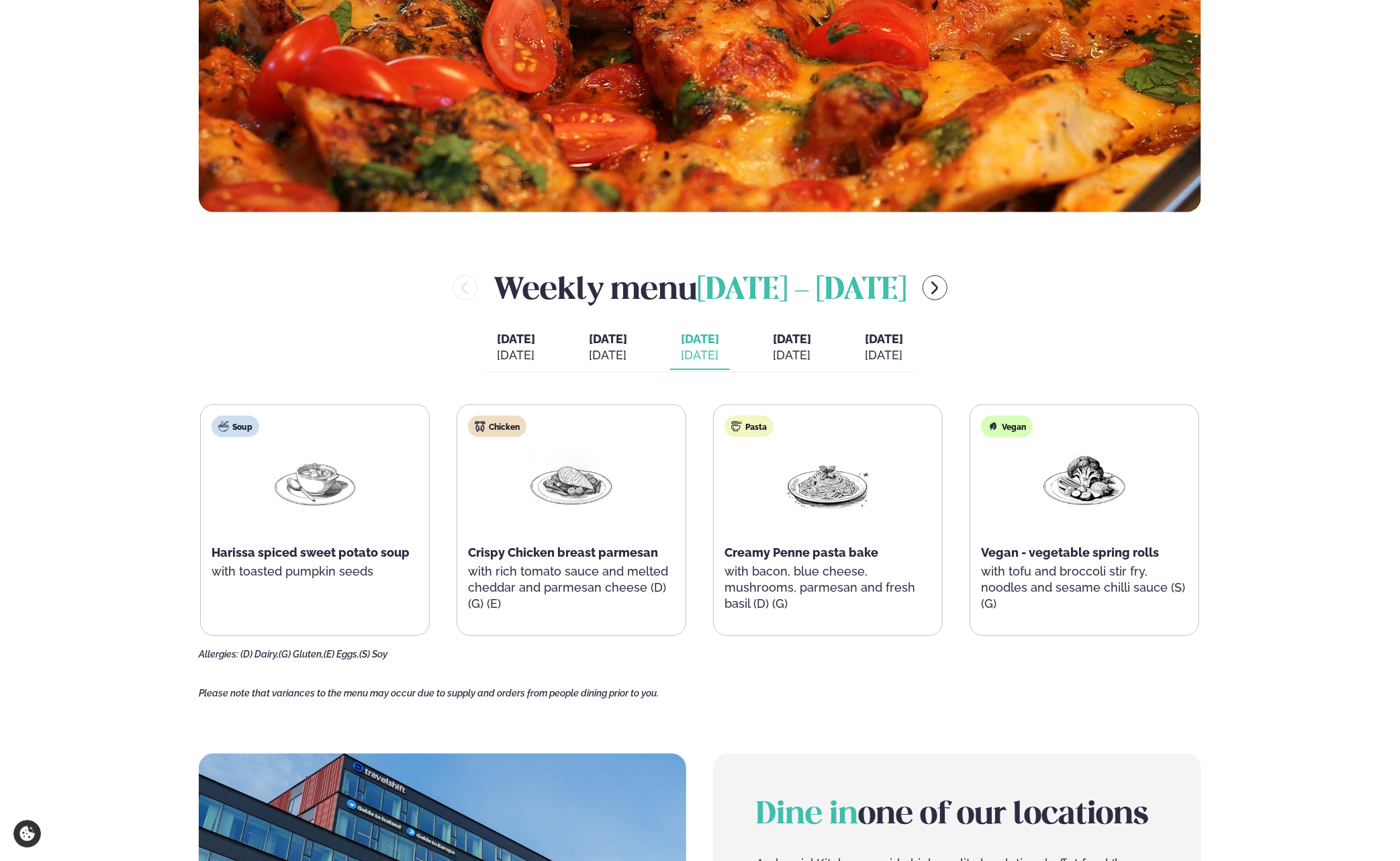
drag, startPoint x: 215, startPoint y: 231, endPoint x: 222, endPoint y: 232, distance: 7.1
click at [217, 232] on main "Home / Weekly Menu Our weekly menu Come along for the days where your favourite…" at bounding box center [700, 487] width 1083 height 2018
